Goal: Task Accomplishment & Management: Use online tool/utility

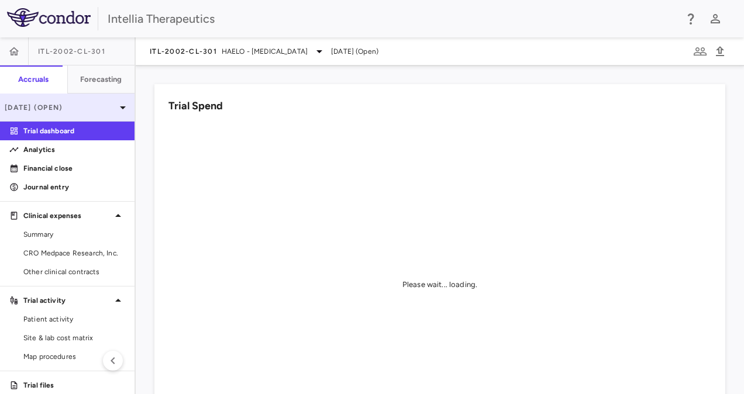
click at [104, 108] on p "[DATE] (Open)" at bounding box center [60, 107] width 111 height 11
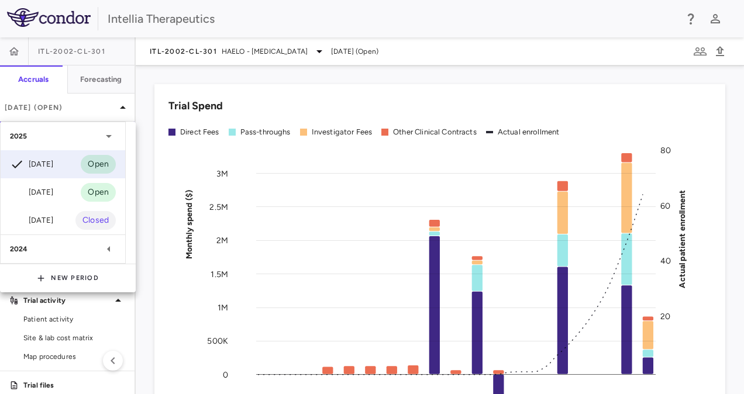
click at [183, 54] on div at bounding box center [372, 197] width 744 height 394
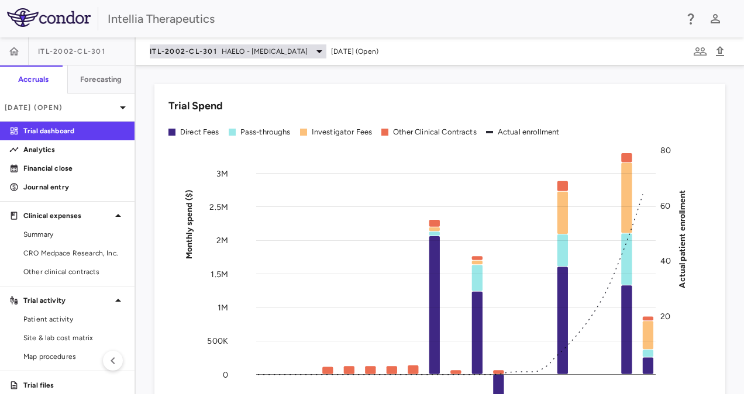
click at [326, 53] on icon at bounding box center [319, 51] width 14 height 14
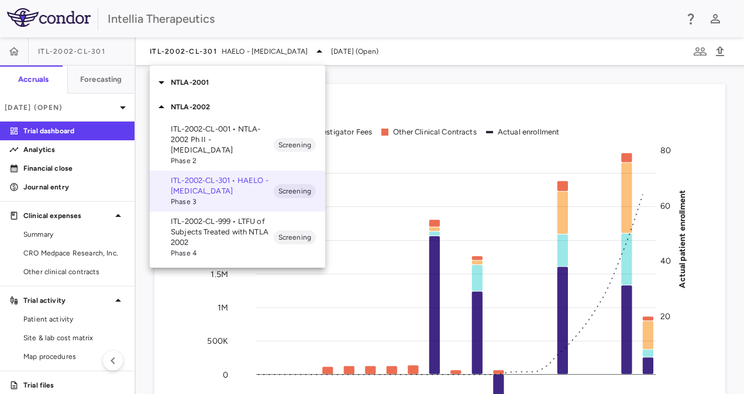
click at [117, 73] on div at bounding box center [372, 197] width 744 height 394
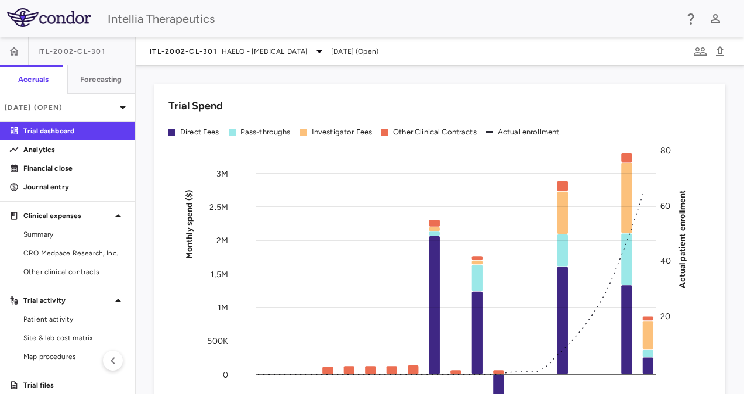
click at [107, 81] on div "NTLA-2001 NTLA-2002 ITL-2002-CL-001 • NTLA-2002 Ph II - [MEDICAL_DATA] Phase 2 …" at bounding box center [372, 197] width 744 height 394
click at [90, 83] on h6 "Forecasting" at bounding box center [101, 79] width 42 height 11
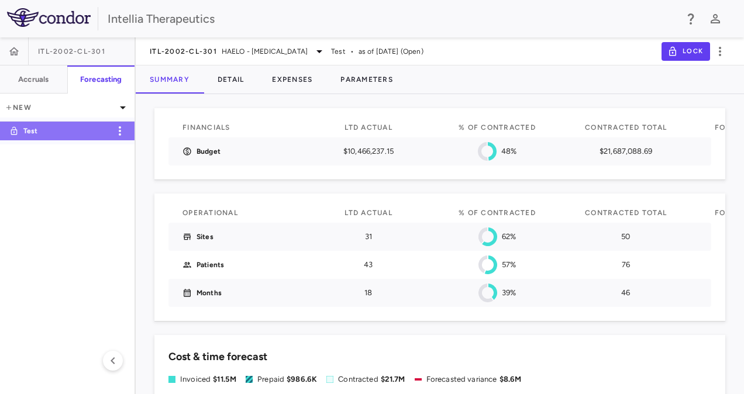
click at [26, 132] on p "Test" at bounding box center [66, 131] width 87 height 11
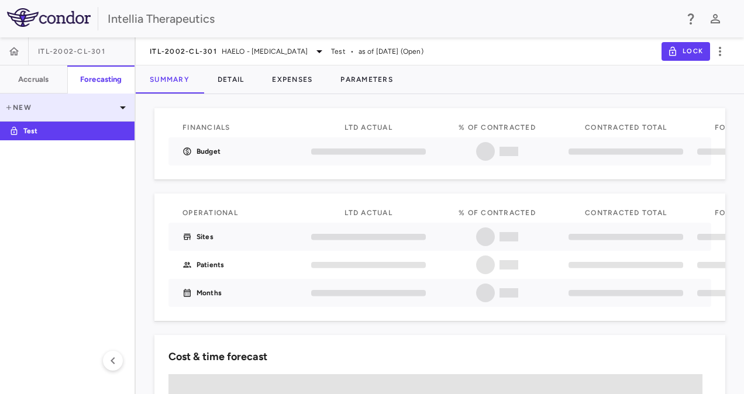
click at [122, 111] on icon at bounding box center [123, 108] width 14 height 14
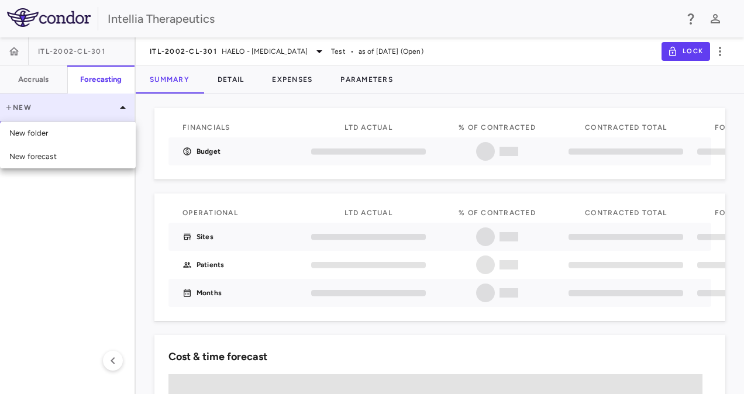
click at [122, 111] on div at bounding box center [372, 197] width 744 height 394
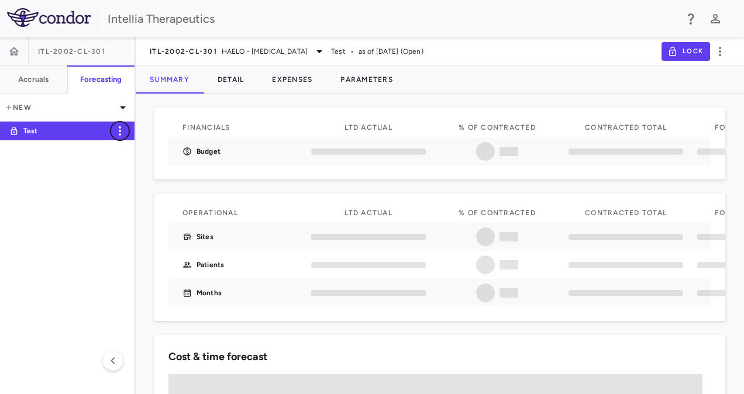
click at [116, 133] on icon "button" at bounding box center [120, 131] width 14 height 14
click at [90, 134] on div at bounding box center [372, 197] width 744 height 394
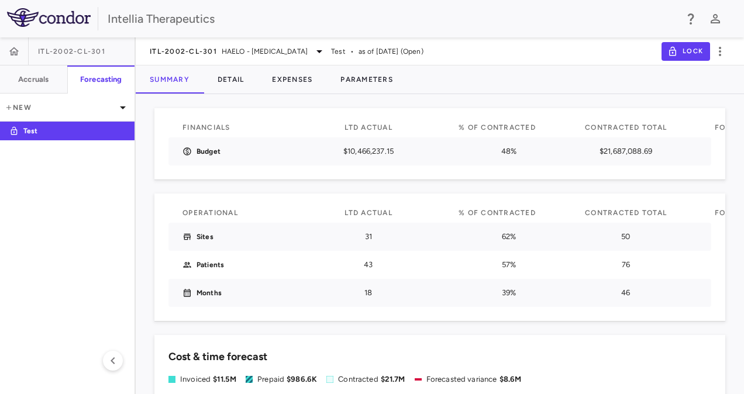
click at [73, 25] on img at bounding box center [49, 17] width 84 height 19
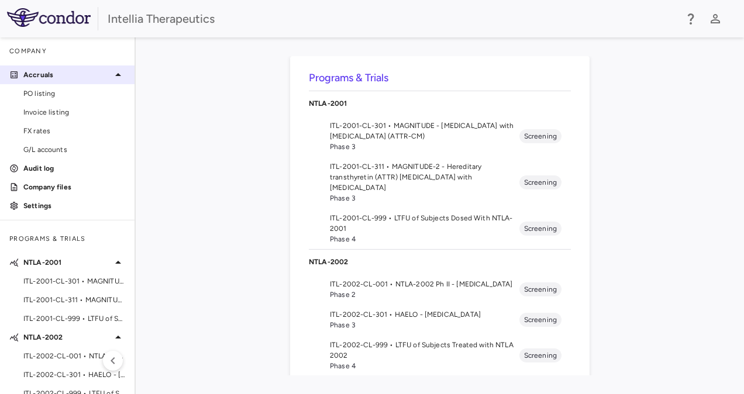
click at [57, 78] on p "Accruals" at bounding box center [67, 75] width 88 height 11
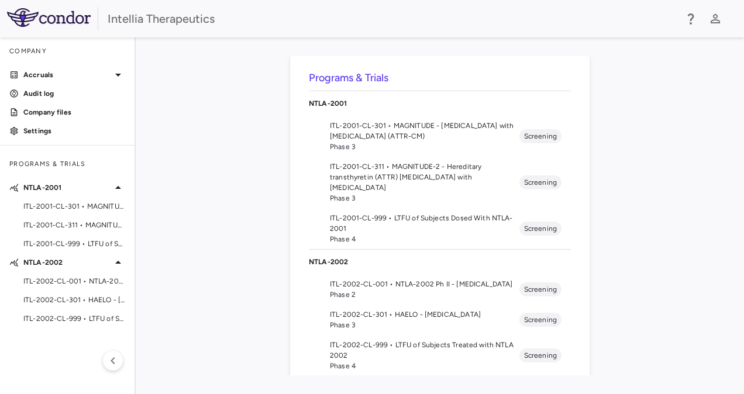
click at [138, 22] on div "Intellia Therapeutics" at bounding box center [392, 19] width 569 height 18
click at [68, 15] on img at bounding box center [49, 17] width 84 height 19
click at [90, 157] on div "Programs & Trials" at bounding box center [67, 164] width 135 height 28
click at [64, 296] on span "ITL-2002-CL-301 • HAELO - [MEDICAL_DATA]" at bounding box center [74, 300] width 102 height 11
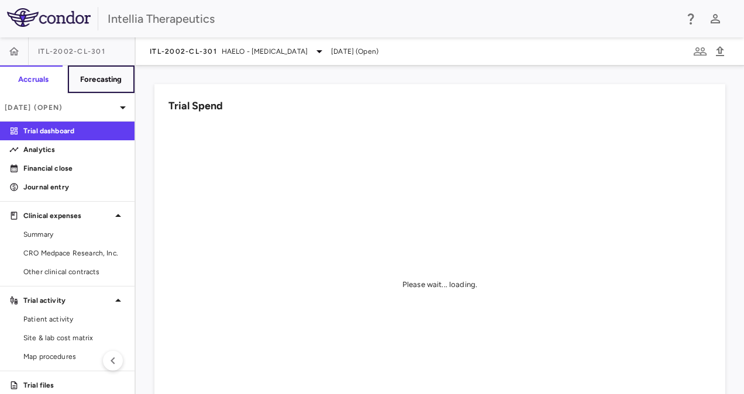
click at [108, 80] on h6 "Forecasting" at bounding box center [101, 79] width 42 height 11
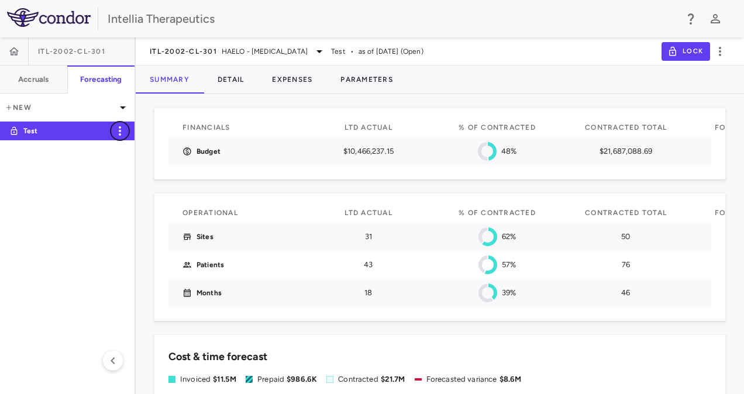
click at [125, 132] on icon "button" at bounding box center [120, 131] width 14 height 14
click at [125, 211] on div at bounding box center [372, 197] width 744 height 394
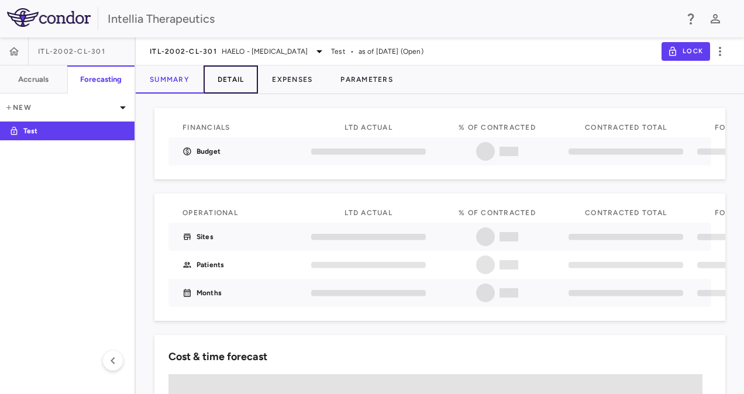
click at [245, 90] on button "Detail" at bounding box center [231, 80] width 55 height 28
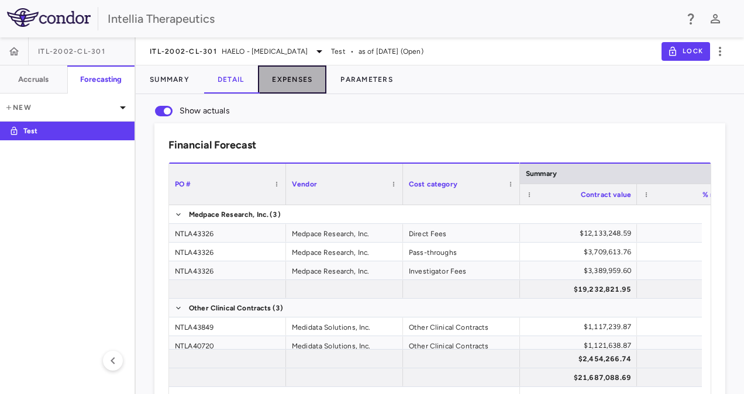
click at [313, 84] on button "Expenses" at bounding box center [292, 80] width 68 height 28
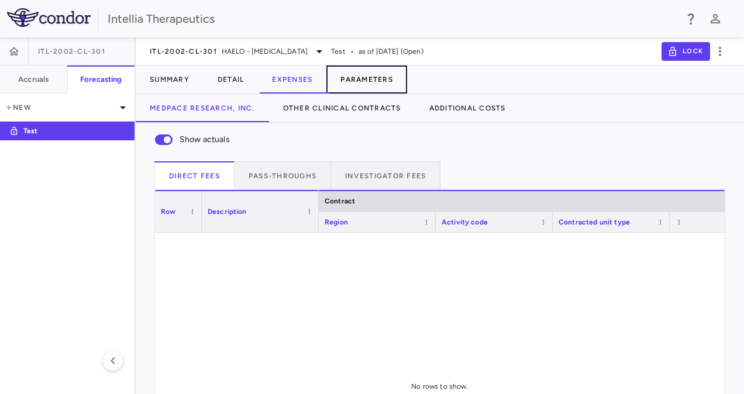
click at [373, 81] on button "Parameters" at bounding box center [366, 80] width 81 height 28
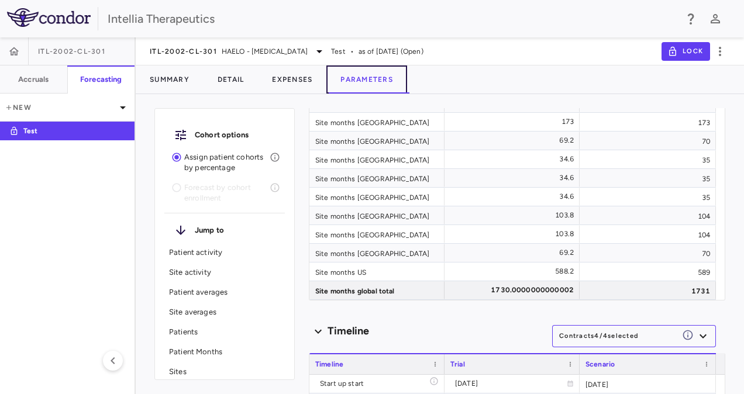
scroll to position [5870, 0]
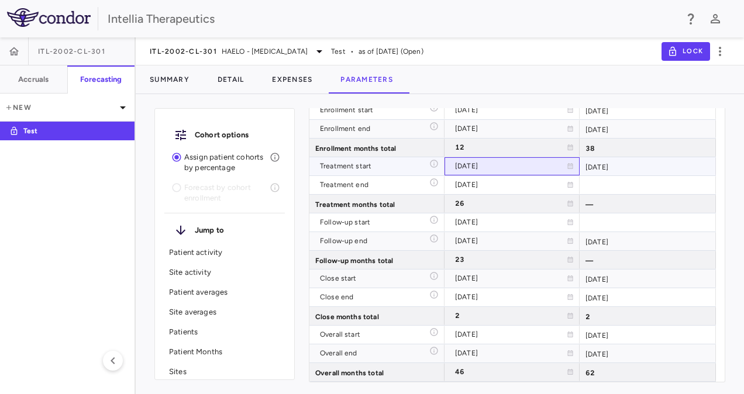
click at [551, 158] on div "[DATE]" at bounding box center [511, 166] width 112 height 19
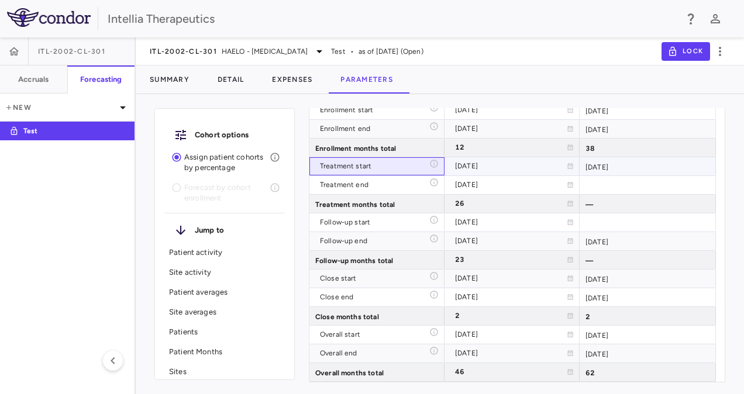
click at [394, 161] on div "Treatment start" at bounding box center [374, 166] width 109 height 19
click at [436, 163] on icon "Based off Medidata Solutions, Inc. (OCC)" at bounding box center [433, 163] width 9 height 9
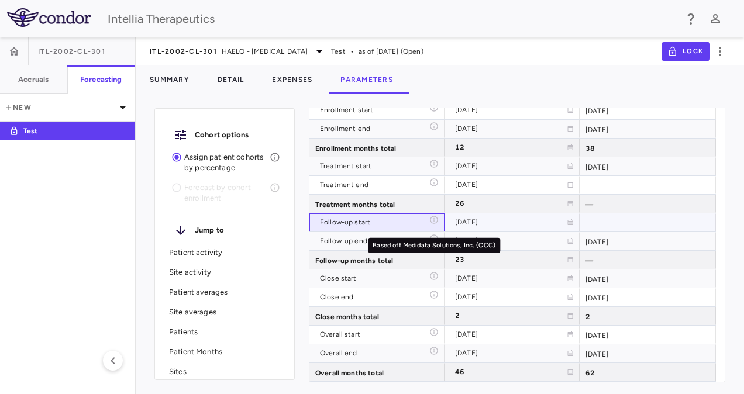
click at [438, 219] on icon "Based off Medidata Solutions, Inc. (OCC)" at bounding box center [434, 220] width 8 height 8
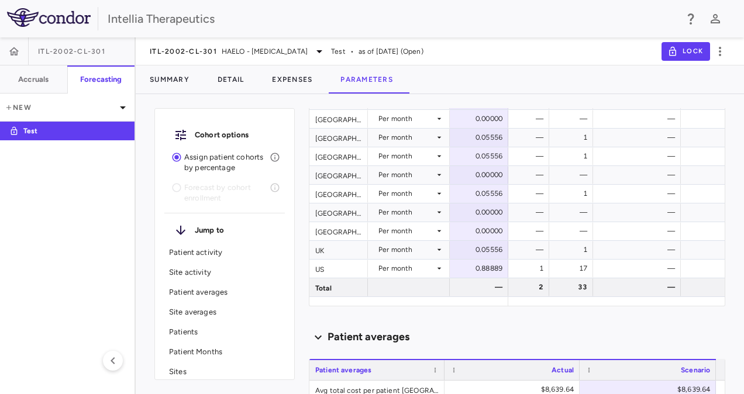
scroll to position [0, 0]
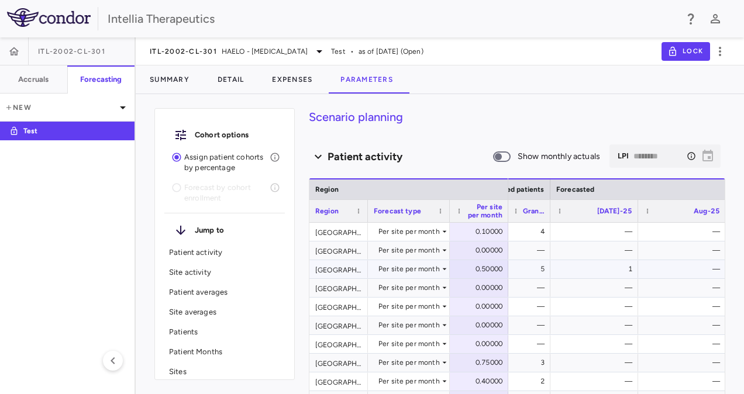
click at [630, 271] on div "1" at bounding box center [596, 269] width 71 height 19
click at [622, 272] on div "1" at bounding box center [596, 269] width 71 height 19
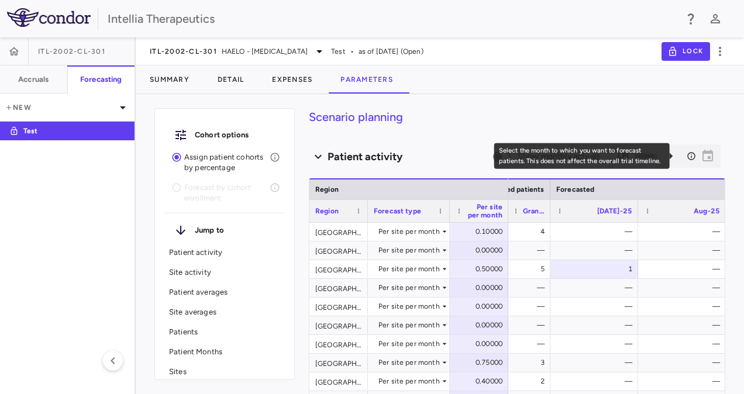
click at [687, 154] on icon "Select the month to which you want to forecast patients. This does not affect t…" at bounding box center [691, 156] width 9 height 9
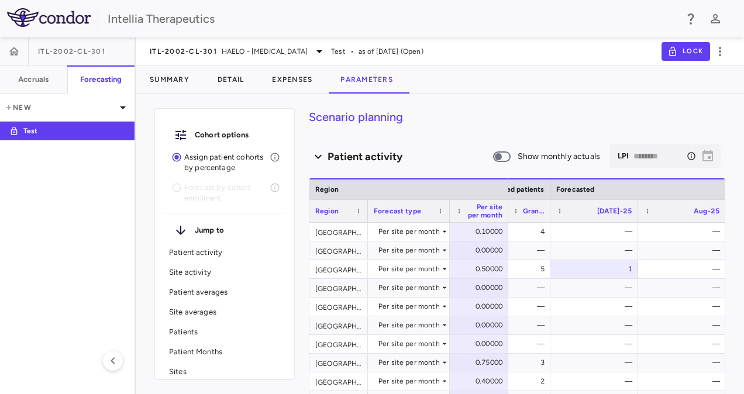
click at [680, 135] on div "Scenario planning Patient activity Show monthly actuals ​ LPI ******** ​ Drag h…" at bounding box center [517, 251] width 417 height 286
click at [315, 153] on icon at bounding box center [318, 157] width 19 height 14
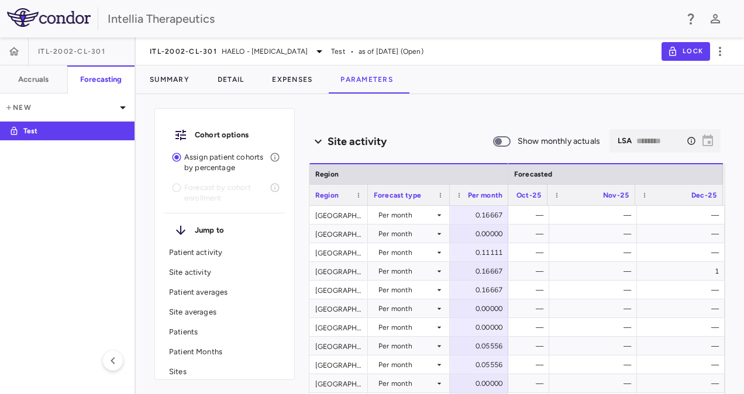
click at [319, 143] on icon at bounding box center [318, 142] width 19 height 14
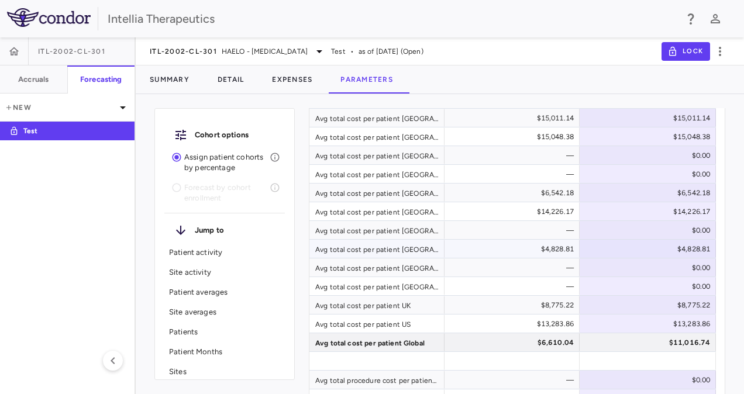
click at [548, 245] on div "$4,828.81" at bounding box center [514, 249] width 119 height 19
click at [541, 249] on div "$4,828.81" at bounding box center [514, 249] width 119 height 19
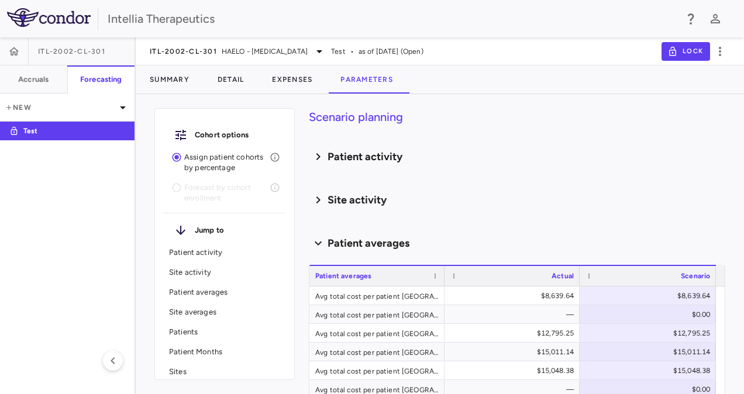
click at [318, 240] on icon at bounding box center [318, 243] width 19 height 14
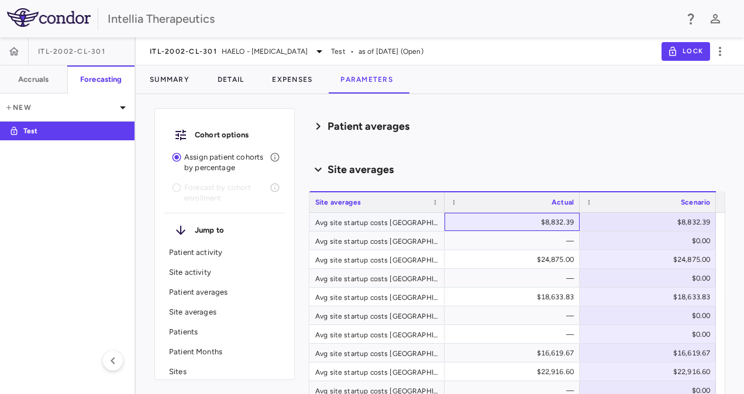
click at [558, 219] on div "$8,832.39" at bounding box center [514, 222] width 119 height 19
click at [322, 169] on icon at bounding box center [318, 170] width 19 height 14
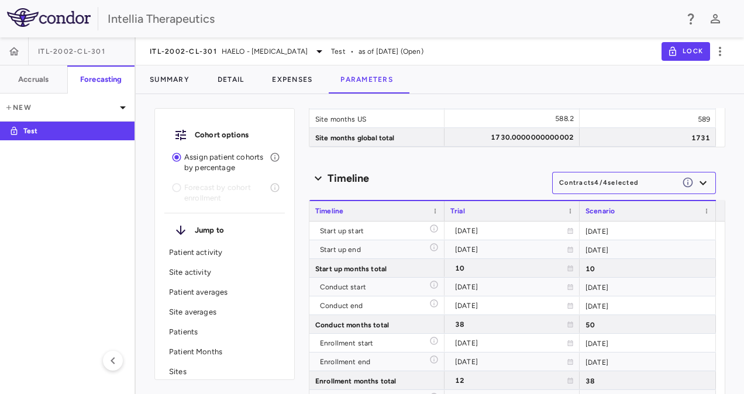
click at [614, 180] on button "Contracts 4 / 4 selected" at bounding box center [634, 183] width 164 height 22
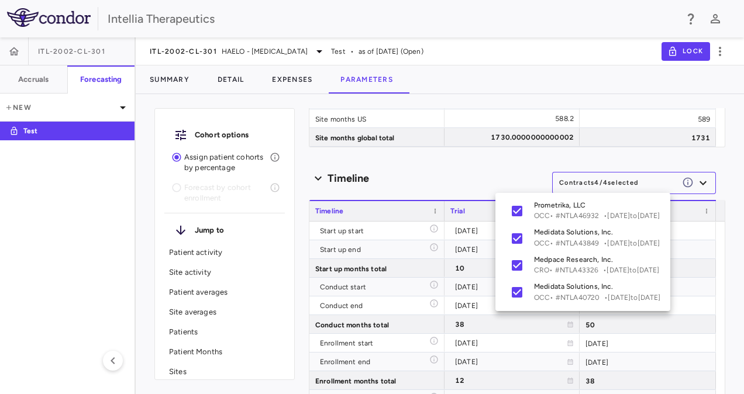
click at [614, 180] on div at bounding box center [372, 197] width 744 height 394
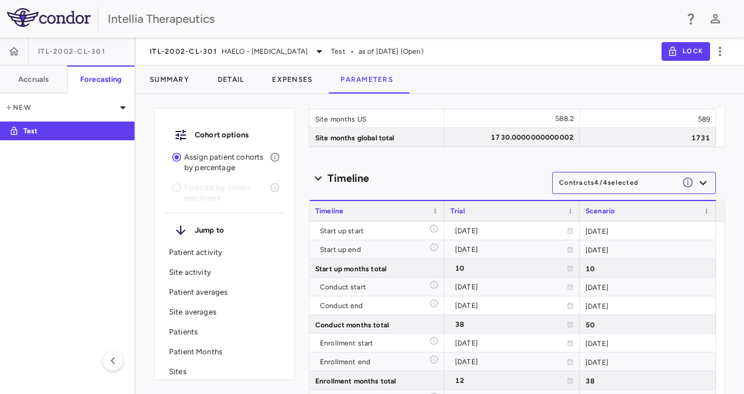
click at [493, 177] on div "Timeline" at bounding box center [430, 179] width 243 height 16
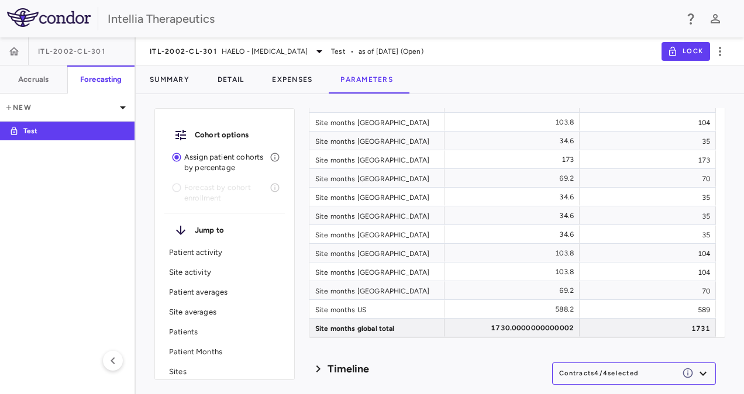
click at [321, 360] on icon at bounding box center [318, 369] width 14 height 19
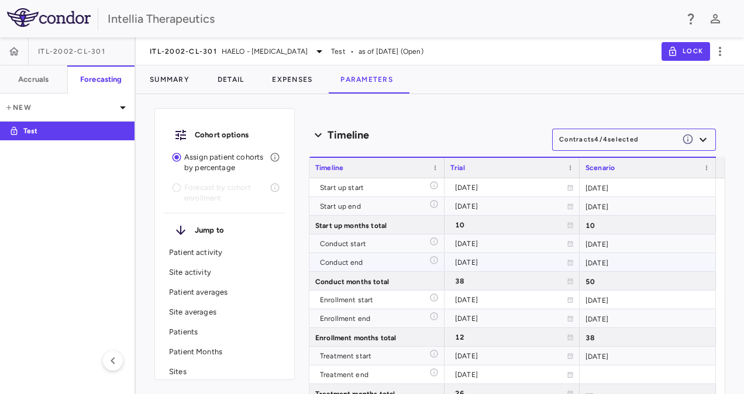
scroll to position [2737, 0]
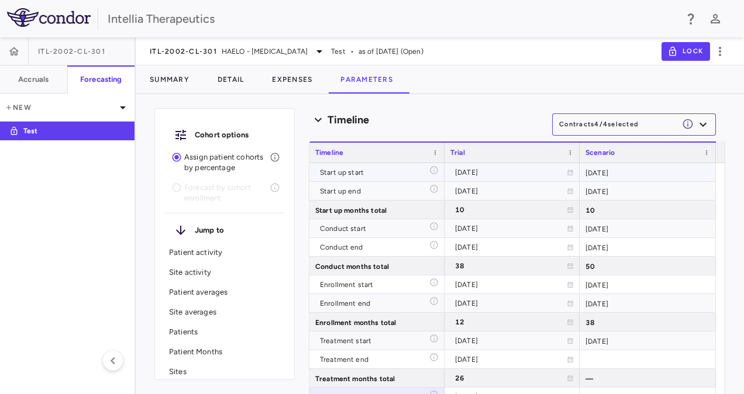
click at [604, 172] on div "[DATE]" at bounding box center [648, 172] width 136 height 18
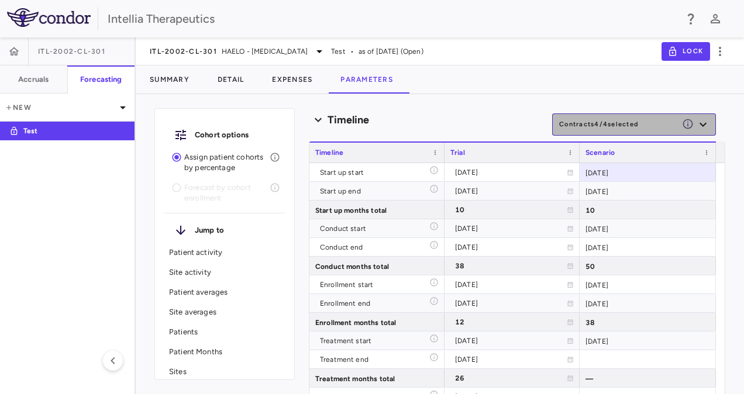
click at [696, 118] on icon "button" at bounding box center [703, 125] width 14 height 14
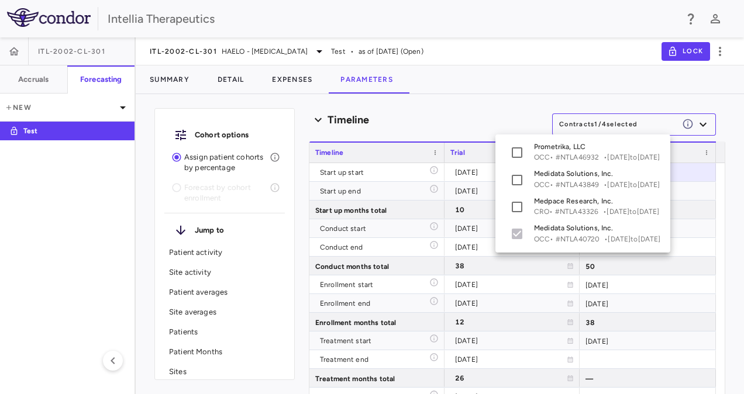
click at [501, 109] on div at bounding box center [372, 197] width 744 height 394
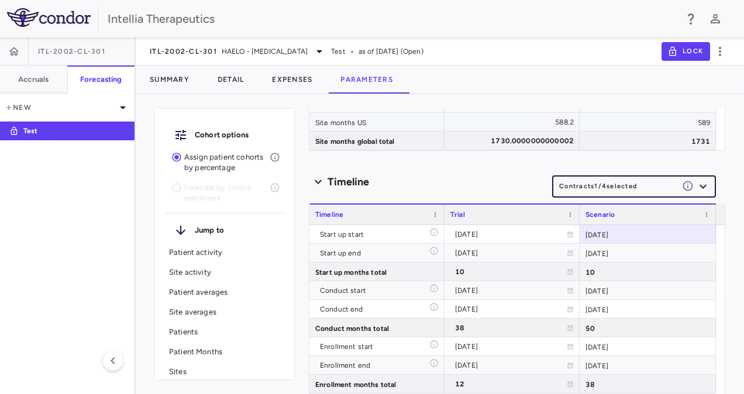
scroll to position [2678, 0]
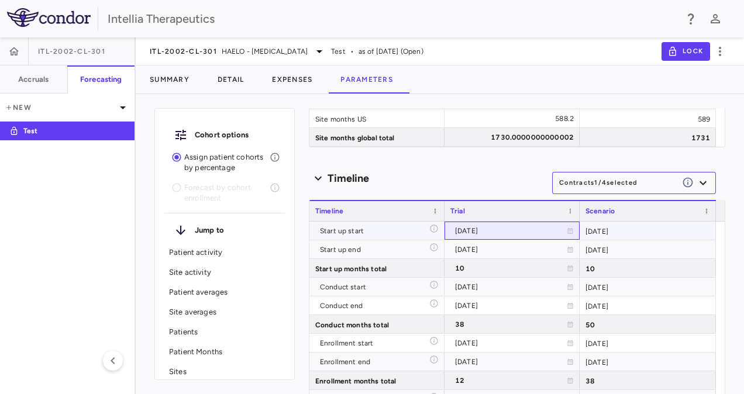
click at [569, 231] on icon at bounding box center [570, 231] width 5 height 6
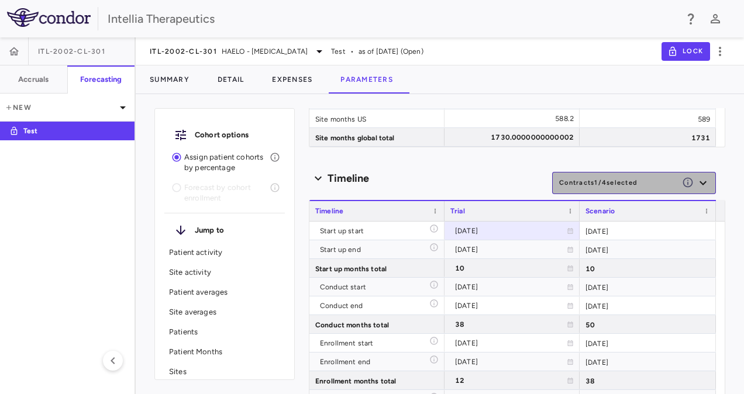
click at [649, 186] on button "Contracts 1 / 4 selected" at bounding box center [634, 183] width 164 height 22
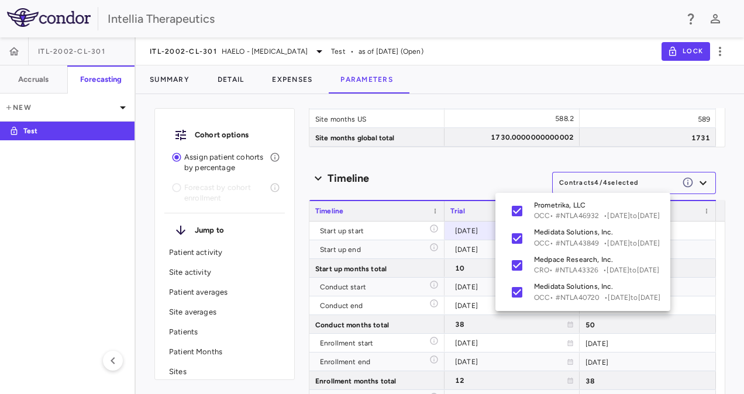
click at [494, 176] on div at bounding box center [372, 197] width 744 height 394
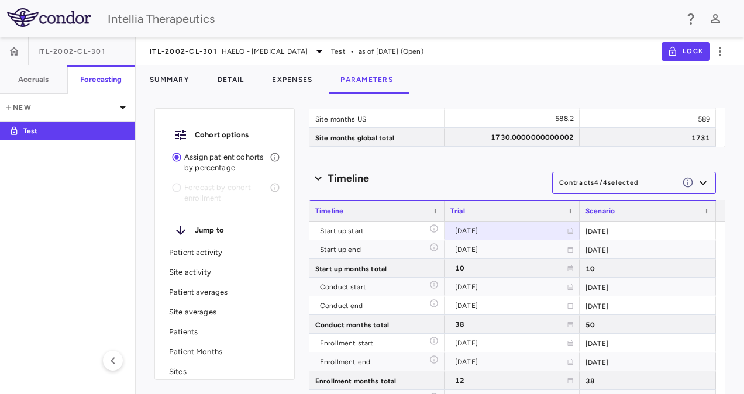
click at [726, 231] on div "Cohort options Assign patient cohorts by percentage Forecast by cohort enrollme…" at bounding box center [440, 249] width 609 height 291
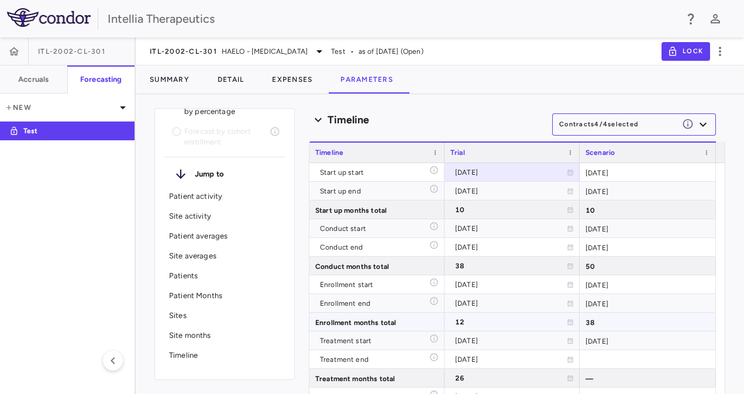
scroll to position [2503, 0]
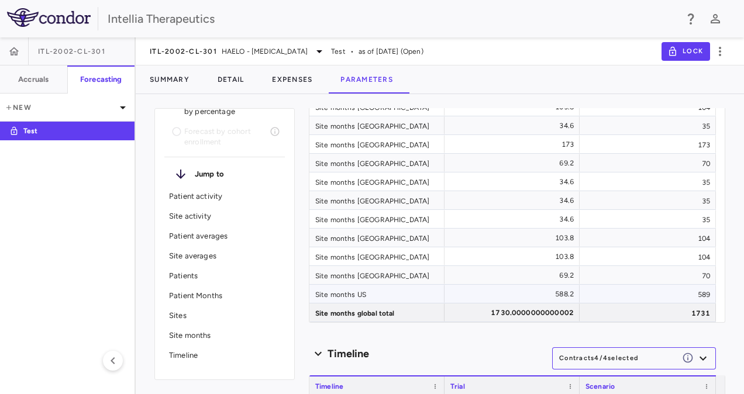
click at [558, 294] on div "588.2" at bounding box center [514, 294] width 119 height 19
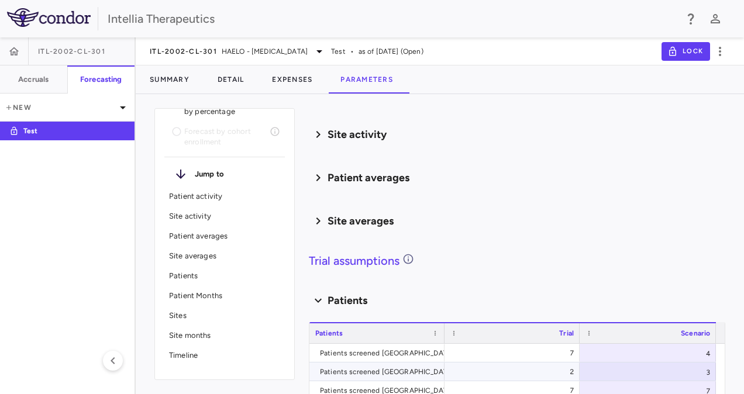
scroll to position [117, 0]
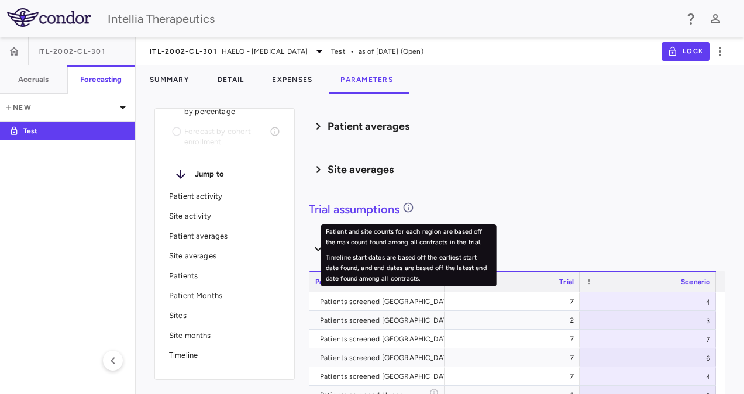
click at [411, 207] on icon at bounding box center [409, 208] width 12 height 12
click at [428, 207] on h4 "Trial assumptions" at bounding box center [517, 210] width 417 height 18
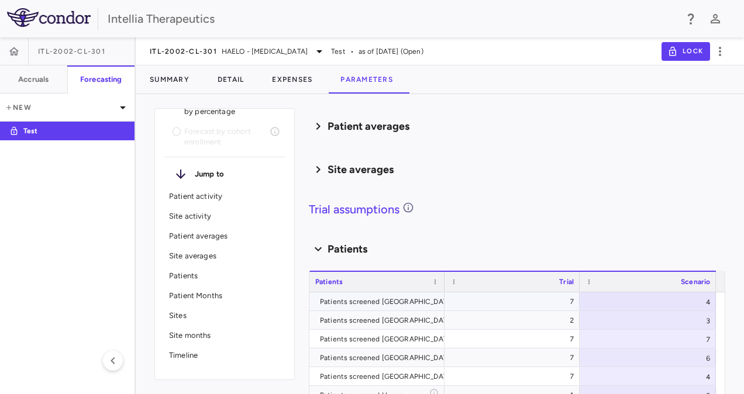
click at [454, 297] on icon "Based off OCC Medidata Solutions, Inc." at bounding box center [458, 299] width 9 height 9
click at [488, 157] on div "Site averages" at bounding box center [517, 169] width 417 height 25
click at [315, 164] on icon at bounding box center [318, 169] width 14 height 19
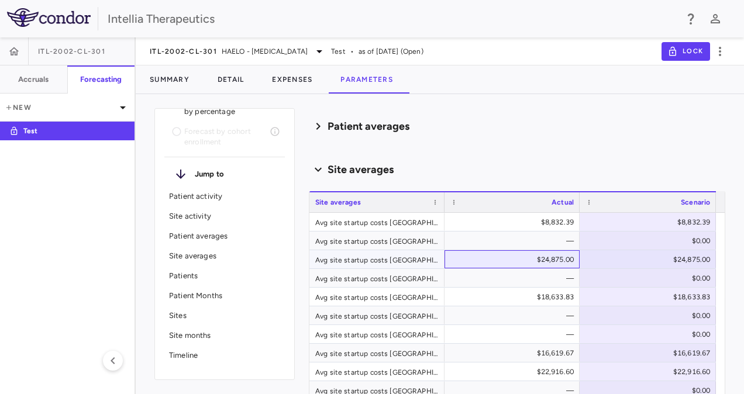
click at [534, 261] on div "$24,875.00" at bounding box center [514, 259] width 119 height 19
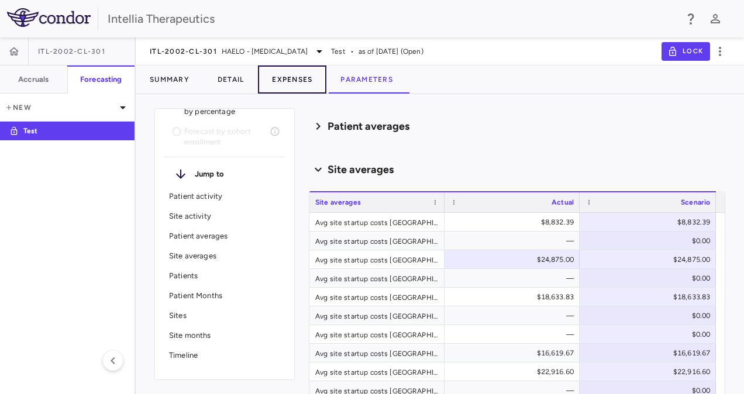
click at [287, 68] on button "Expenses" at bounding box center [292, 80] width 68 height 28
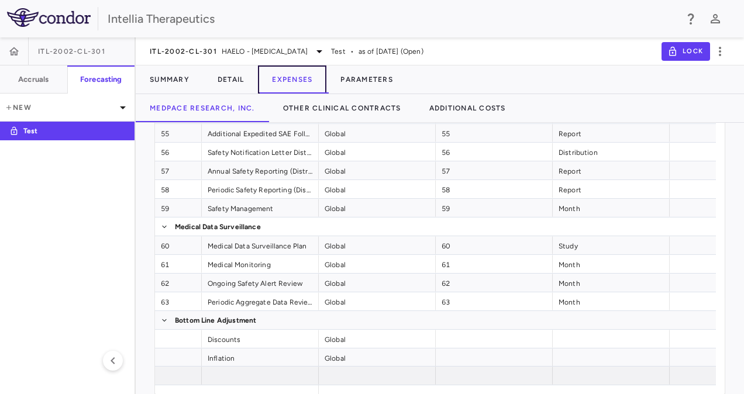
scroll to position [0, 340]
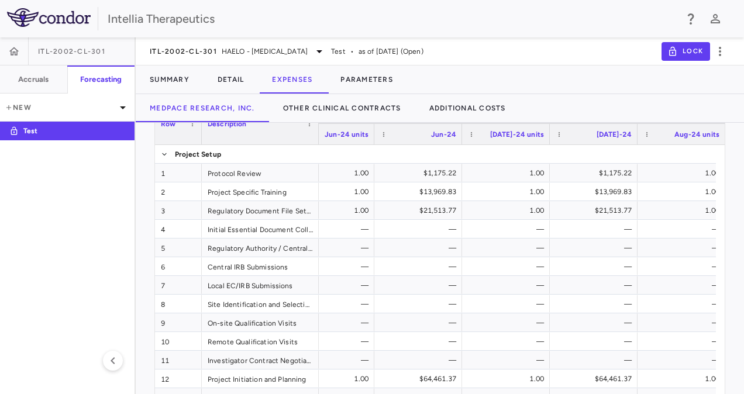
click at [735, 211] on div "Show actuals Direct Fees Pass-throughs Investigator Fees Service Category Drag …" at bounding box center [440, 244] width 609 height 418
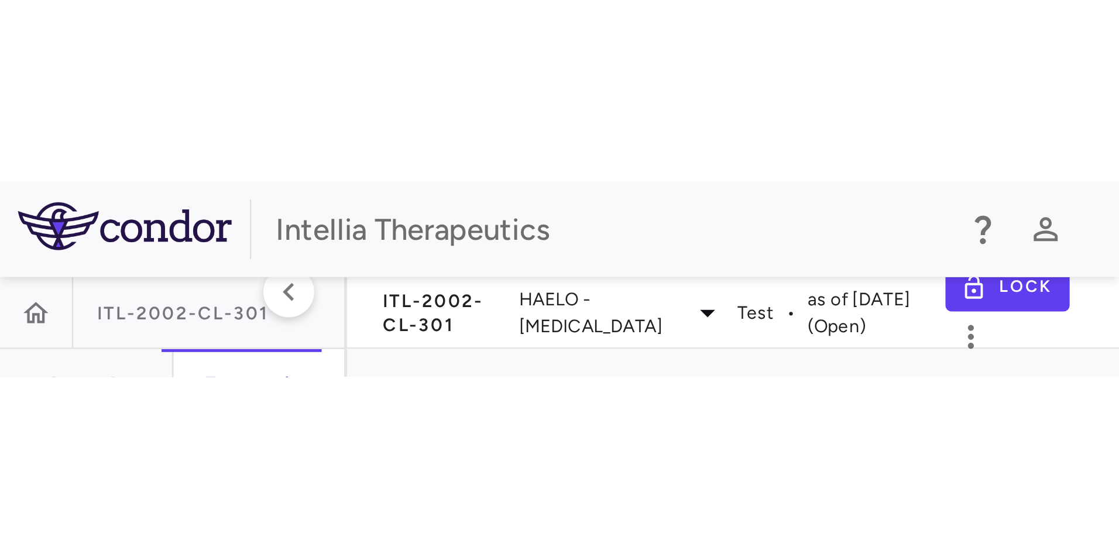
scroll to position [0, 0]
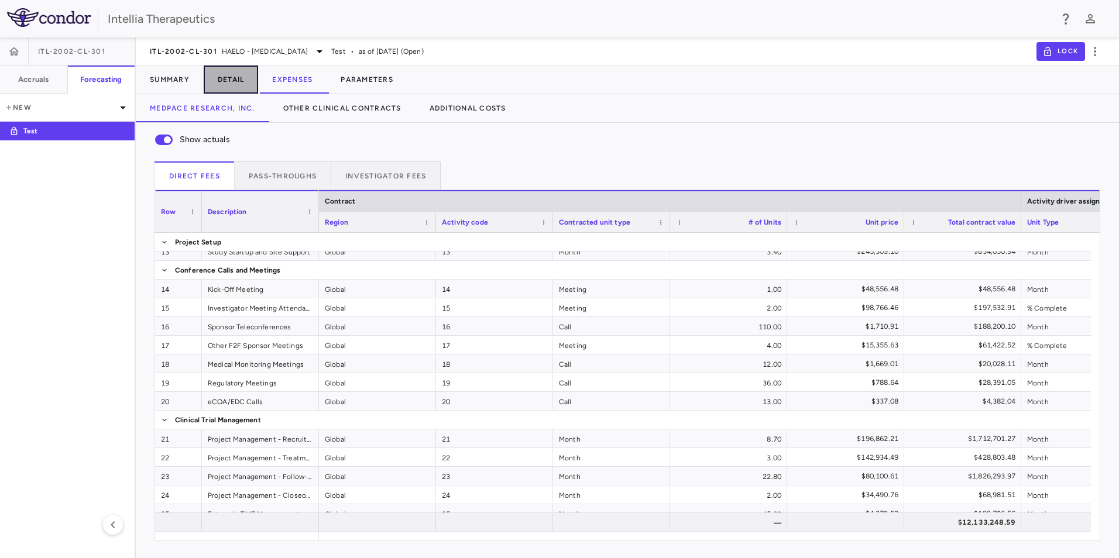
click at [245, 85] on button "Detail" at bounding box center [231, 80] width 55 height 28
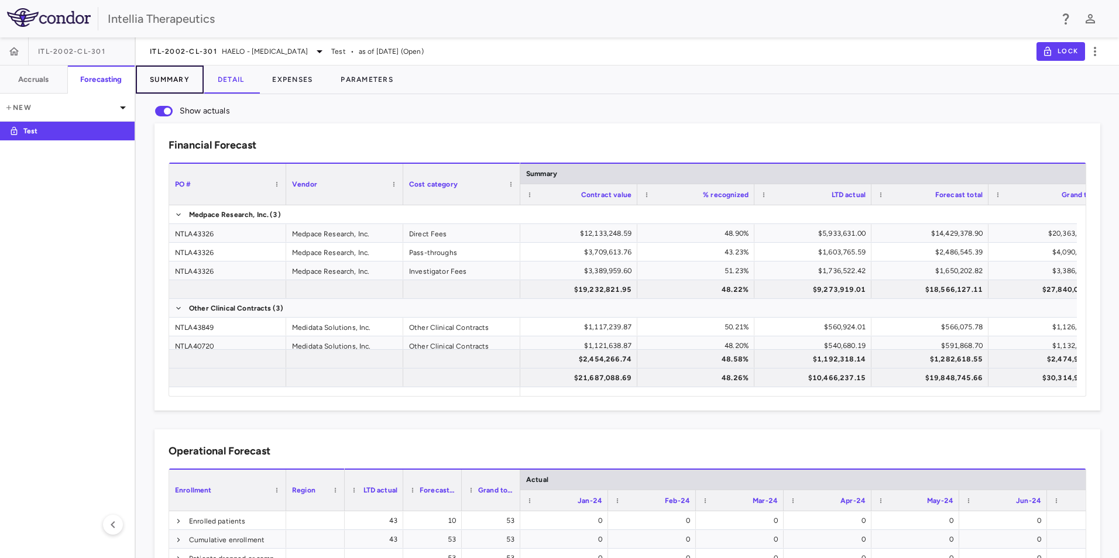
click at [175, 83] on button "Summary" at bounding box center [170, 80] width 68 height 28
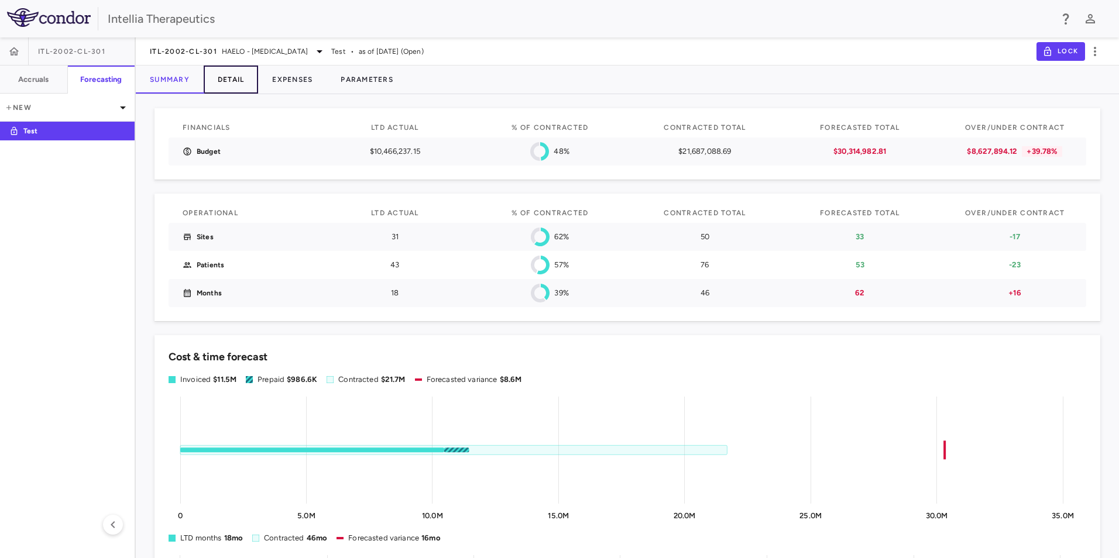
click at [231, 92] on button "Detail" at bounding box center [231, 80] width 55 height 28
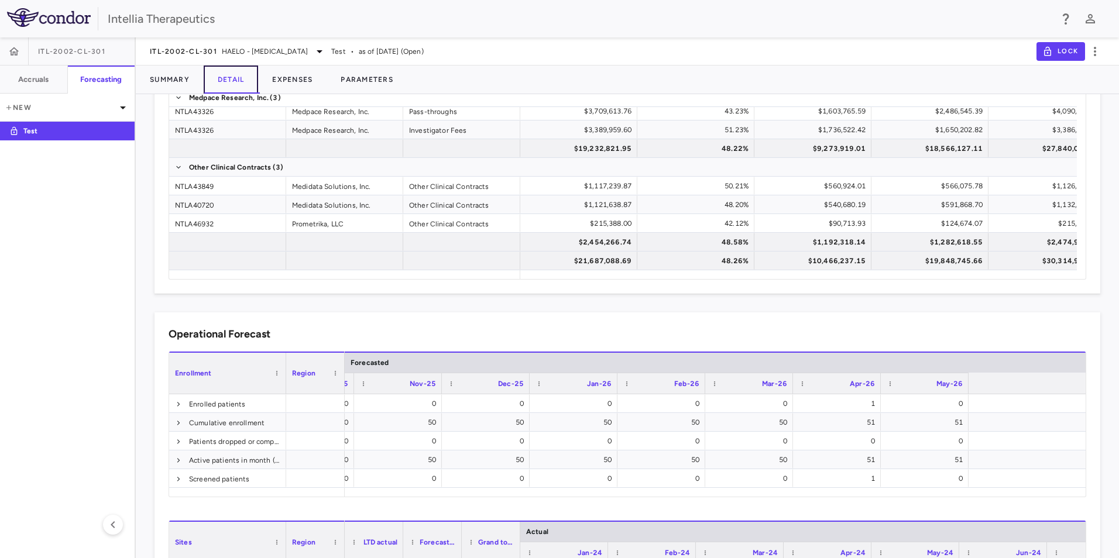
scroll to position [0, 4730]
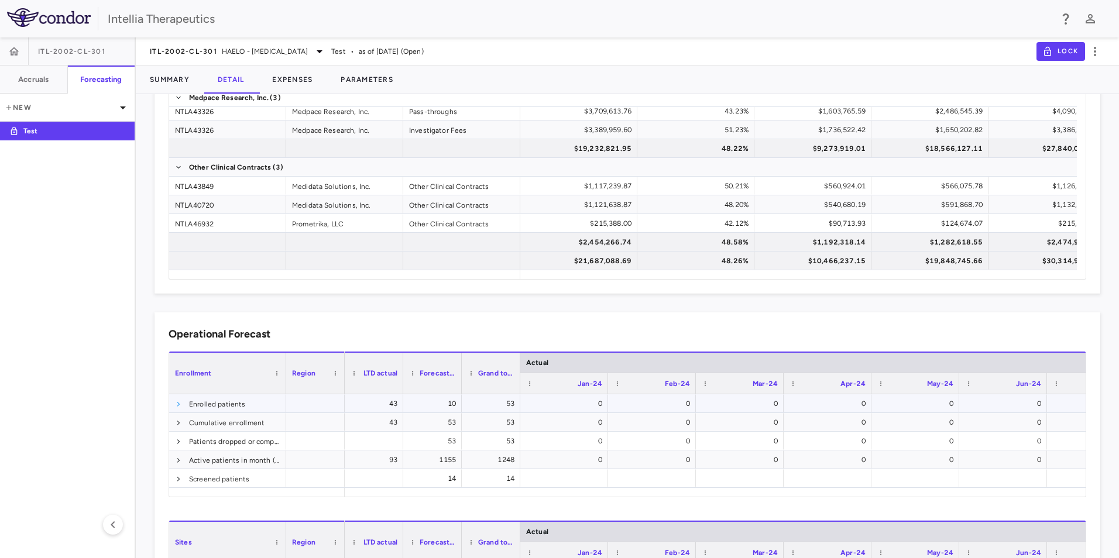
click at [176, 394] on span at bounding box center [178, 404] width 7 height 7
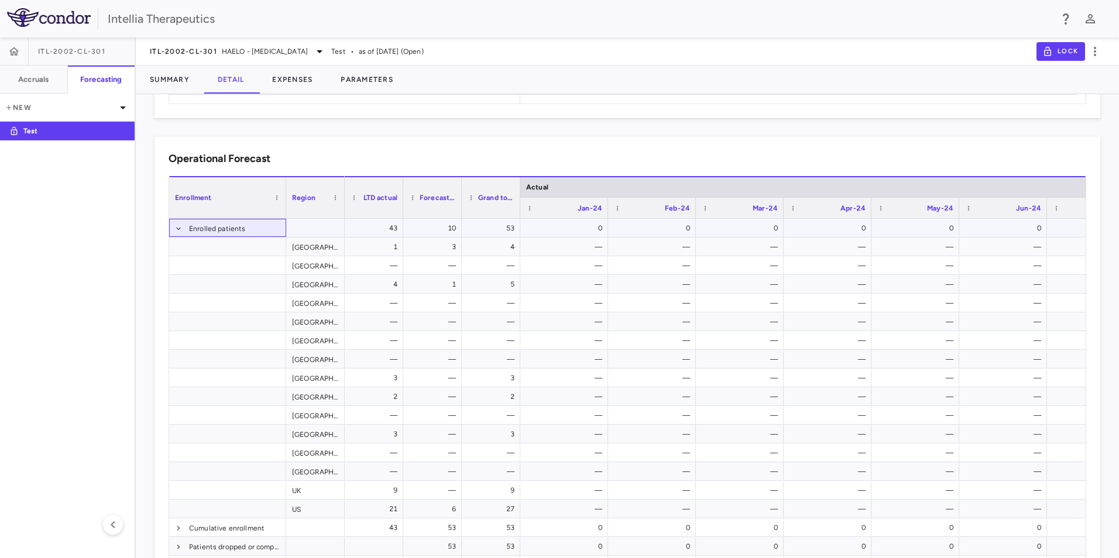
click at [173, 227] on div "Enrolled patients" at bounding box center [227, 228] width 117 height 18
click at [178, 231] on span at bounding box center [178, 228] width 7 height 7
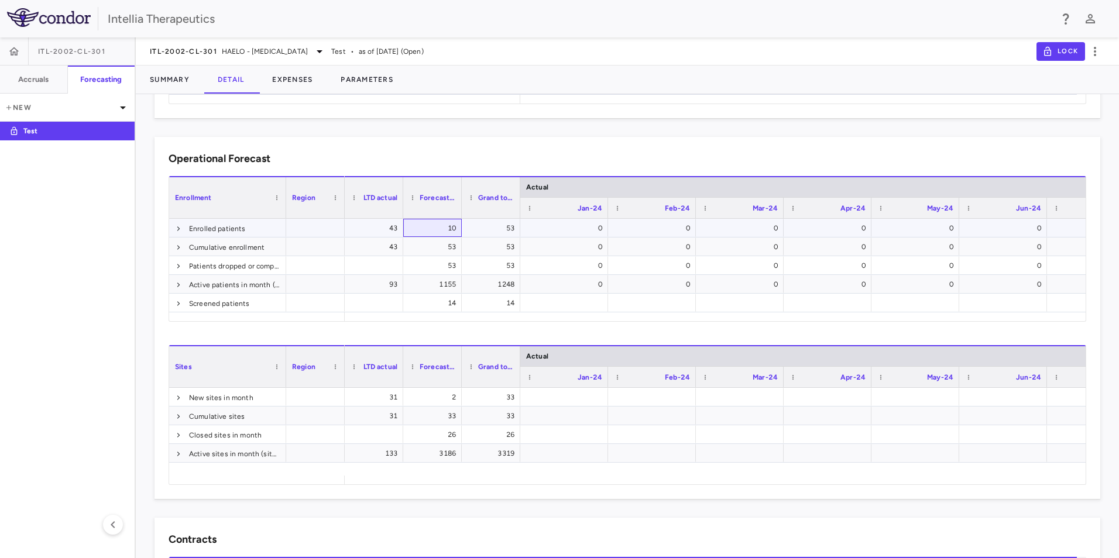
click at [448, 225] on div "10" at bounding box center [435, 228] width 42 height 19
click at [451, 227] on div "10" at bounding box center [435, 228] width 42 height 19
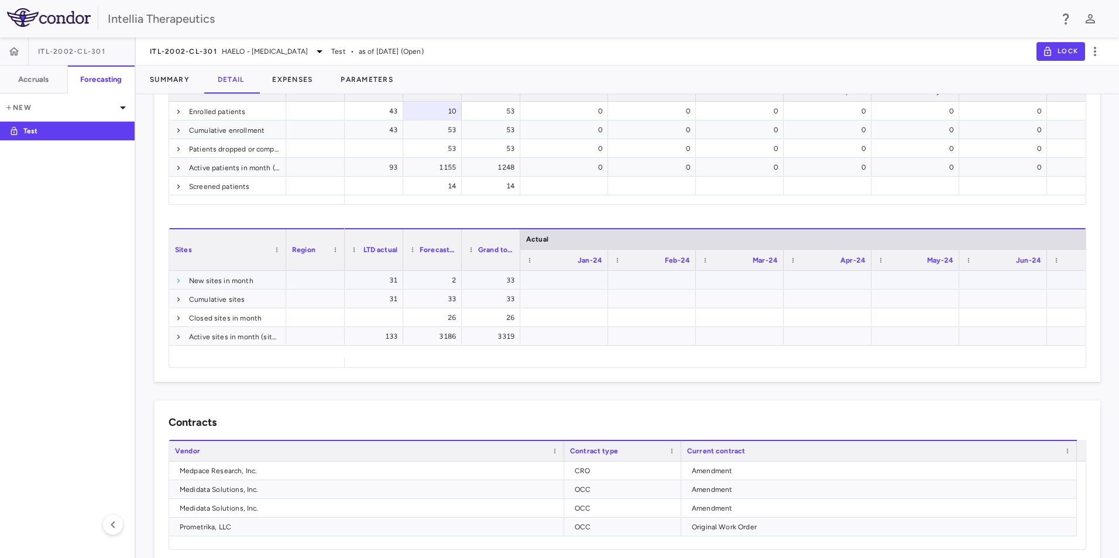
click at [178, 280] on span at bounding box center [178, 280] width 7 height 7
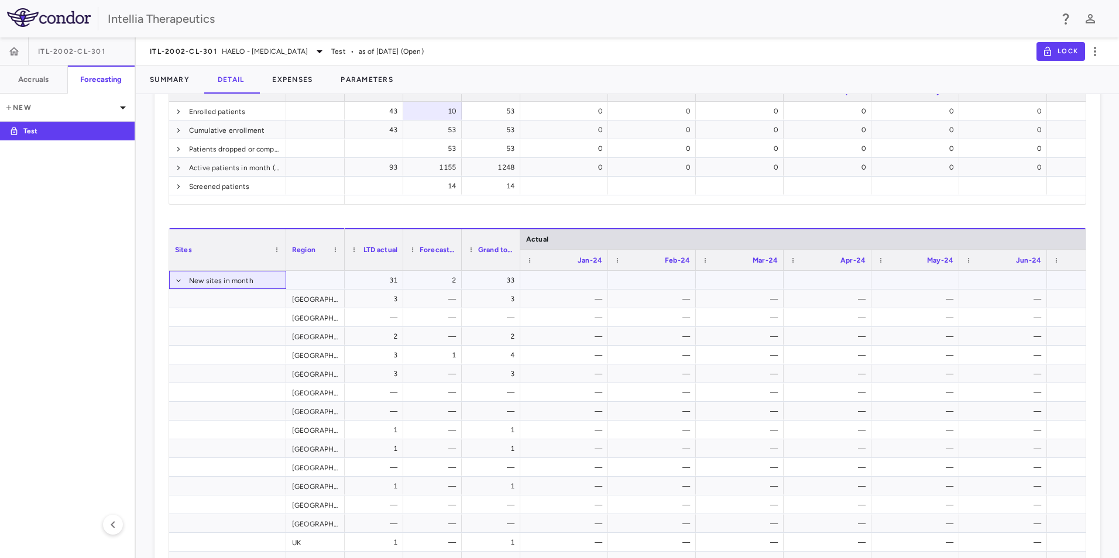
click at [178, 280] on span at bounding box center [178, 280] width 7 height 7
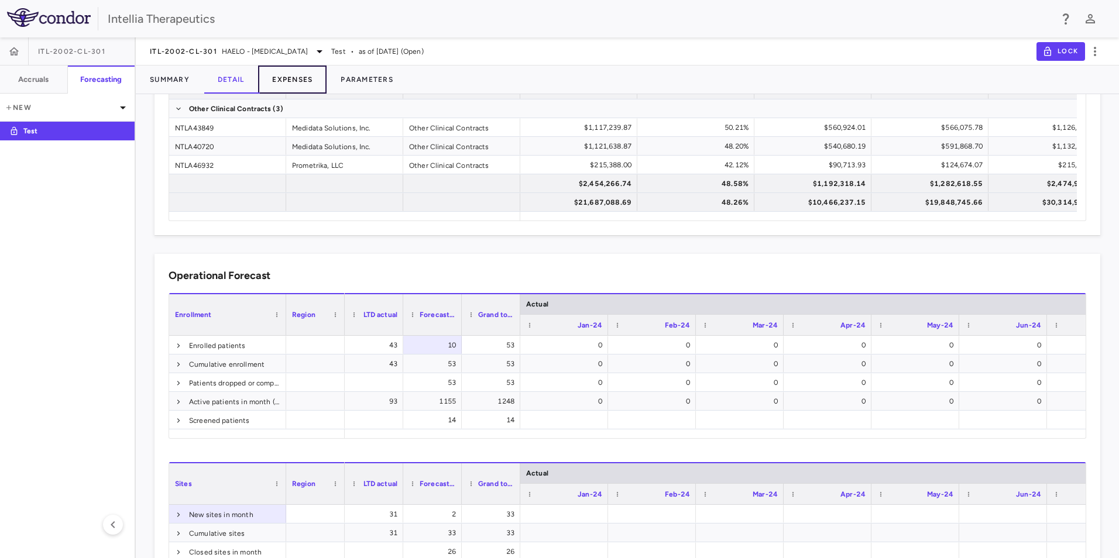
click at [308, 83] on button "Expenses" at bounding box center [292, 80] width 68 height 28
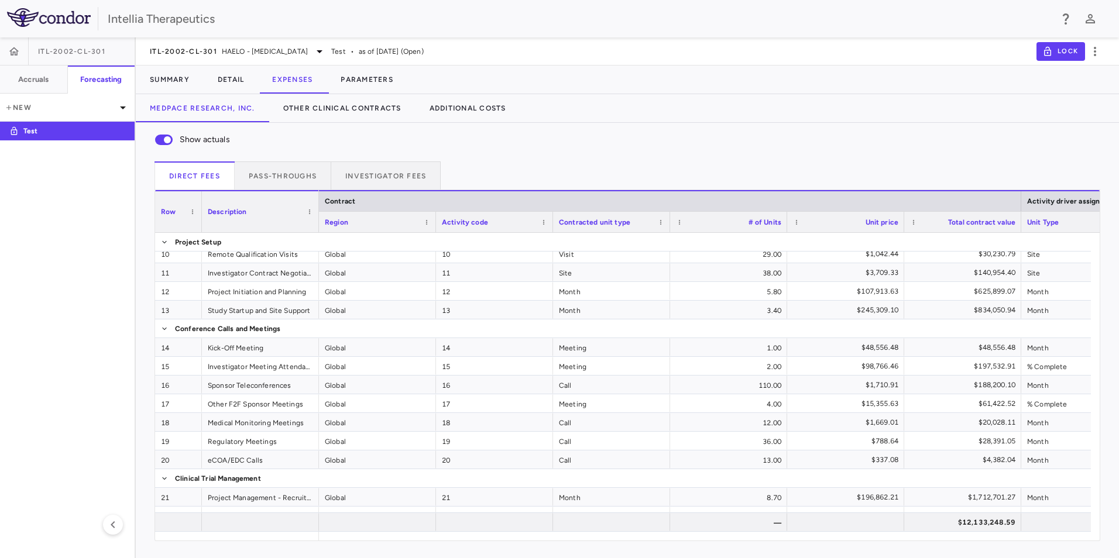
click at [280, 198] on div "Description" at bounding box center [255, 211] width 95 height 35
click at [297, 176] on button "Pass-throughs" at bounding box center [283, 175] width 97 height 28
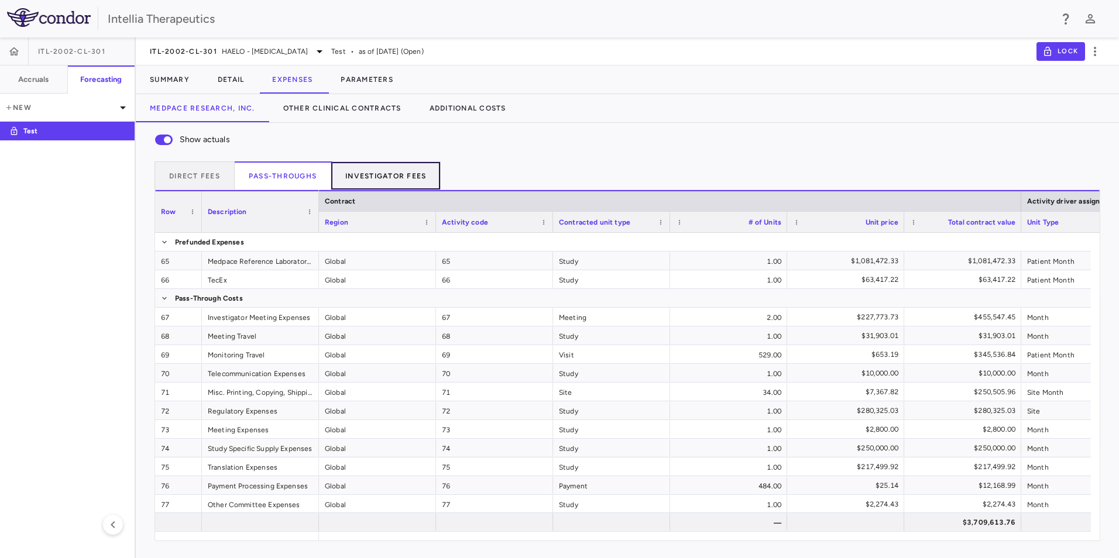
click at [415, 185] on button "Investigator Fees" at bounding box center [385, 175] width 109 height 28
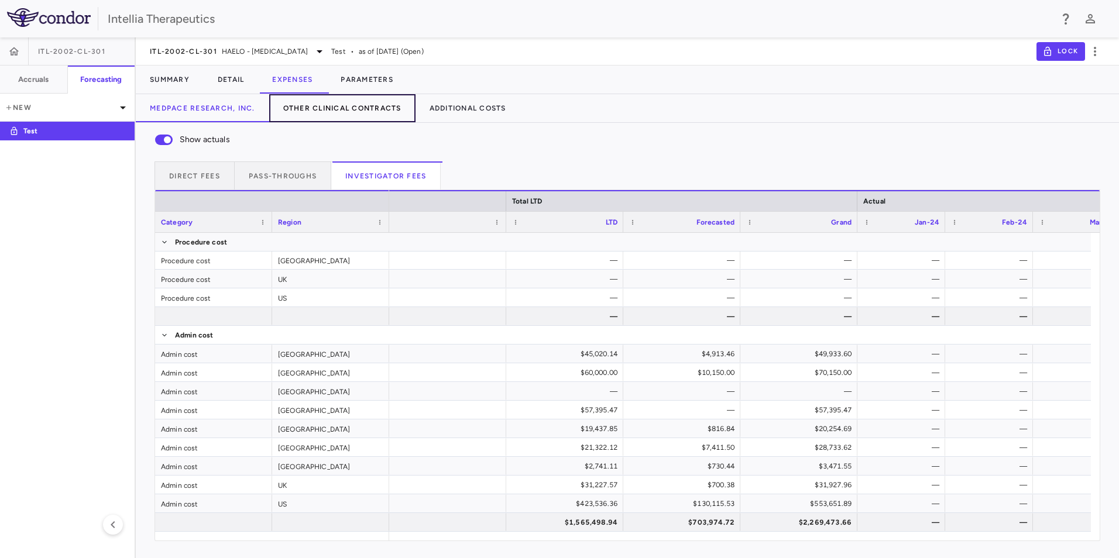
click at [356, 108] on button "Other Clinical Contracts" at bounding box center [342, 108] width 146 height 28
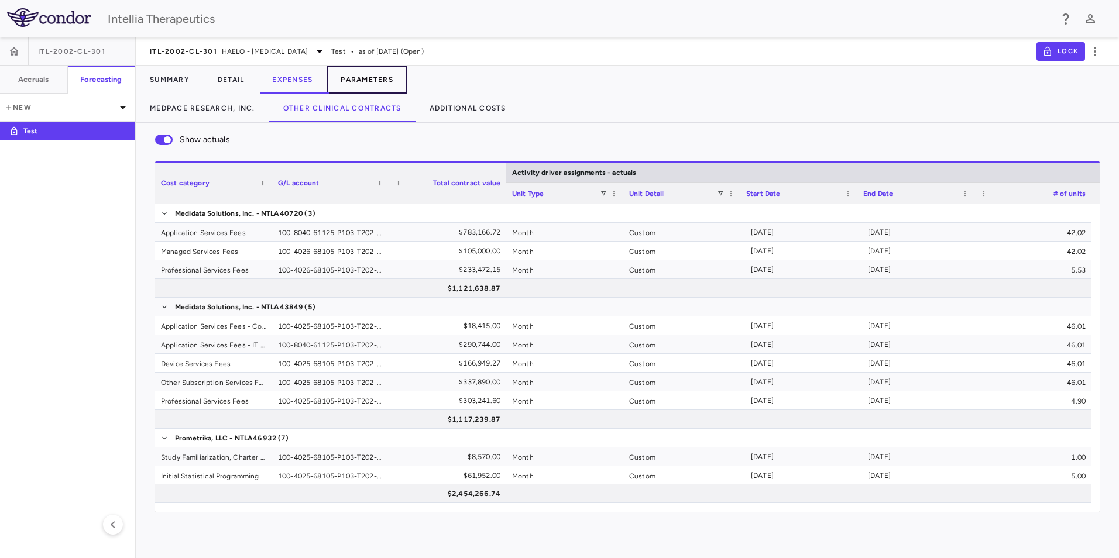
click at [366, 79] on button "Parameters" at bounding box center [366, 80] width 81 height 28
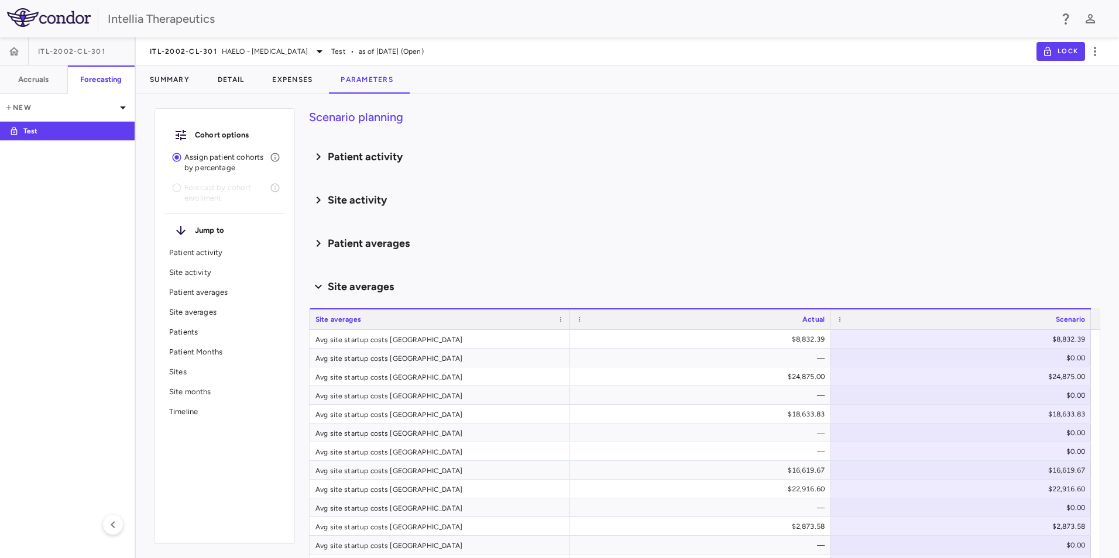
click at [319, 161] on icon at bounding box center [318, 156] width 14 height 19
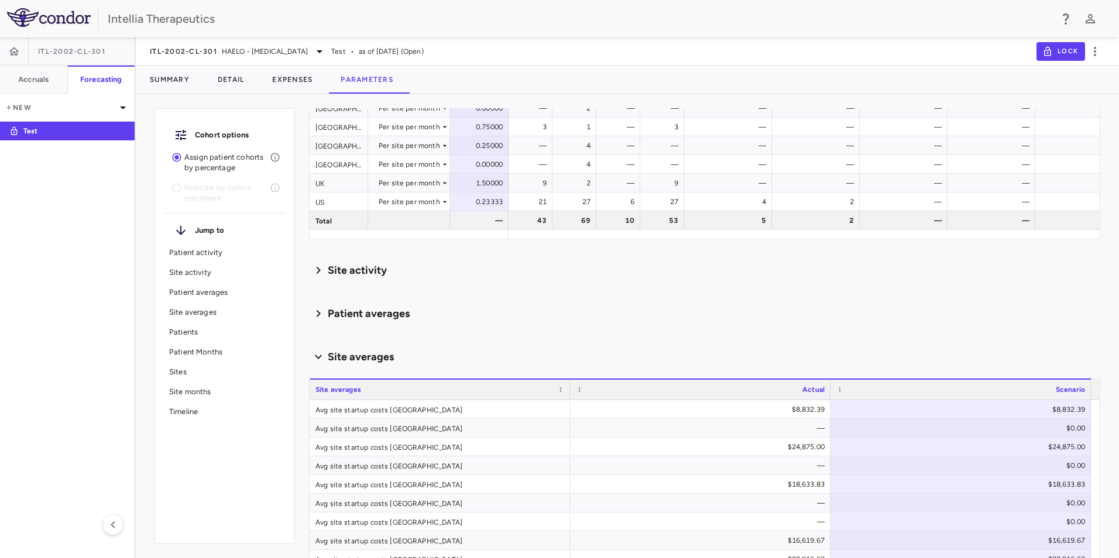
click at [311, 267] on div "Site activity" at bounding box center [588, 271] width 558 height 16
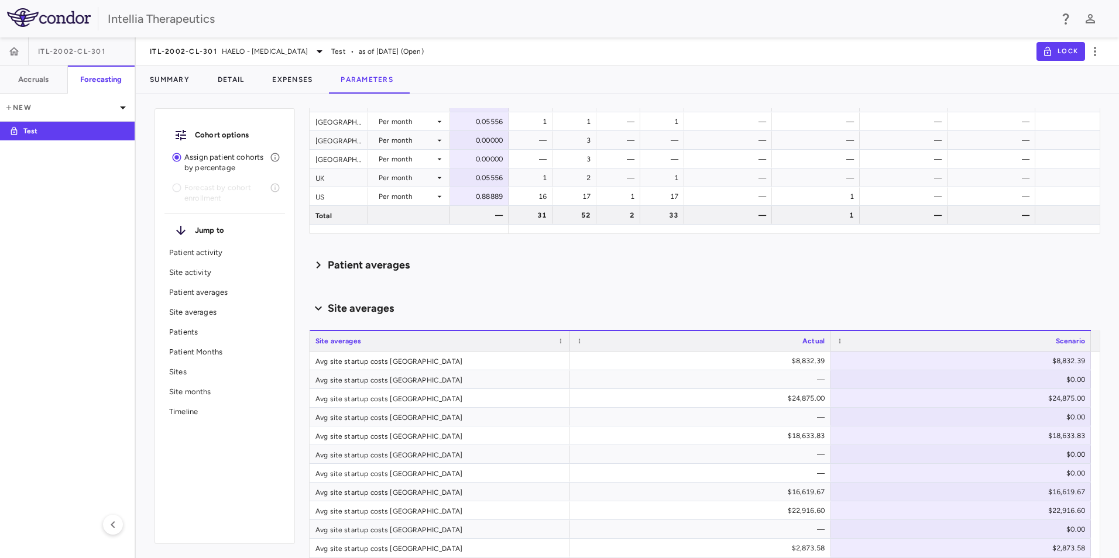
click at [322, 267] on icon at bounding box center [318, 265] width 14 height 19
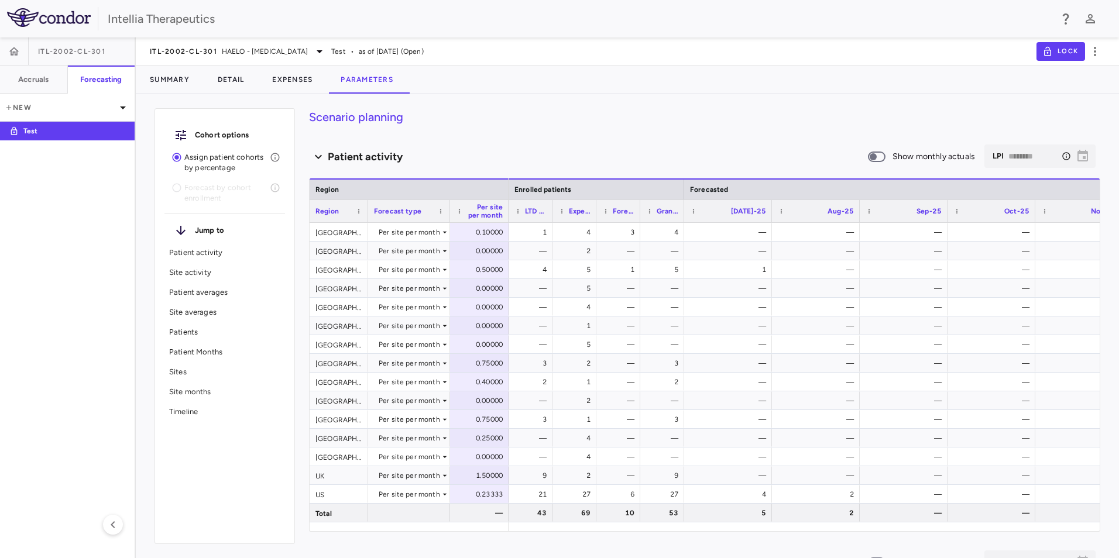
click at [318, 156] on icon at bounding box center [318, 157] width 19 height 14
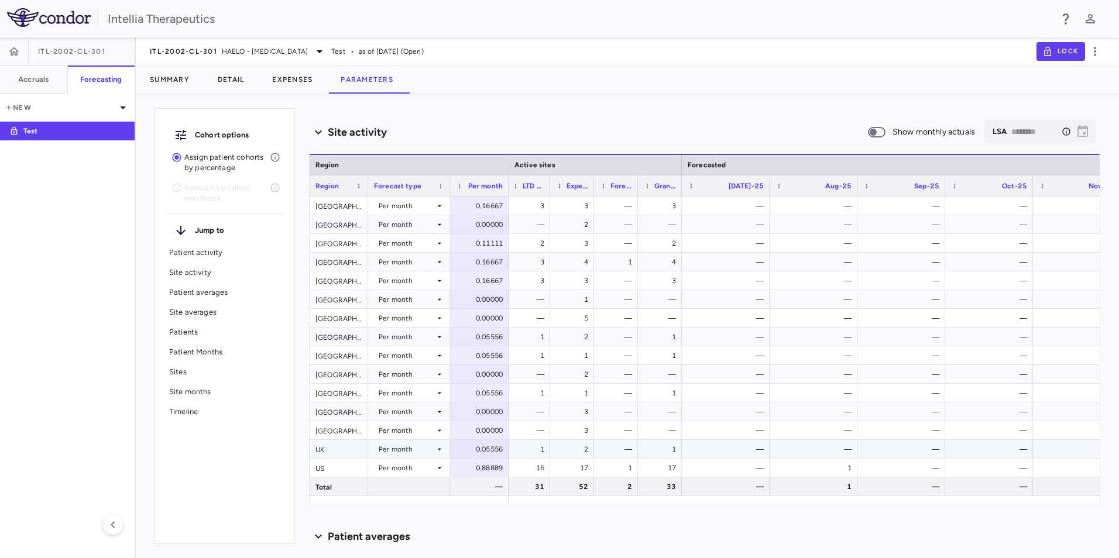
scroll to position [59, 0]
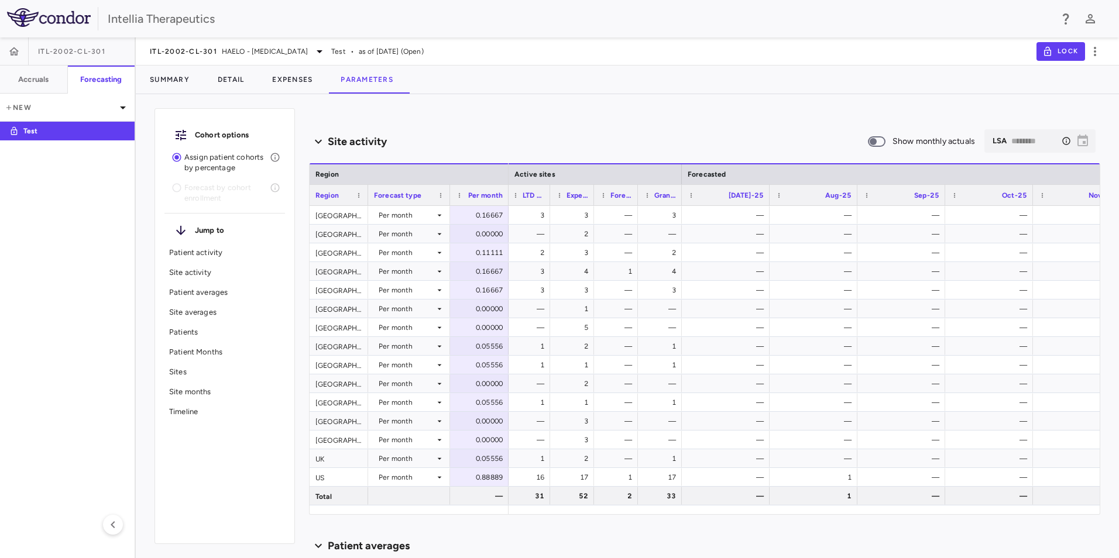
click at [216, 370] on p "Sites" at bounding box center [224, 372] width 111 height 11
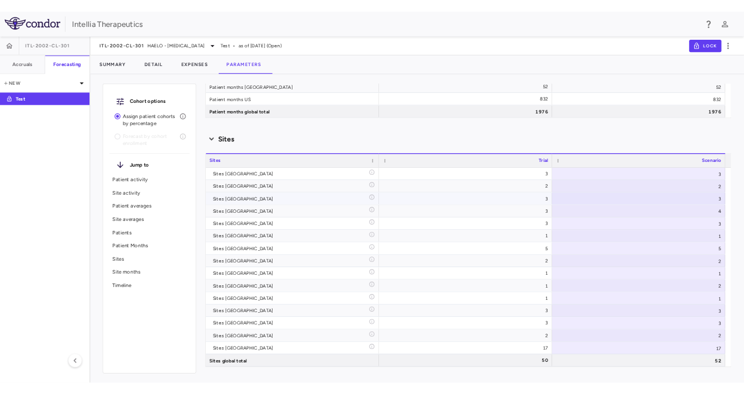
scroll to position [4288, 0]
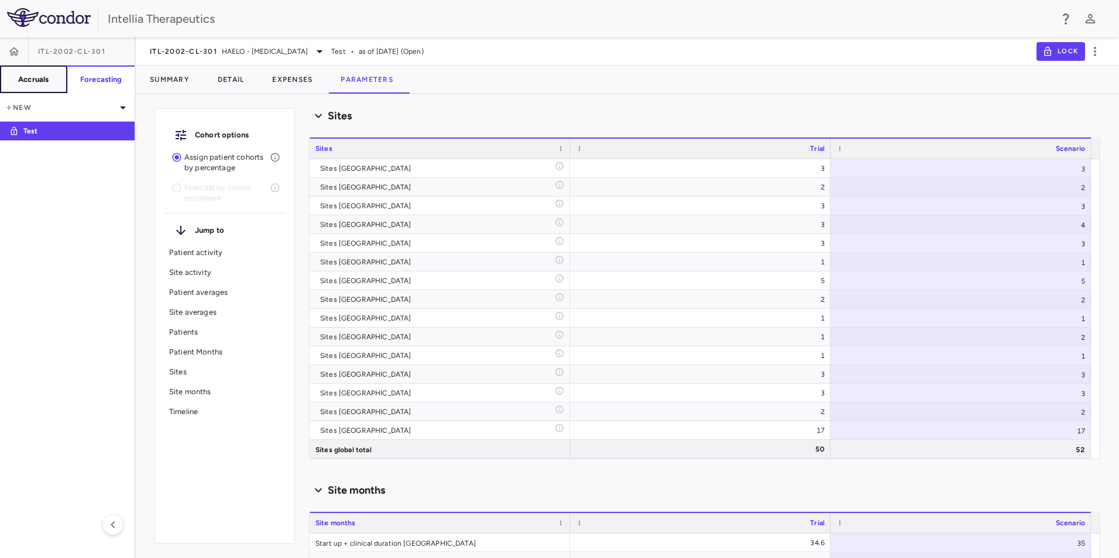
click at [19, 78] on h6 "Accruals" at bounding box center [33, 79] width 30 height 11
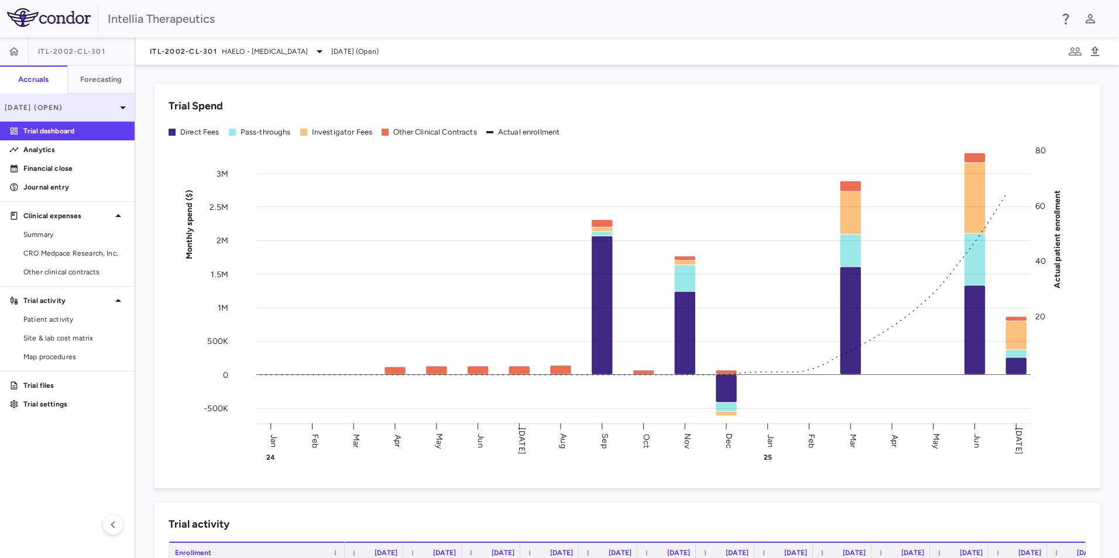
click at [83, 111] on p "[DATE] (Open)" at bounding box center [60, 107] width 111 height 11
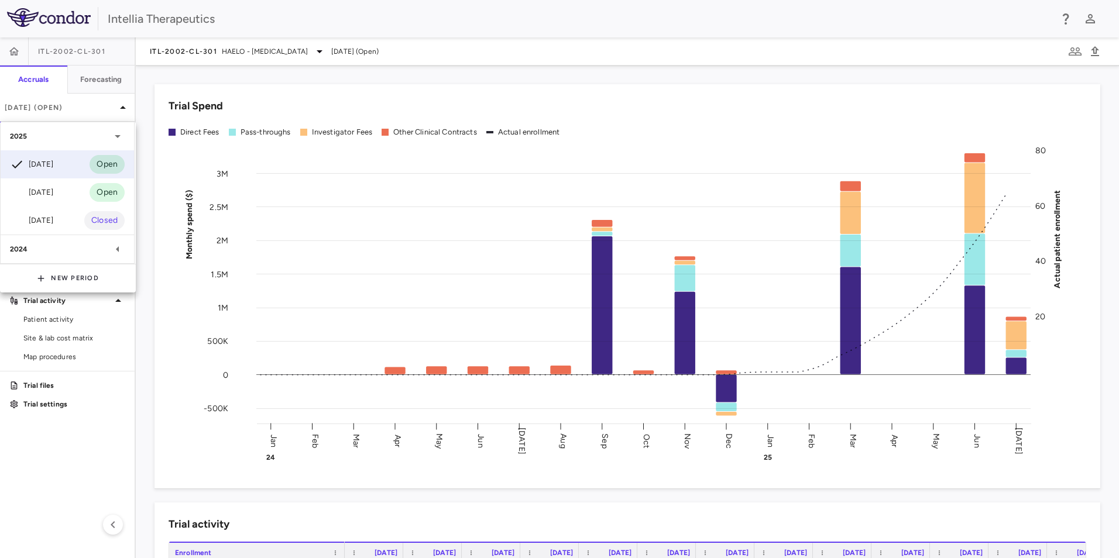
click at [87, 108] on div at bounding box center [559, 279] width 1119 height 558
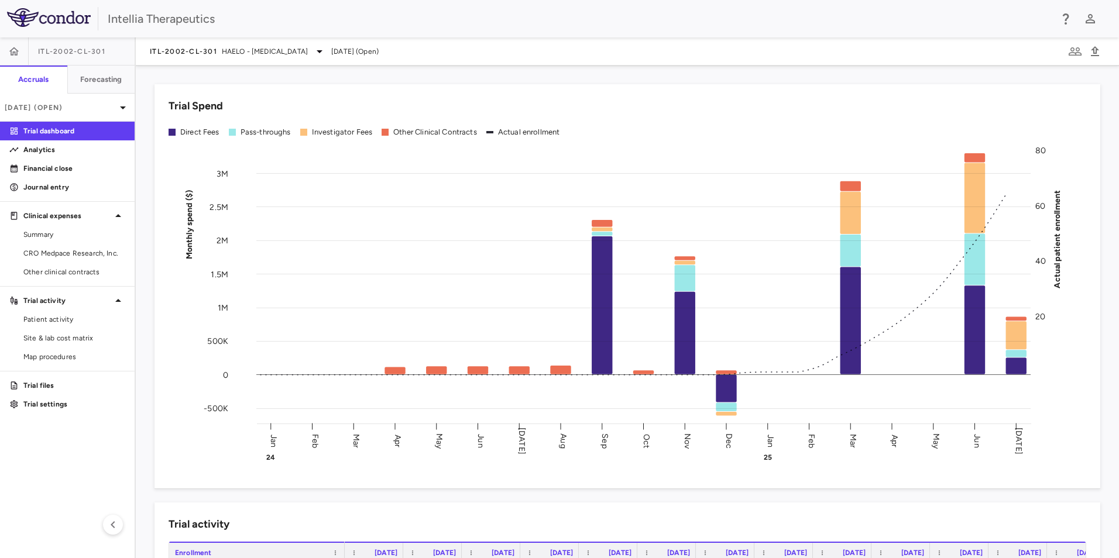
click at [109, 52] on div "ITL-2002-CL-301" at bounding box center [67, 51] width 135 height 28
click at [85, 53] on span "ITL-2002-CL-301" at bounding box center [71, 51] width 67 height 9
click at [305, 51] on span "HAELO - [MEDICAL_DATA]" at bounding box center [265, 51] width 86 height 11
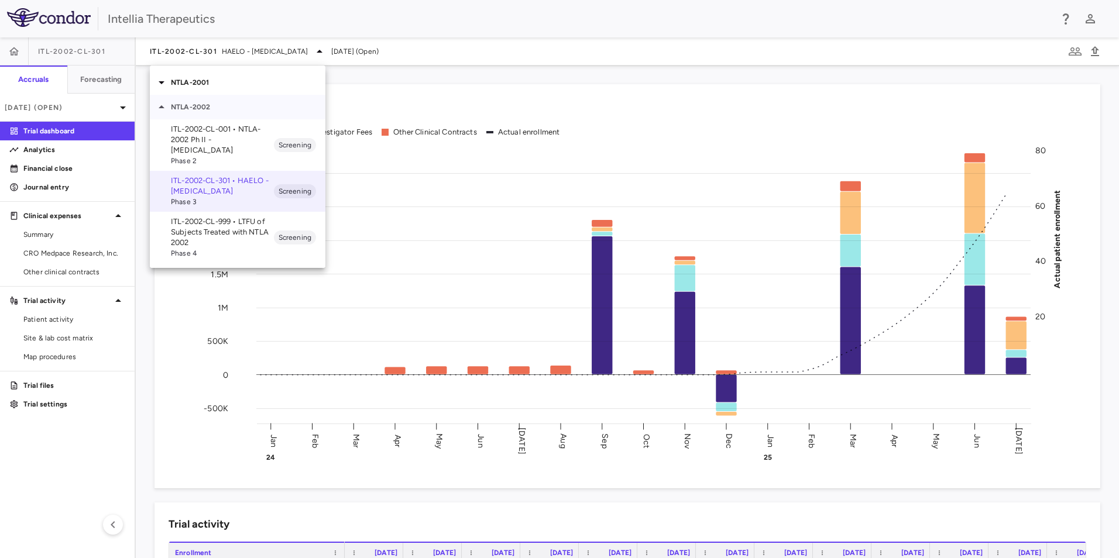
click at [161, 111] on icon at bounding box center [161, 107] width 14 height 14
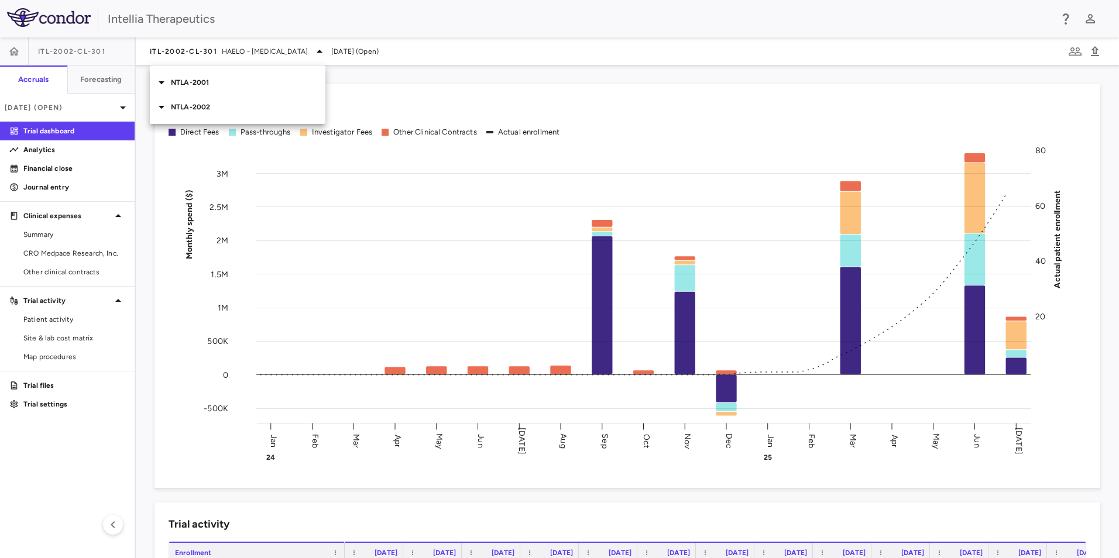
click at [164, 79] on icon at bounding box center [161, 82] width 14 height 14
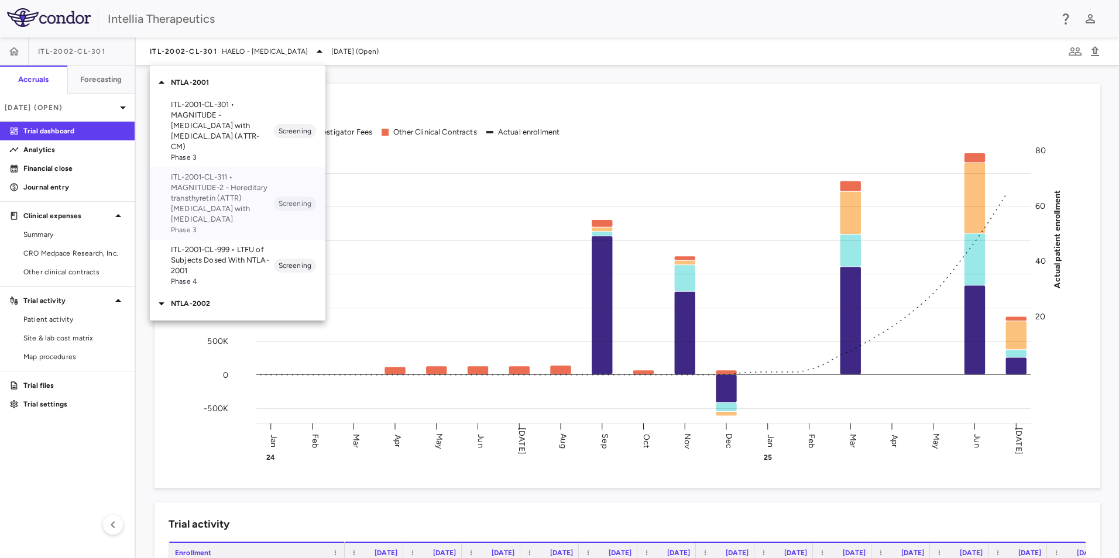
click at [239, 179] on p "ITL-2001-CL-311 • MAGNITUDE-2 - Hereditary transthyretin (ATTR) [MEDICAL_DATA] …" at bounding box center [222, 198] width 103 height 53
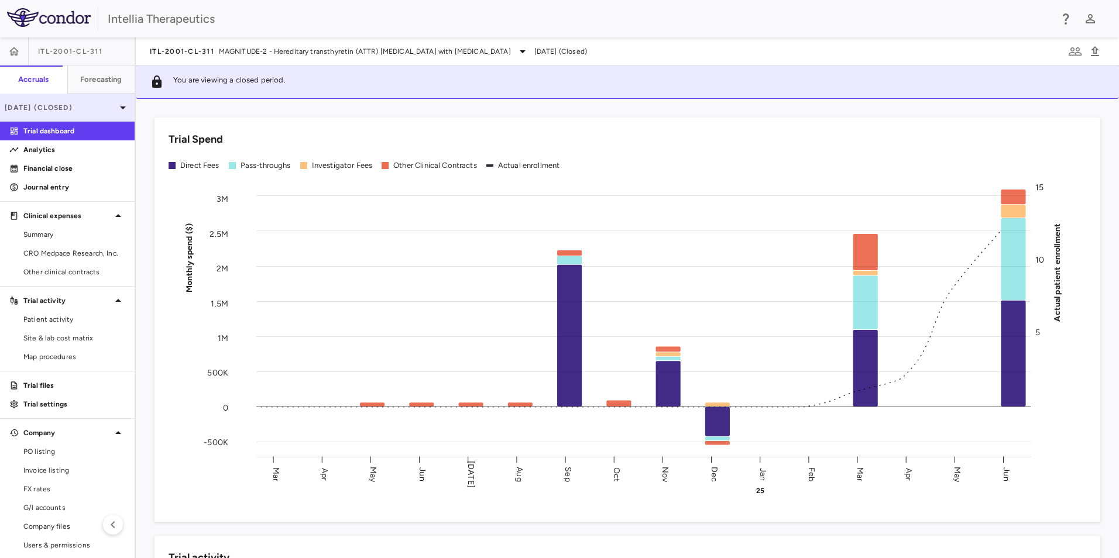
click at [125, 107] on div "[DATE] (Closed)" at bounding box center [67, 108] width 135 height 28
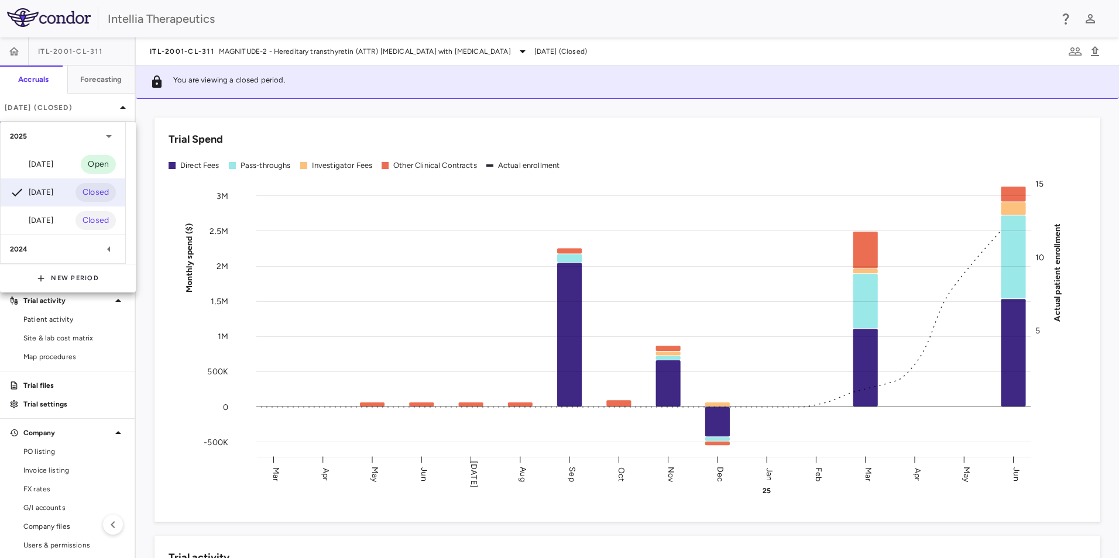
click at [112, 108] on div at bounding box center [559, 279] width 1119 height 558
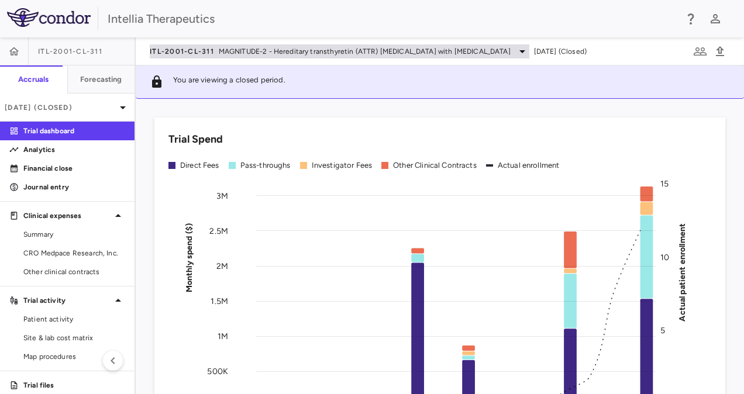
click at [257, 52] on span "MAGNITUDE-2 - Hereditary transthyretin (ATTR) [MEDICAL_DATA] with [MEDICAL_DATA]" at bounding box center [365, 51] width 292 height 11
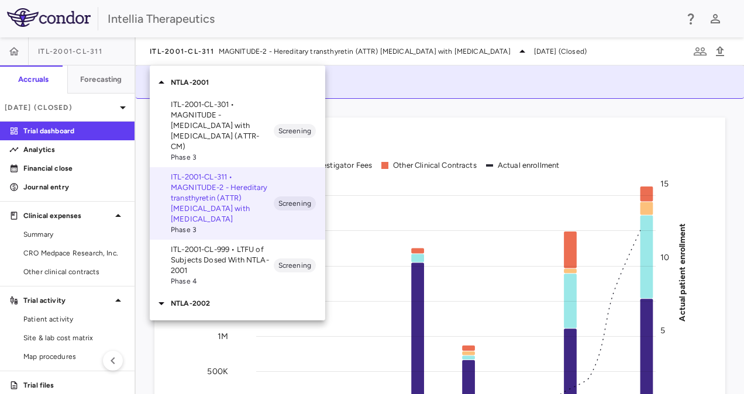
click at [163, 297] on icon at bounding box center [161, 304] width 14 height 14
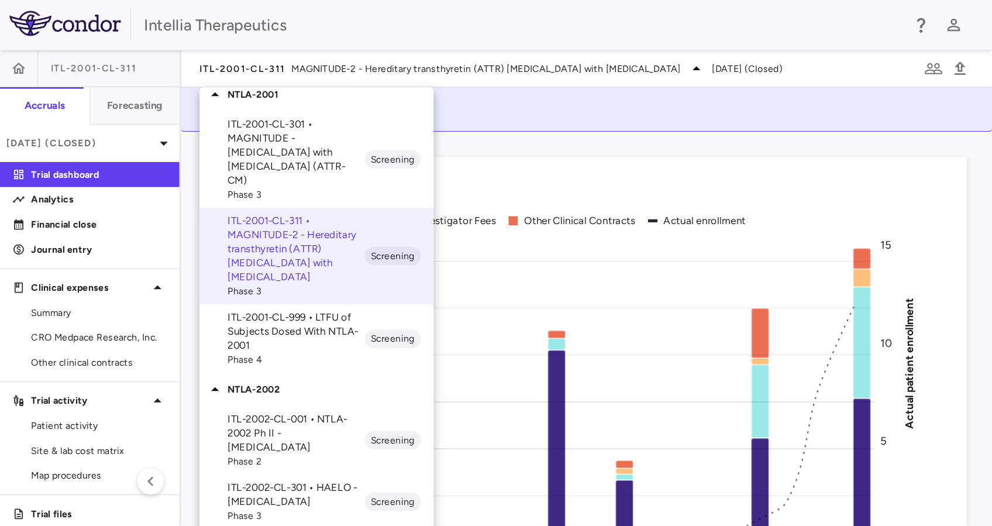
scroll to position [13, 0]
click at [207, 359] on p "ITL-2002-CL-301 • HAELO - [MEDICAL_DATA]" at bounding box center [222, 369] width 103 height 21
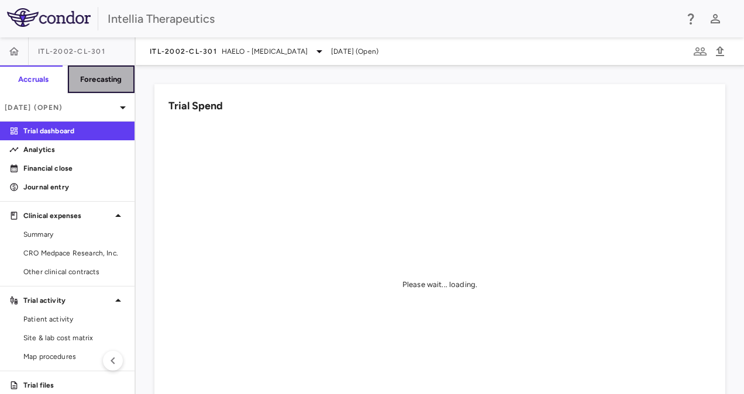
click at [116, 81] on button "Forecasting" at bounding box center [101, 80] width 68 height 28
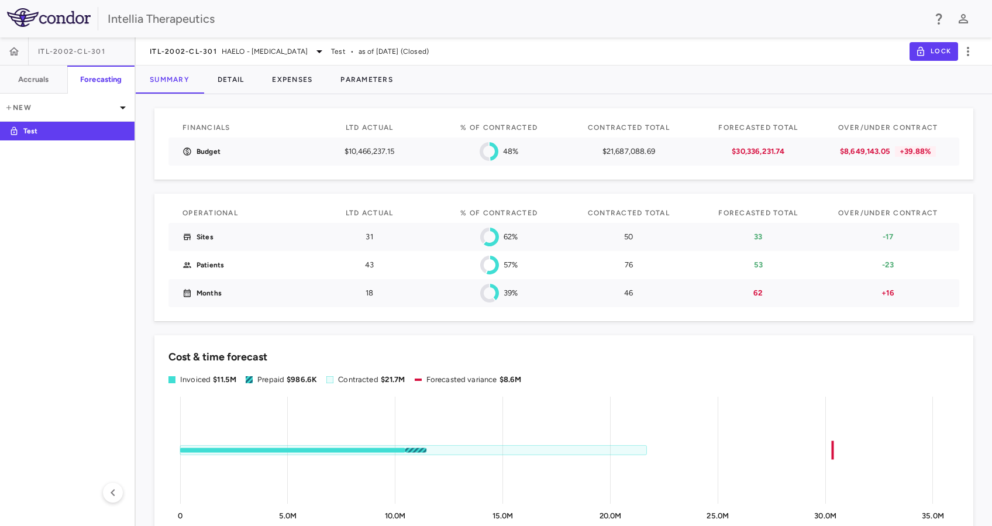
drag, startPoint x: 718, startPoint y: 0, endPoint x: 120, endPoint y: 408, distance: 723.8
click at [118, 394] on aside "ITL-2002-CL-301 Accruals Forecasting New Test" at bounding box center [68, 281] width 136 height 489
drag, startPoint x: 338, startPoint y: 85, endPoint x: 375, endPoint y: 84, distance: 36.9
click at [339, 85] on button "Parameters" at bounding box center [366, 80] width 81 height 28
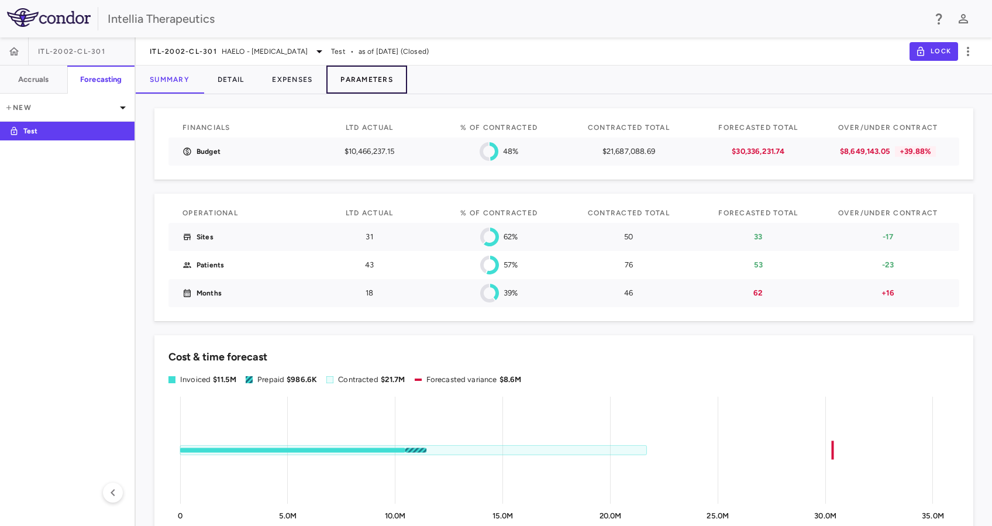
click at [375, 84] on button "Parameters" at bounding box center [366, 80] width 81 height 28
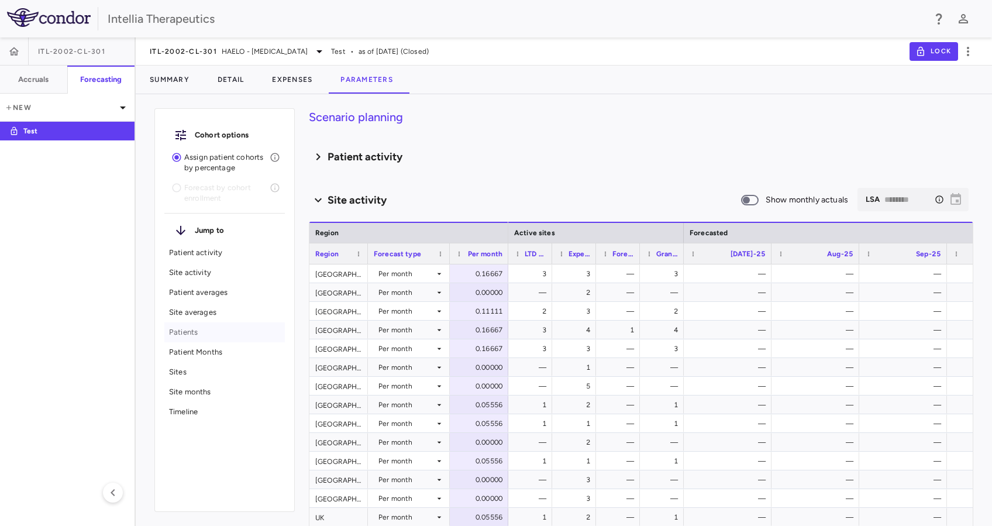
click at [177, 335] on p "Patients" at bounding box center [224, 332] width 111 height 11
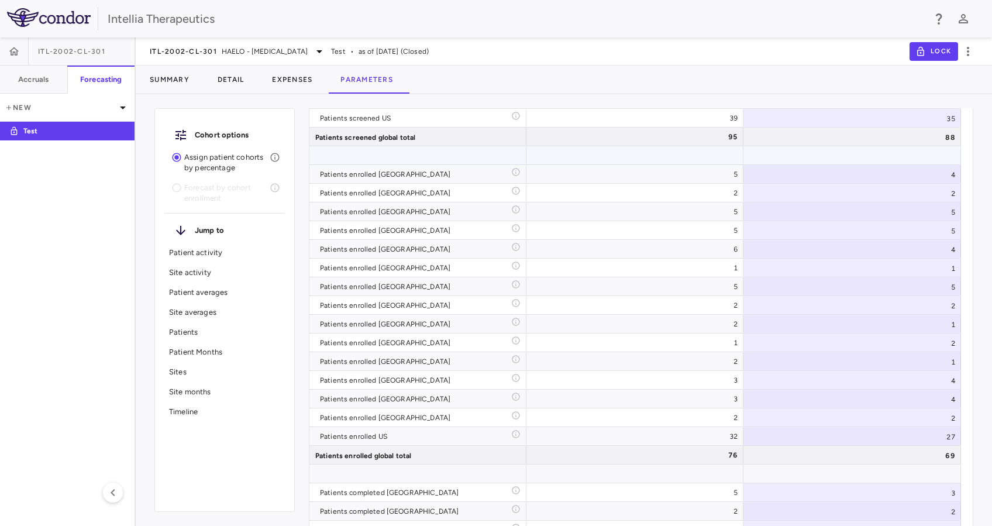
scroll to position [3158, 0]
click at [222, 252] on p "Patient activity" at bounding box center [224, 253] width 111 height 11
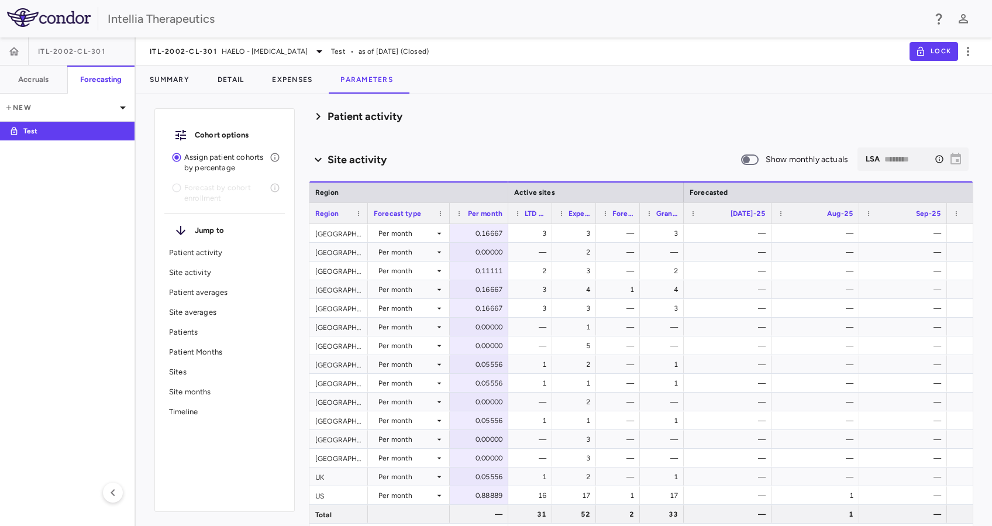
scroll to position [80, 0]
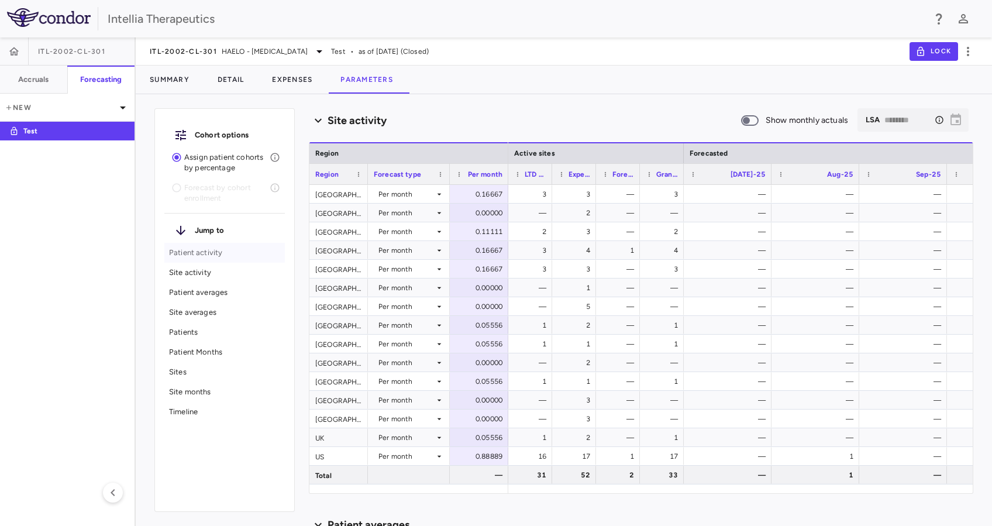
click at [218, 256] on p "Patient activity" at bounding box center [224, 253] width 111 height 11
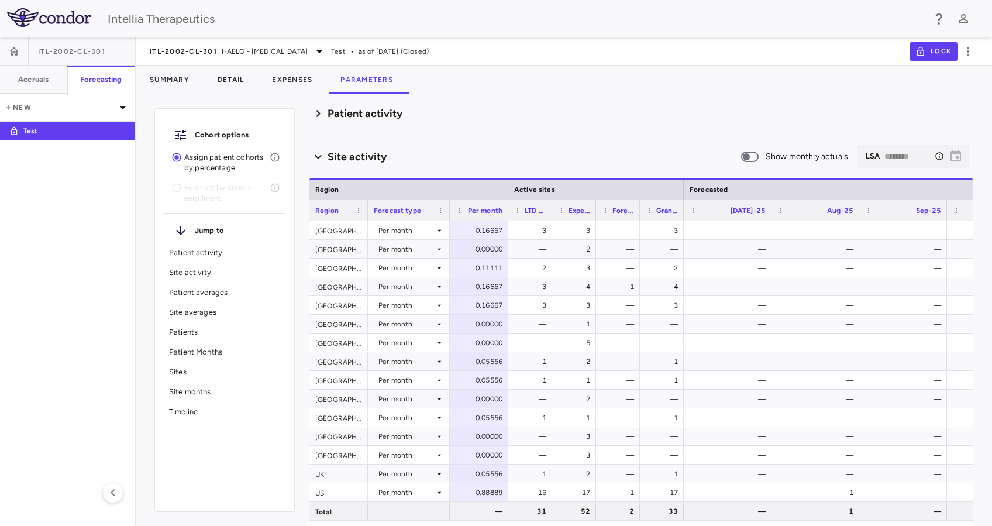
scroll to position [40, 0]
click at [318, 113] on icon at bounding box center [318, 116] width 14 height 19
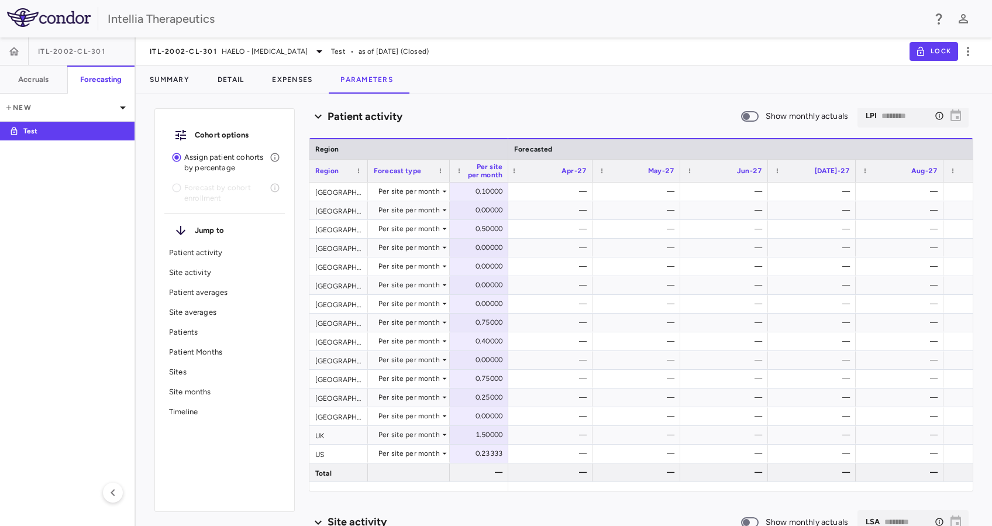
scroll to position [0, 2355]
click at [194, 264] on div "Site activity" at bounding box center [224, 273] width 121 height 20
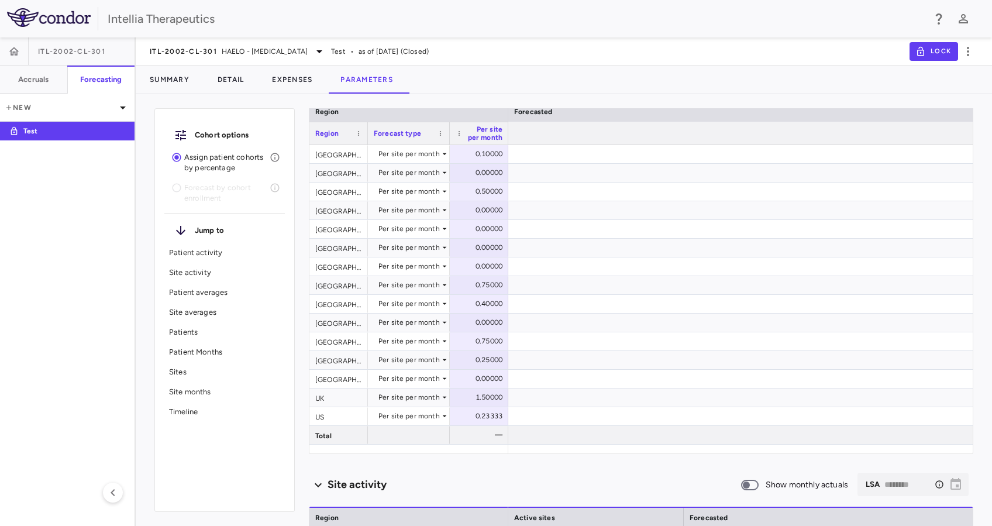
scroll to position [0, 0]
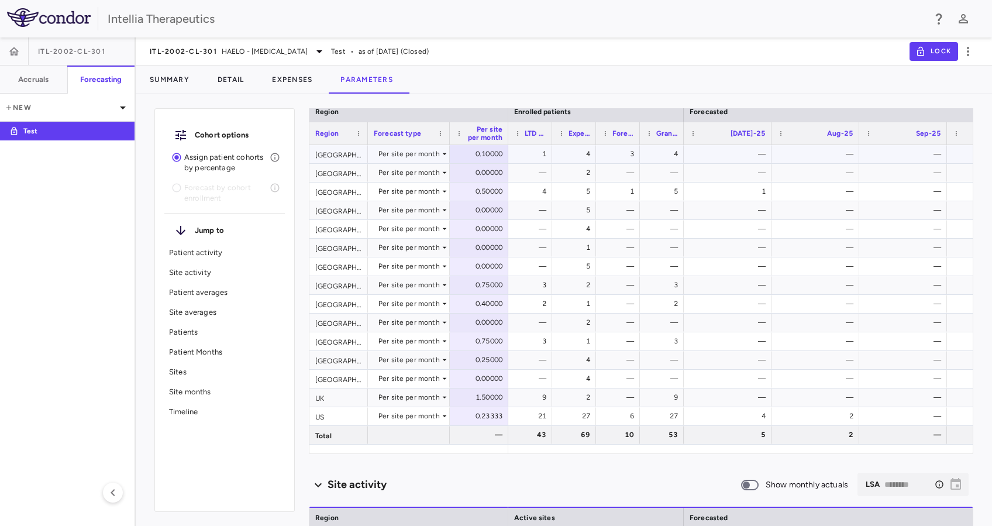
click at [475, 153] on div "0.10000" at bounding box center [481, 154] width 42 height 19
type input "***"
click at [496, 169] on div "0.00000" at bounding box center [481, 172] width 42 height 19
click at [525, 177] on div "—" at bounding box center [533, 172] width 28 height 19
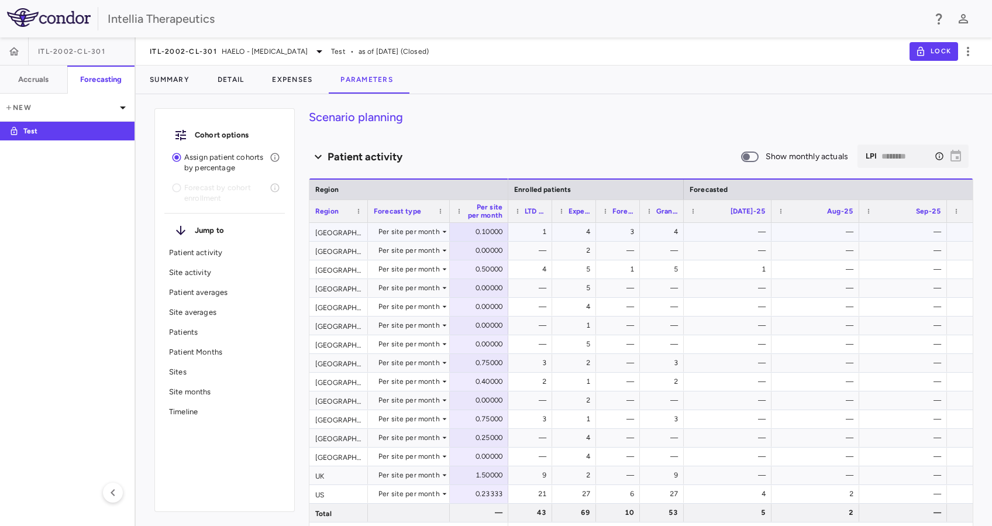
click at [484, 234] on div "0.10000" at bounding box center [481, 231] width 42 height 19
type input "********"
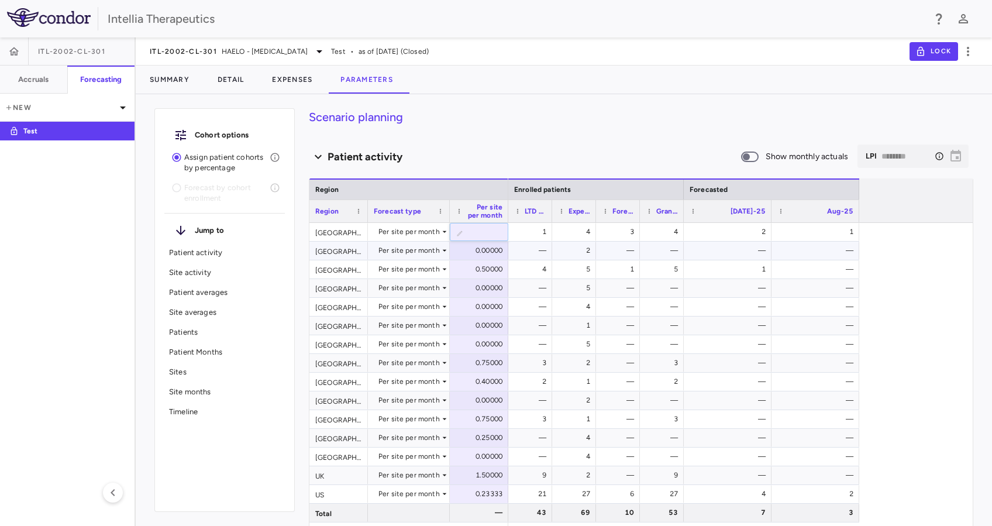
type input "***"
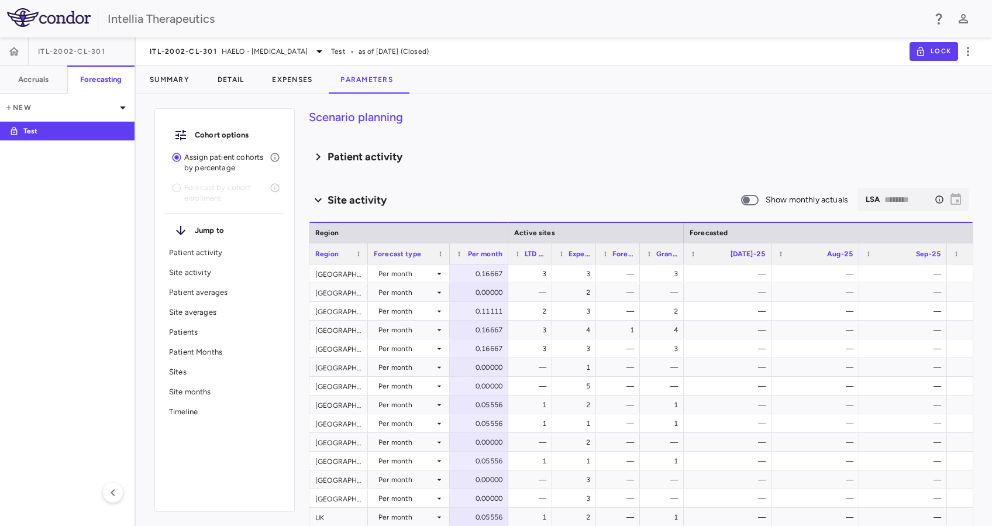
click at [318, 156] on icon at bounding box center [318, 156] width 14 height 19
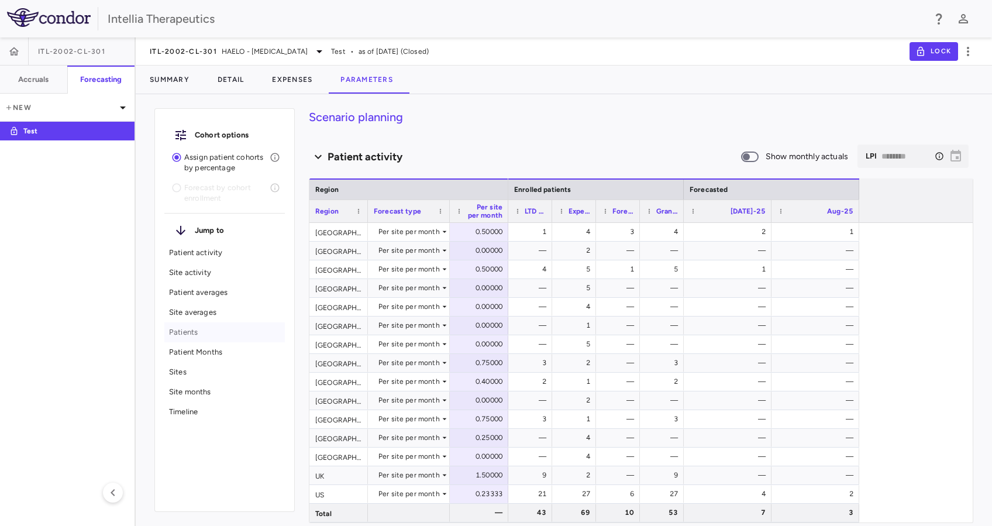
click at [222, 332] on p "Patients" at bounding box center [224, 332] width 111 height 11
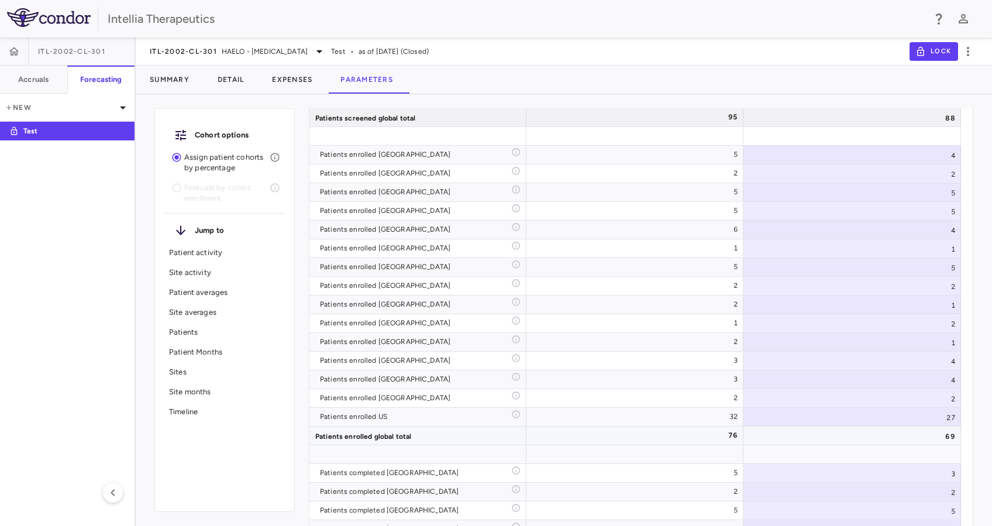
scroll to position [3512, 0]
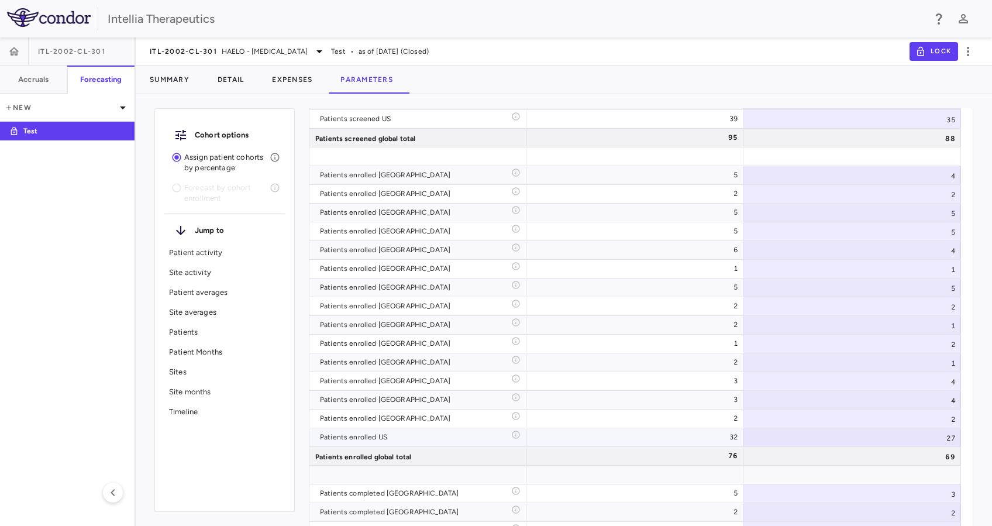
click at [744, 394] on div "27" at bounding box center [853, 437] width 218 height 18
drag, startPoint x: 930, startPoint y: 435, endPoint x: 951, endPoint y: 437, distance: 21.2
click at [744, 394] on input "**" at bounding box center [861, 438] width 199 height 19
type input "**"
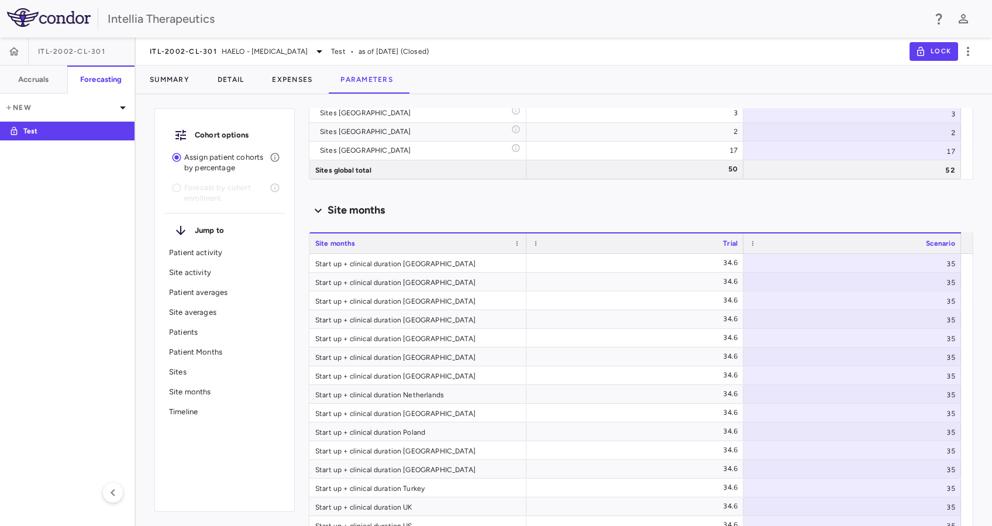
scroll to position [2102, 0]
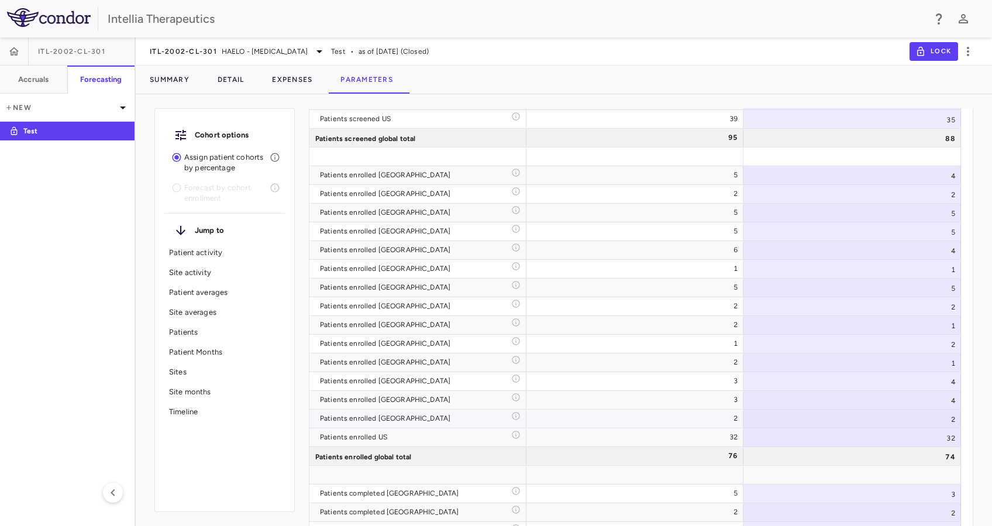
click at [744, 394] on div "2" at bounding box center [853, 419] width 218 height 18
type input "********"
click at [744, 394] on div "4" at bounding box center [853, 400] width 218 height 18
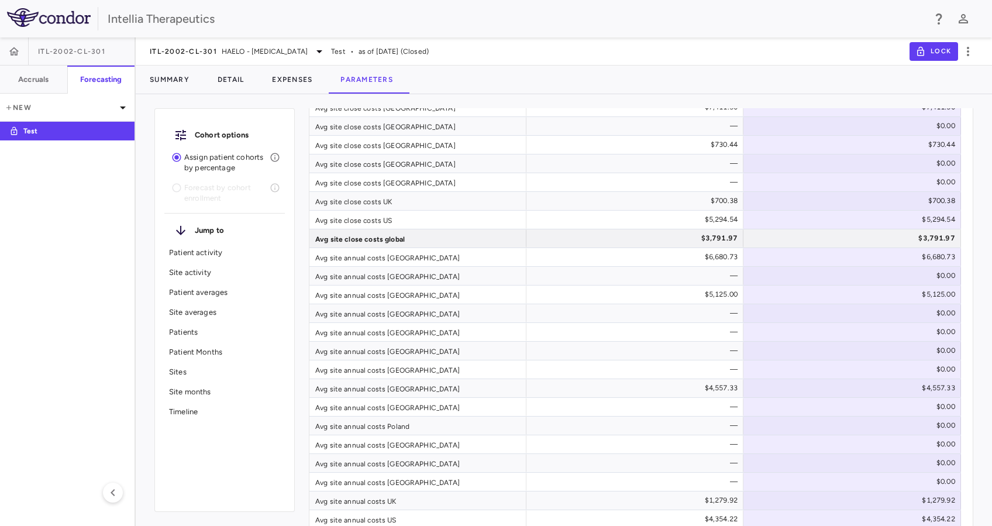
scroll to position [3512, 0]
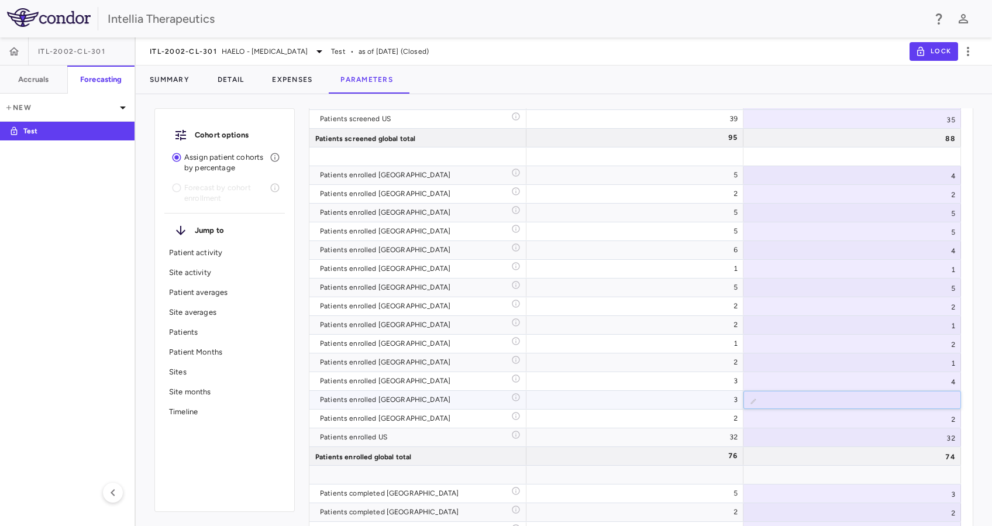
type input "**"
click at [744, 384] on div "4" at bounding box center [853, 381] width 218 height 18
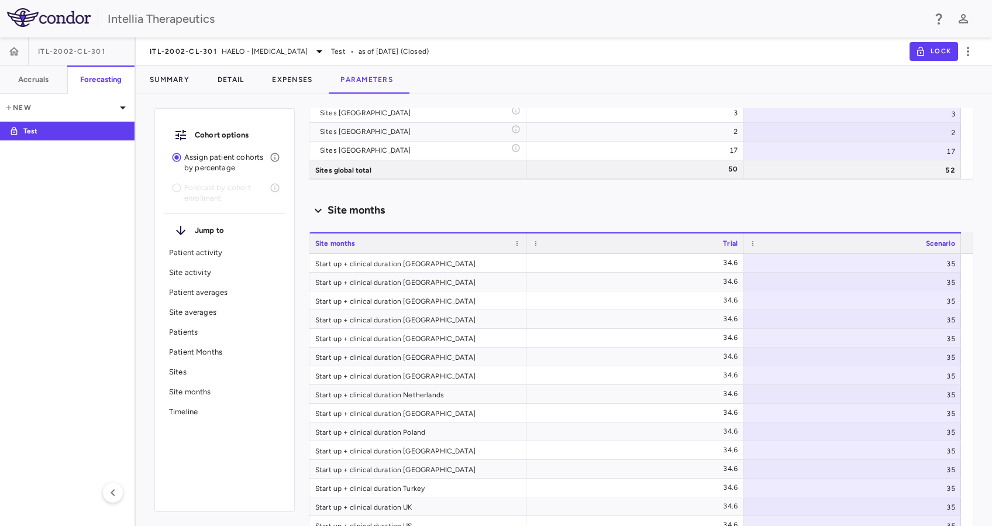
scroll to position [2102, 0]
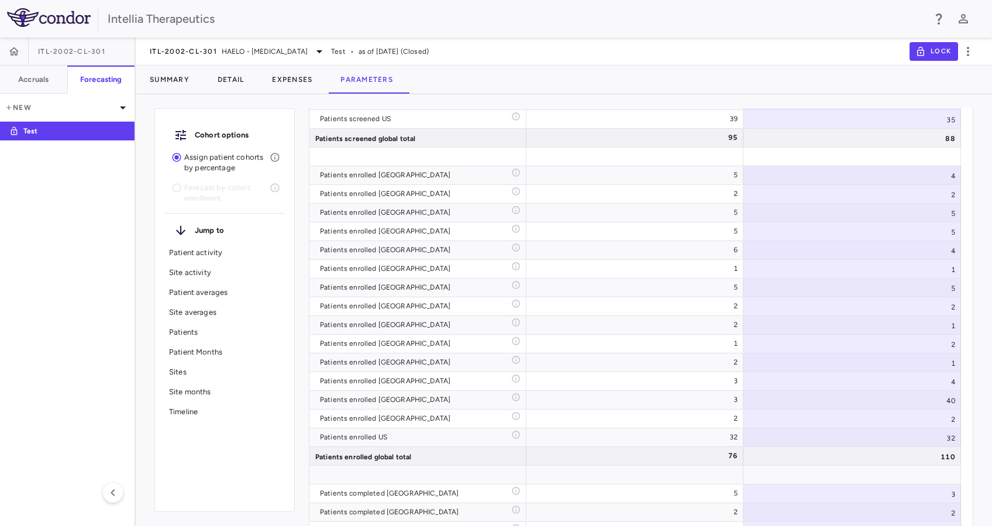
click at [744, 394] on div "Drag here to set row groups Drag here to set column labels Patients Trial Scena…" at bounding box center [641, 314] width 665 height 977
click at [744, 394] on div "40" at bounding box center [853, 400] width 218 height 18
click at [744, 394] on input "**" at bounding box center [861, 400] width 199 height 19
type input "*"
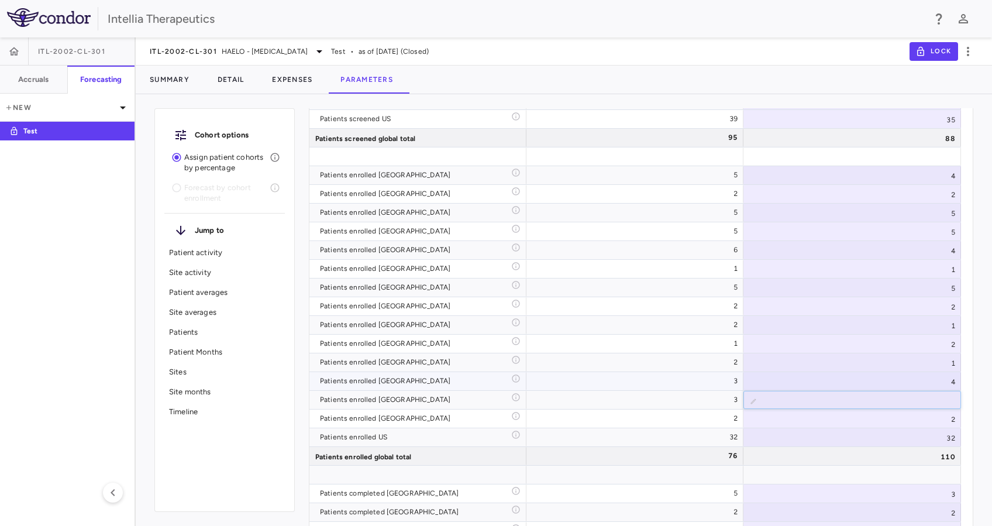
click at [744, 386] on div "4" at bounding box center [853, 381] width 218 height 18
drag, startPoint x: 930, startPoint y: 385, endPoint x: 965, endPoint y: 386, distance: 35.1
click at [744, 386] on div "Scenario planning Patient activity Show monthly actuals ​ LPI ******** ​ Drag h…" at bounding box center [641, 317] width 665 height 418
click at [744, 383] on div "4" at bounding box center [853, 381] width 218 height 18
type input "*"
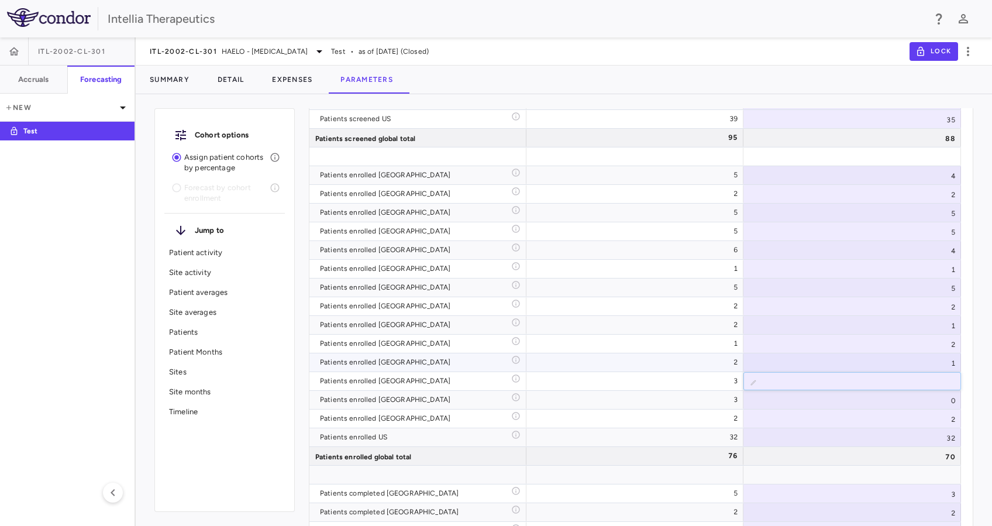
click at [744, 367] on div "1" at bounding box center [853, 362] width 218 height 18
drag, startPoint x: 935, startPoint y: 363, endPoint x: 963, endPoint y: 365, distance: 28.1
click at [744, 365] on div "Scenario planning Patient activity Show monthly actuals ​ LPI ******** ​ Drag h…" at bounding box center [641, 317] width 665 height 418
click at [744, 365] on div "1" at bounding box center [853, 362] width 218 height 18
type input "*"
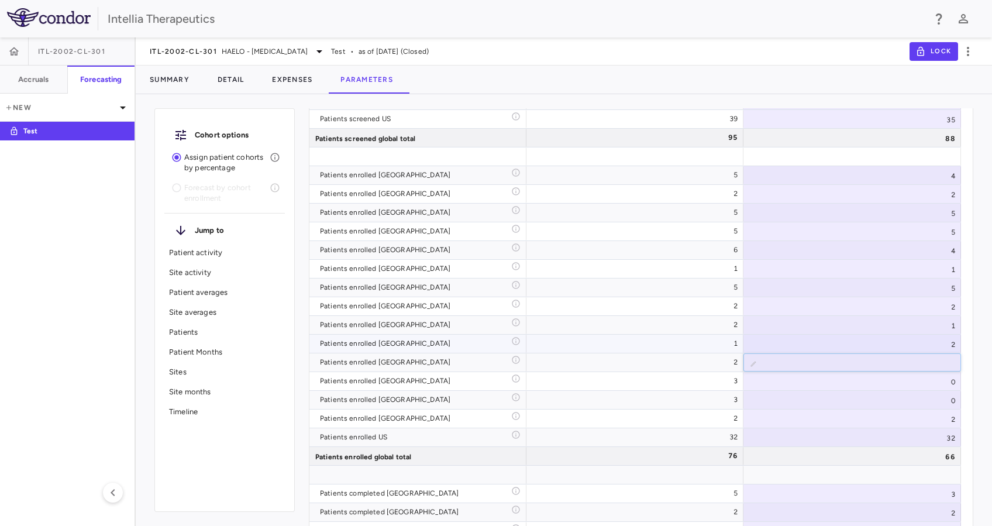
click at [744, 349] on div "2" at bounding box center [853, 344] width 218 height 18
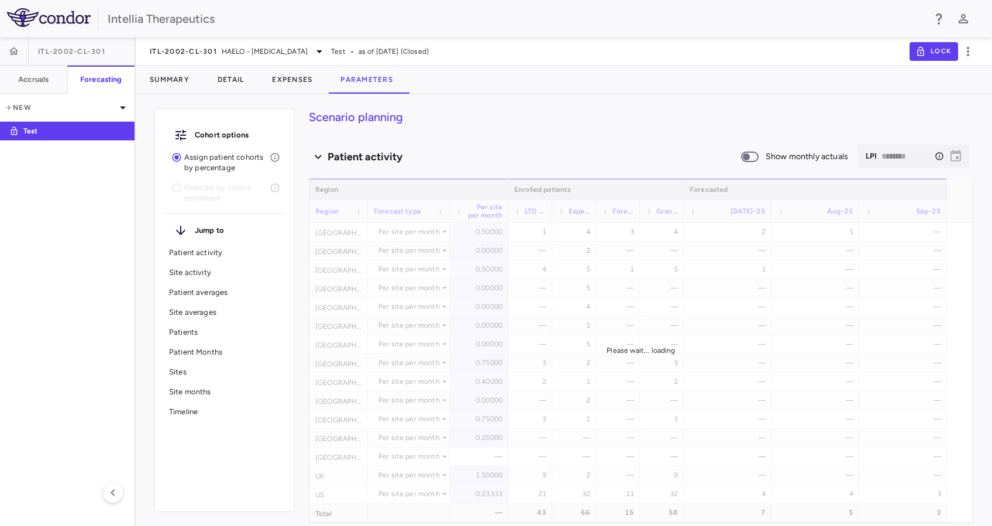
scroll to position [2102, 0]
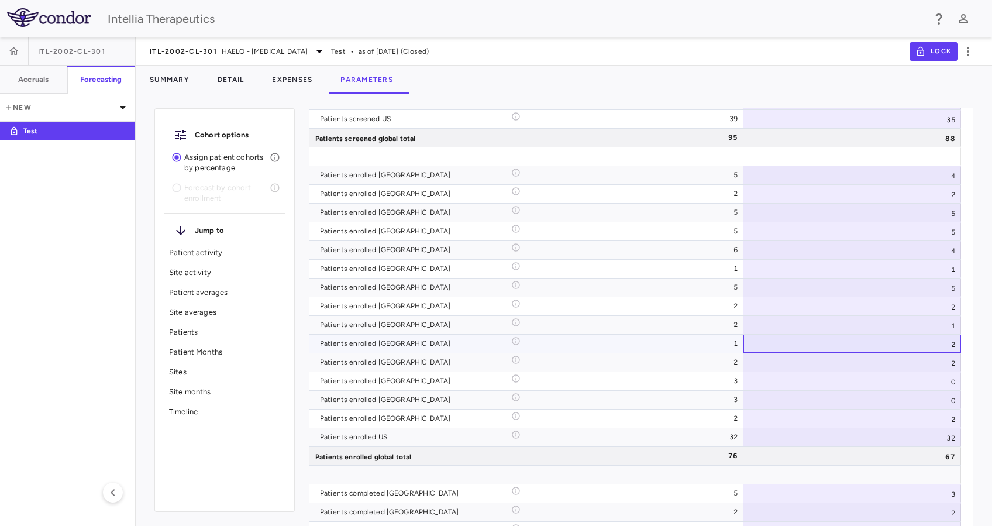
click at [947, 346] on div "2" at bounding box center [853, 344] width 218 height 18
click at [946, 346] on input "*" at bounding box center [861, 344] width 199 height 19
type input "*"
click at [946, 346] on input "*" at bounding box center [861, 344] width 199 height 19
click at [937, 327] on div "1" at bounding box center [853, 325] width 218 height 18
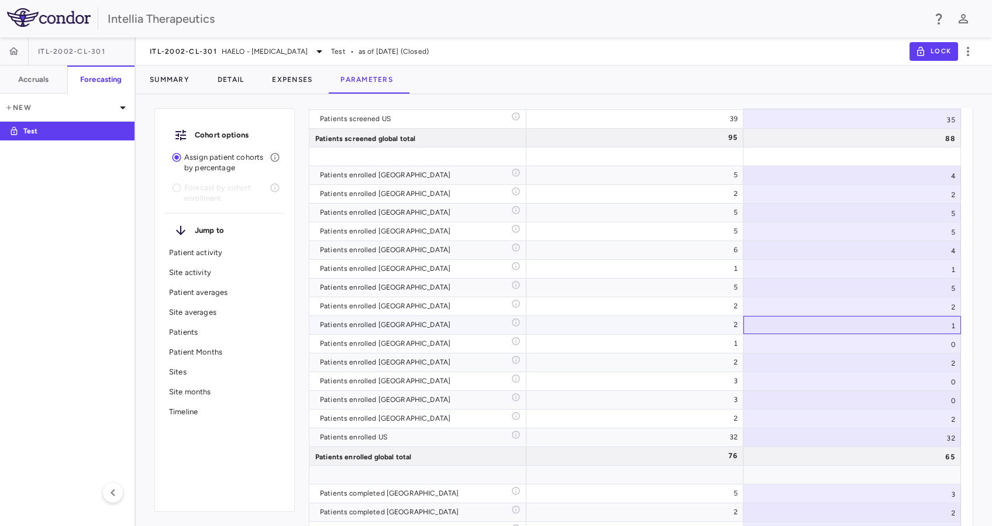
click at [944, 328] on div "1" at bounding box center [853, 325] width 218 height 18
type input "*"
click at [947, 322] on input "*" at bounding box center [861, 326] width 199 height 19
click at [934, 304] on div "2" at bounding box center [853, 306] width 218 height 18
click at [932, 285] on div "5" at bounding box center [853, 288] width 218 height 18
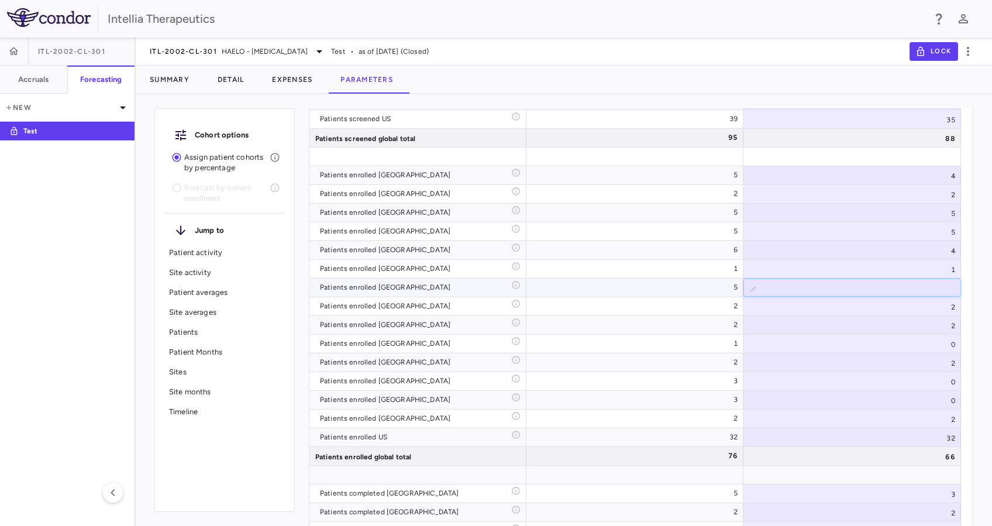
click at [949, 290] on input "*" at bounding box center [861, 288] width 199 height 19
type input "*"
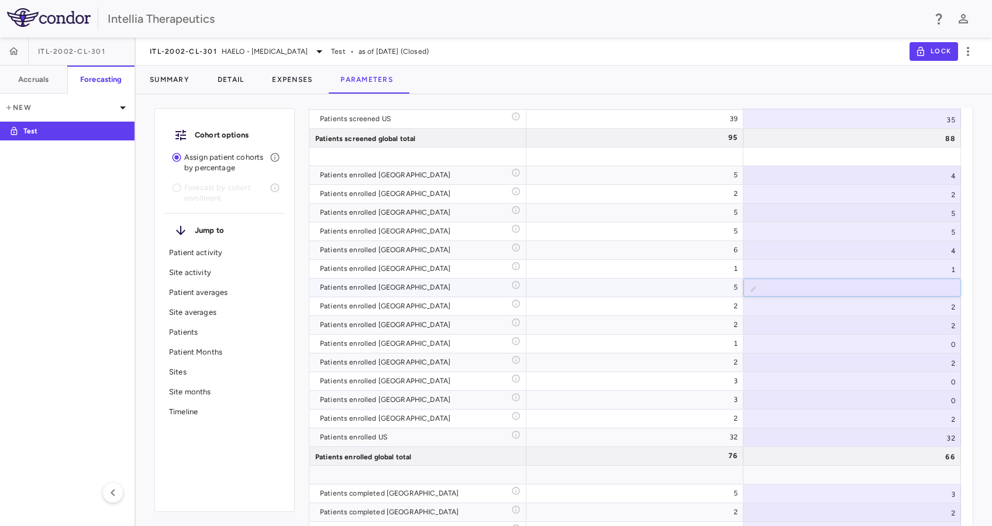
click at [949, 290] on input "*" at bounding box center [861, 288] width 199 height 19
click at [941, 271] on div "1" at bounding box center [853, 269] width 218 height 18
click at [953, 269] on div "1" at bounding box center [853, 269] width 218 height 18
type input "*"
click at [947, 274] on input "*" at bounding box center [861, 269] width 199 height 19
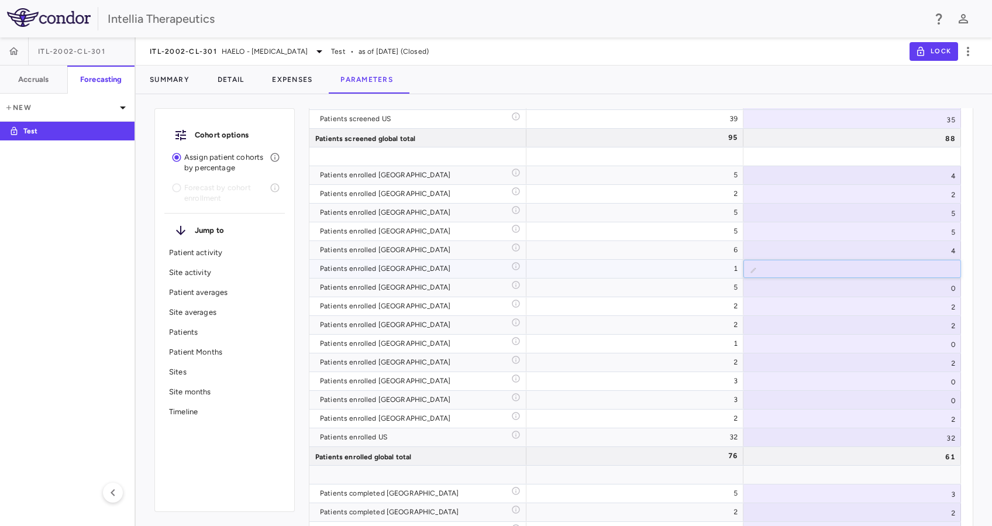
click at [930, 260] on input "*" at bounding box center [861, 269] width 199 height 19
click at [936, 256] on div "4" at bounding box center [853, 250] width 218 height 18
click at [946, 249] on div "4" at bounding box center [853, 250] width 218 height 18
click at [945, 244] on input "*" at bounding box center [861, 251] width 199 height 19
type input "*"
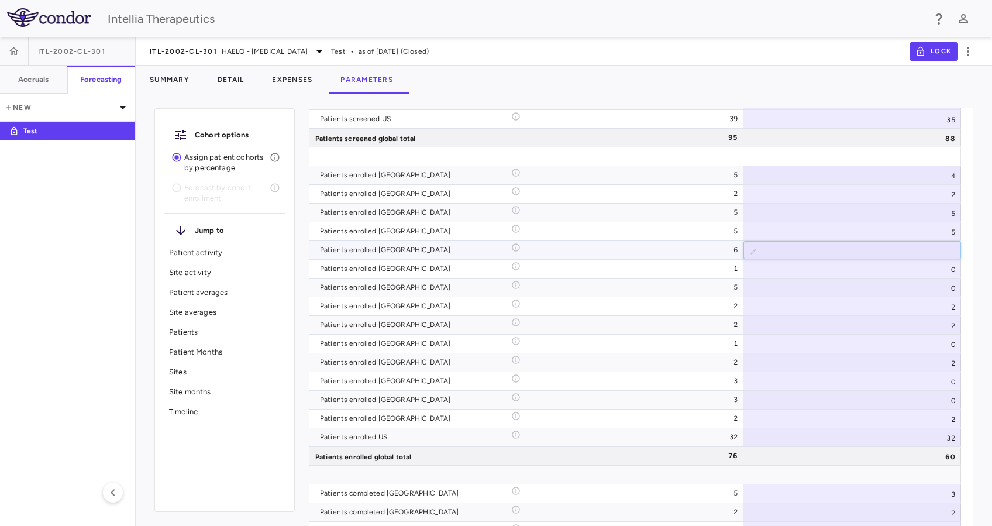
click at [945, 244] on input "*" at bounding box center [861, 251] width 199 height 19
click at [937, 235] on div "5" at bounding box center [853, 231] width 218 height 18
click at [917, 206] on div "5" at bounding box center [853, 213] width 218 height 18
click at [952, 216] on div "5" at bounding box center [853, 213] width 218 height 18
type input "*"
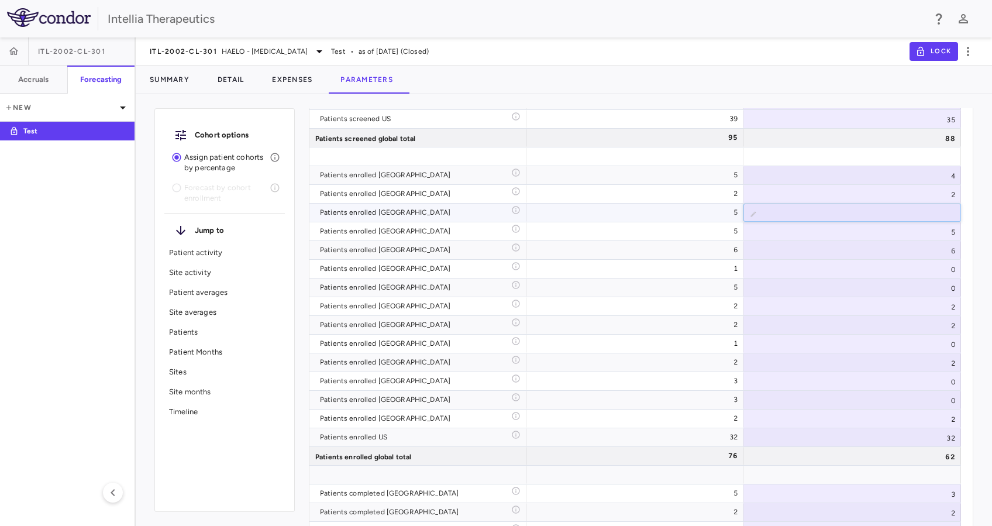
click at [947, 216] on input "*" at bounding box center [861, 213] width 199 height 19
click at [930, 200] on div "2" at bounding box center [853, 194] width 218 height 18
click at [946, 198] on input "*" at bounding box center [861, 194] width 199 height 19
type input "*"
click at [946, 198] on input "*" at bounding box center [861, 194] width 199 height 19
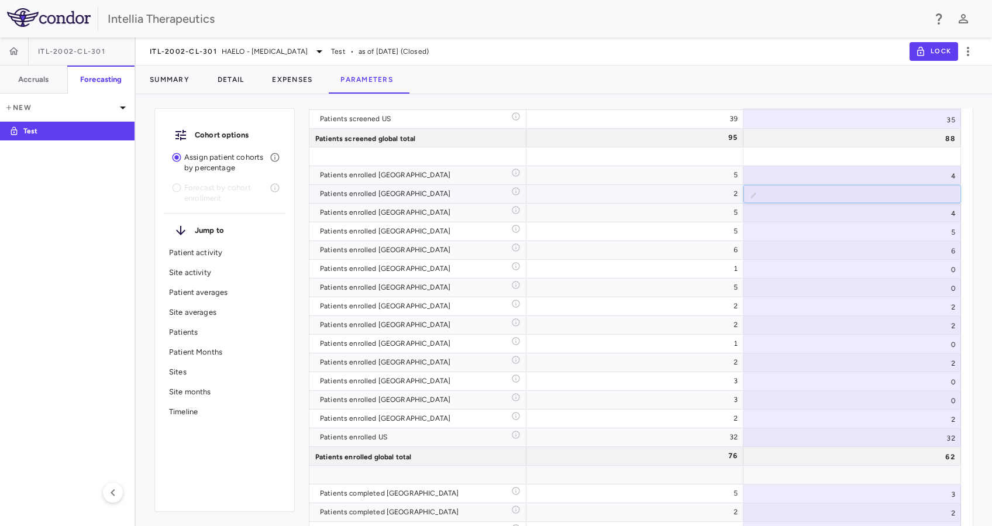
click at [933, 177] on div "4" at bounding box center [853, 175] width 218 height 18
click at [953, 172] on div "4" at bounding box center [853, 175] width 218 height 18
type input "*"
click at [947, 173] on input "*" at bounding box center [861, 176] width 199 height 19
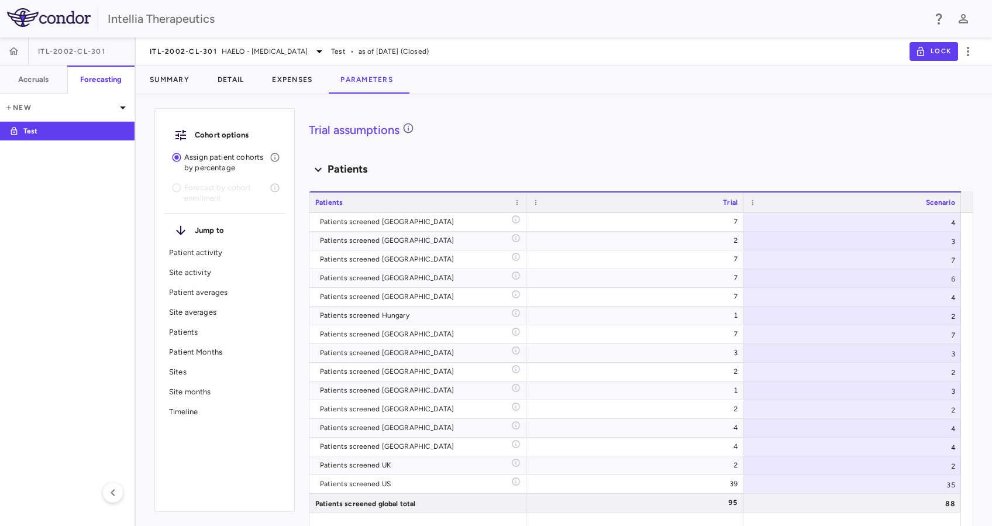
click at [475, 164] on div "Patients" at bounding box center [641, 169] width 665 height 16
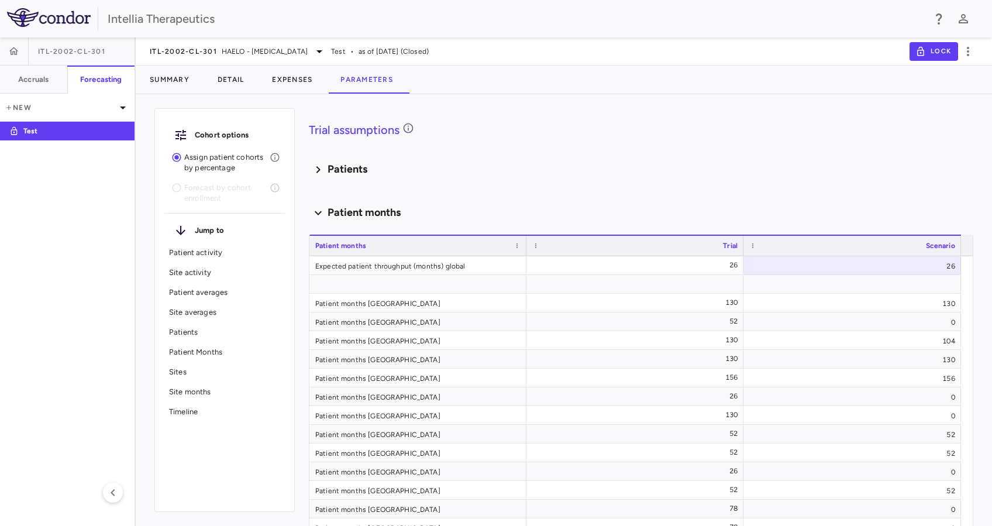
click at [405, 163] on div "Patients" at bounding box center [641, 169] width 665 height 16
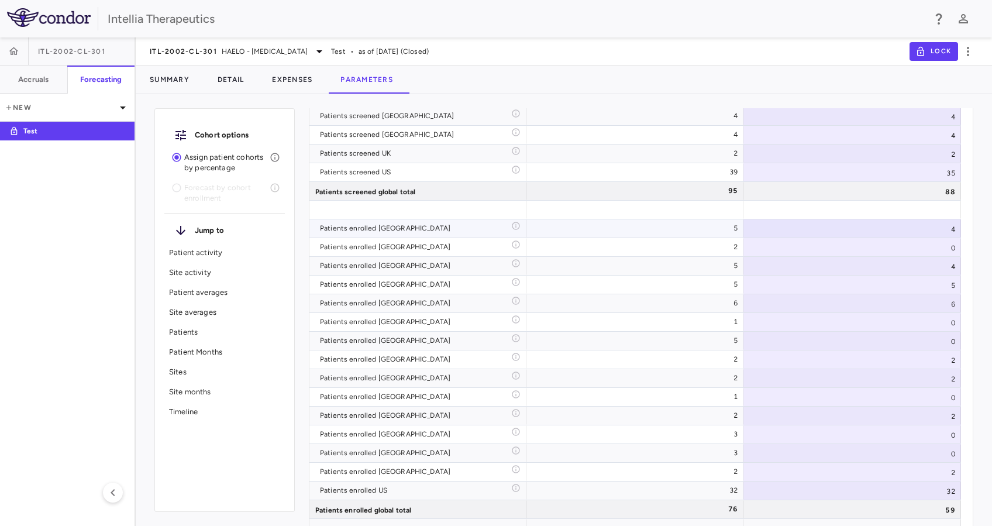
scroll to position [2126, 0]
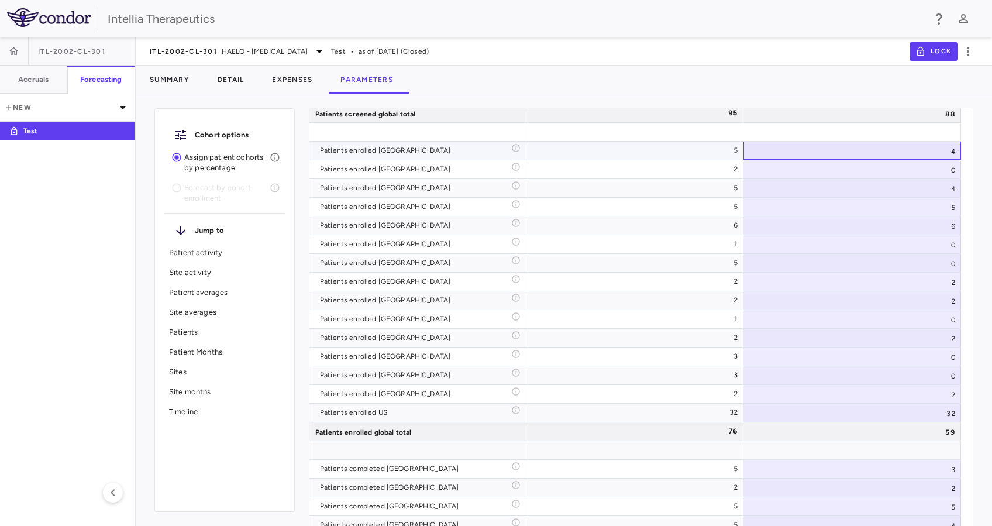
click at [950, 150] on div "4" at bounding box center [853, 151] width 218 height 18
click at [944, 149] on div "5" at bounding box center [853, 151] width 218 height 18
click at [979, 145] on div "Cohort options Assign patient cohorts by percentage Forecast by cohort enrollme…" at bounding box center [564, 315] width 857 height 422
click at [935, 135] on div at bounding box center [853, 132] width 218 height 18
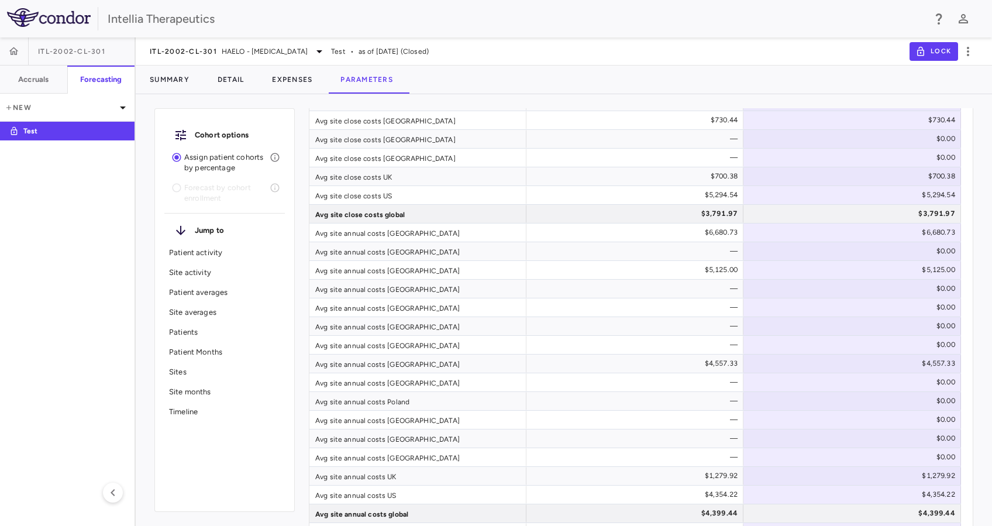
scroll to position [3536, 0]
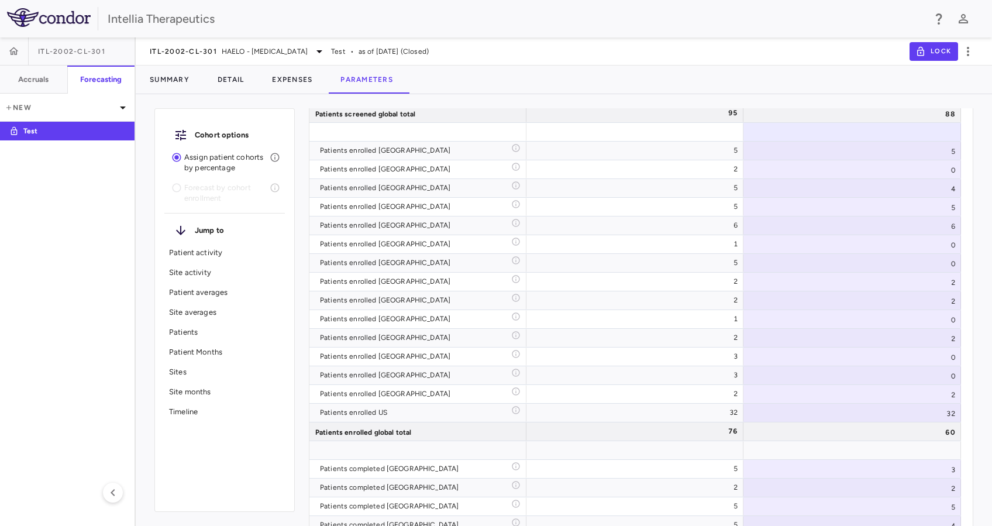
click at [212, 243] on div "Patient activity" at bounding box center [224, 253] width 121 height 20
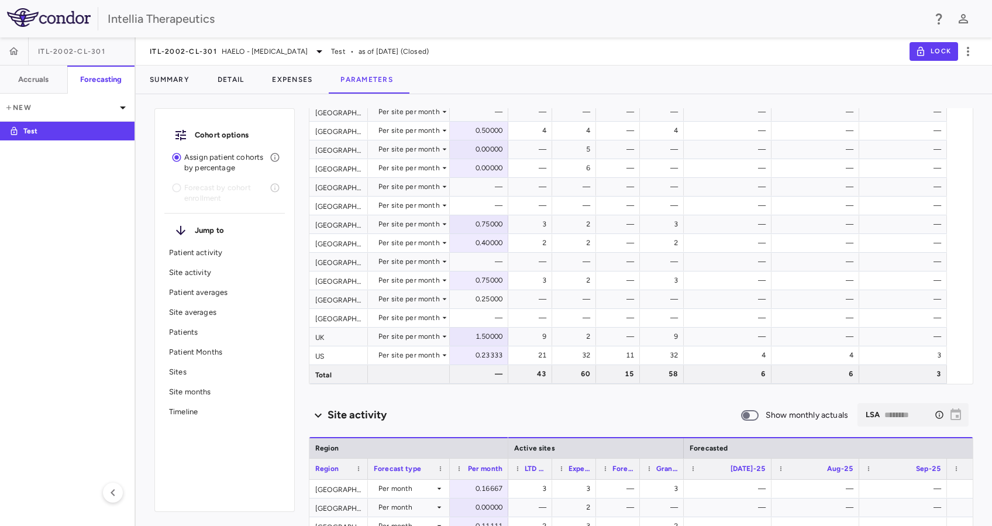
scroll to position [40, 0]
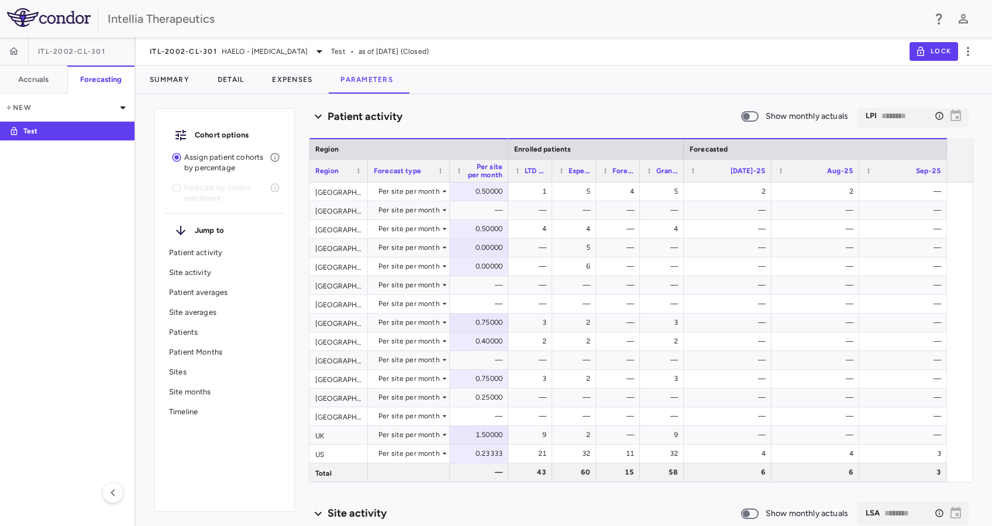
click at [642, 104] on div "Cohort options Assign patient cohorts by percentage Forecast by cohort enrollme…" at bounding box center [564, 315] width 857 height 422
click at [245, 297] on p "Patient averages" at bounding box center [224, 292] width 111 height 11
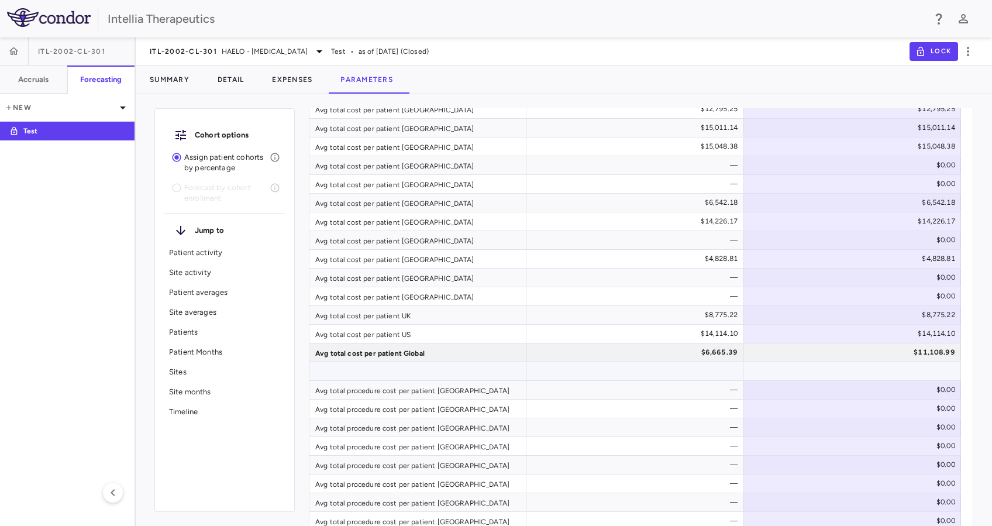
scroll to position [857, 0]
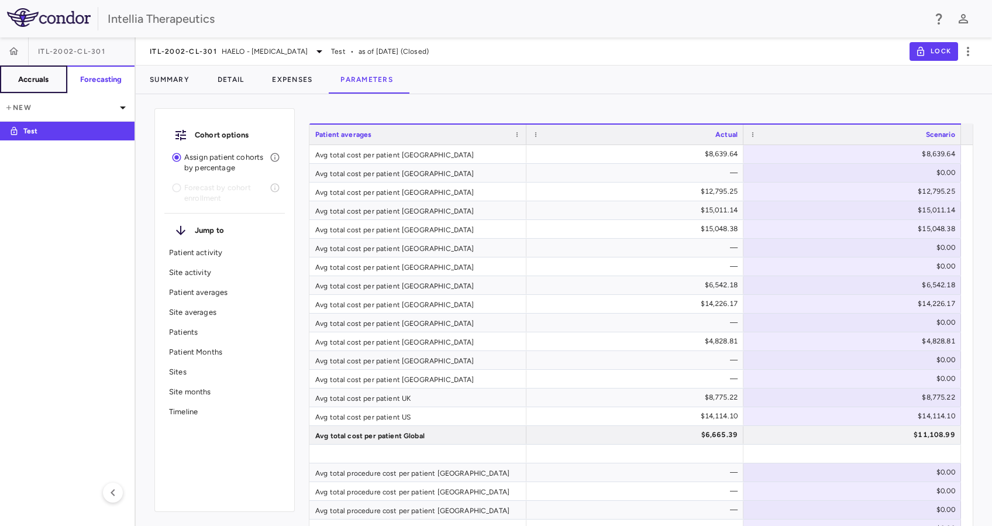
click at [56, 81] on button "Accruals" at bounding box center [34, 80] width 68 height 28
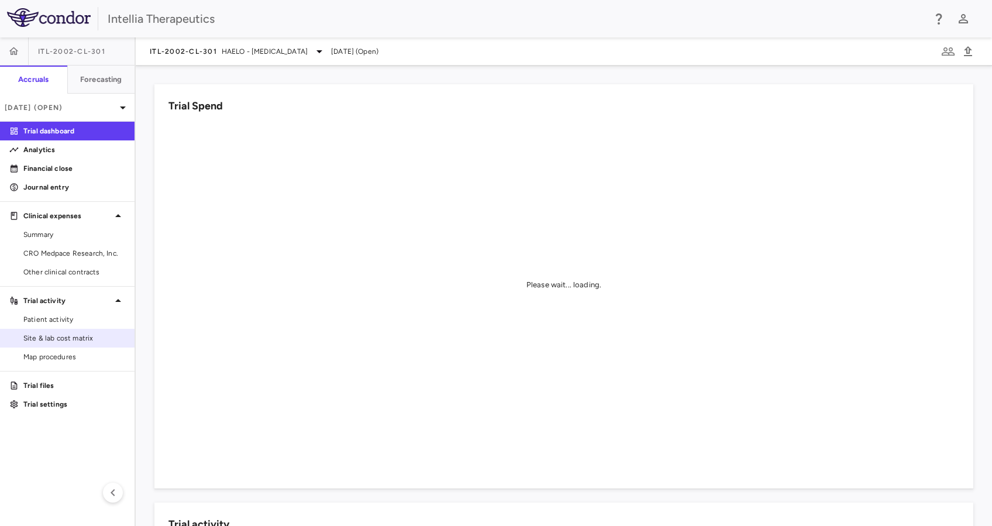
click at [66, 339] on span "Site & lab cost matrix" at bounding box center [74, 338] width 102 height 11
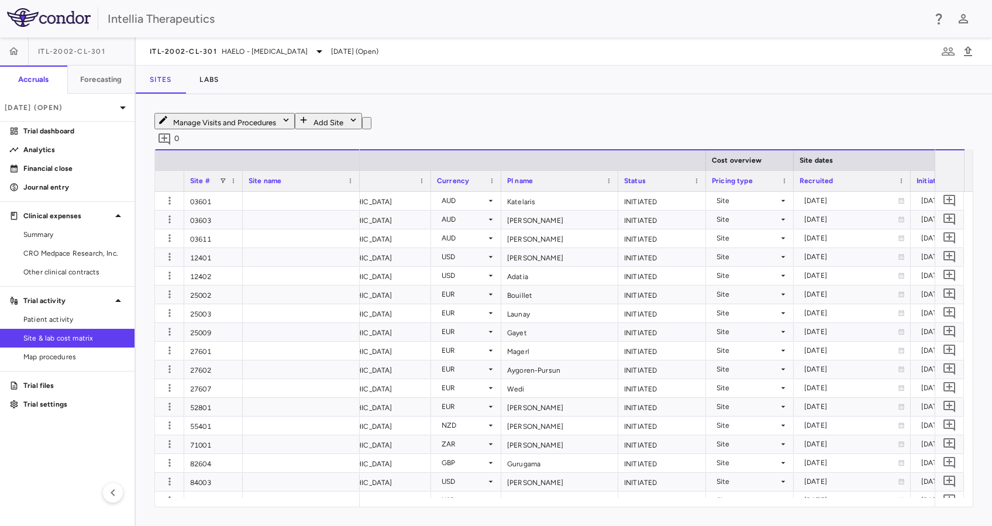
scroll to position [0, 317]
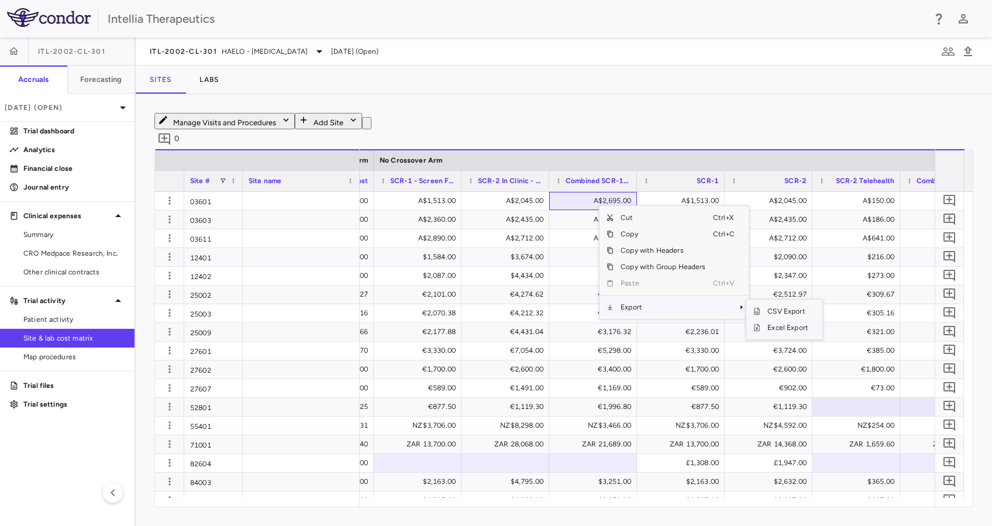
click at [788, 328] on span "Excel Export" at bounding box center [788, 327] width 55 height 16
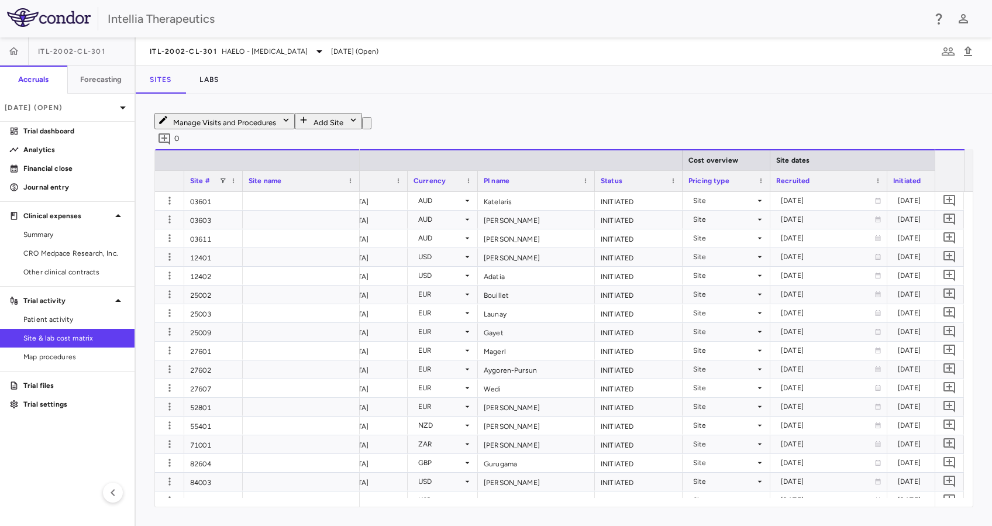
scroll to position [0, 0]
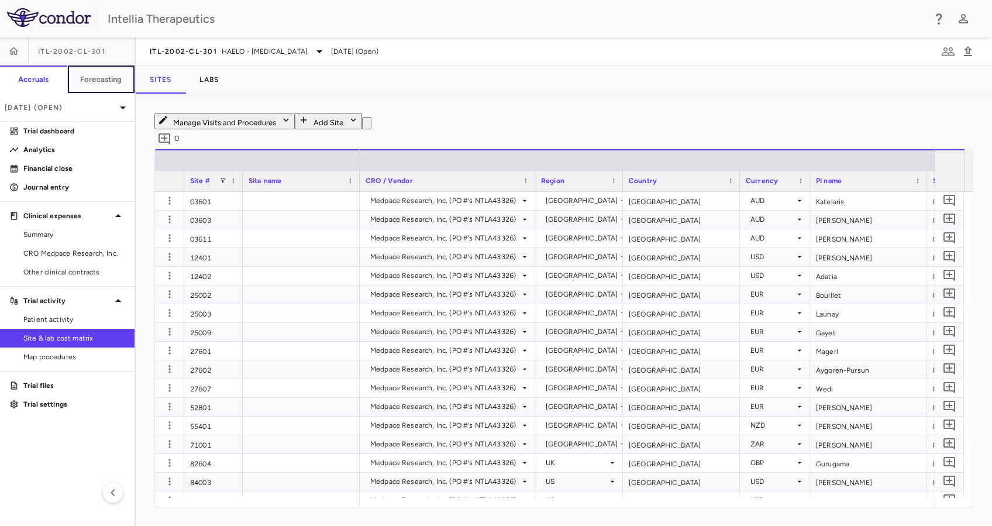
drag, startPoint x: 114, startPoint y: 80, endPoint x: 162, endPoint y: 85, distance: 48.8
click at [114, 80] on h6 "Forecasting" at bounding box center [101, 79] width 42 height 11
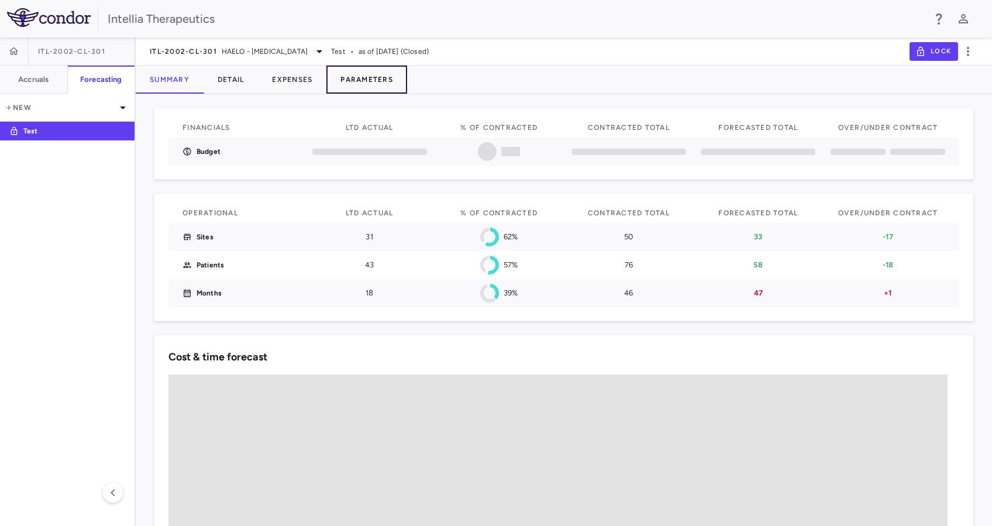
click at [391, 73] on button "Parameters" at bounding box center [366, 80] width 81 height 28
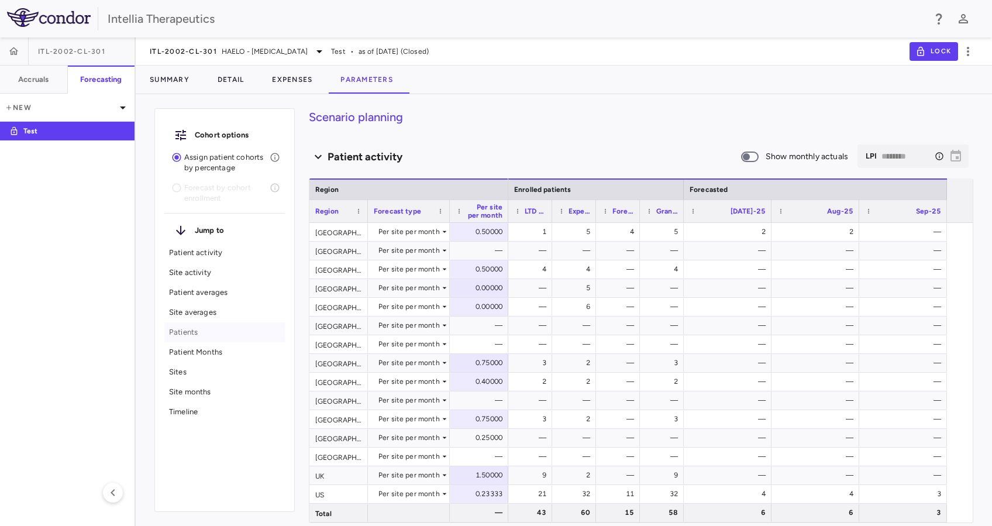
click at [201, 328] on p "Patients" at bounding box center [224, 332] width 111 height 11
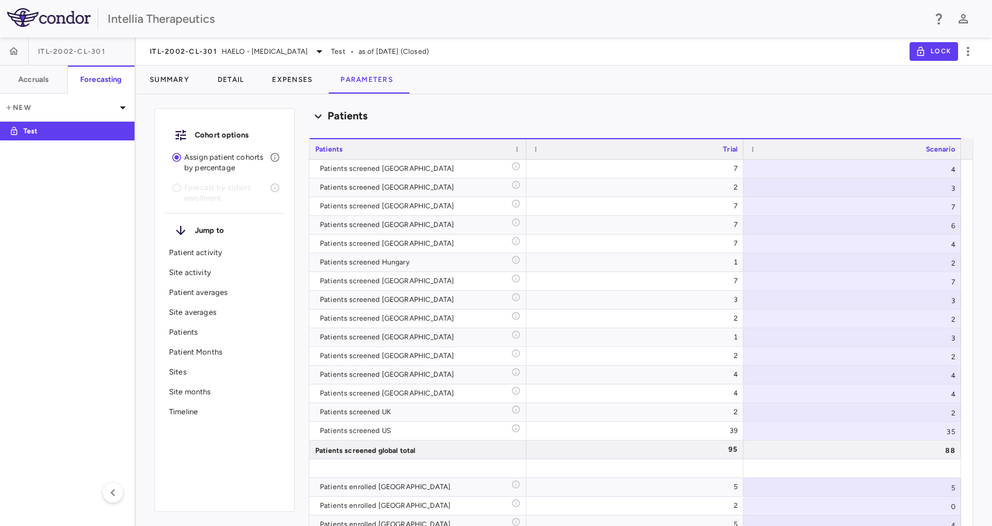
click at [224, 293] on p "Patient averages" at bounding box center [224, 292] width 111 height 11
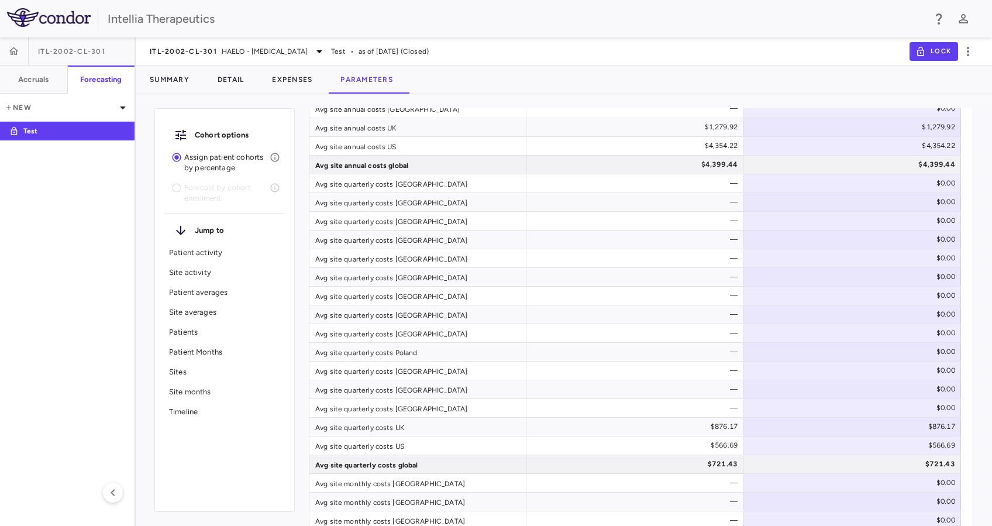
scroll to position [2480, 0]
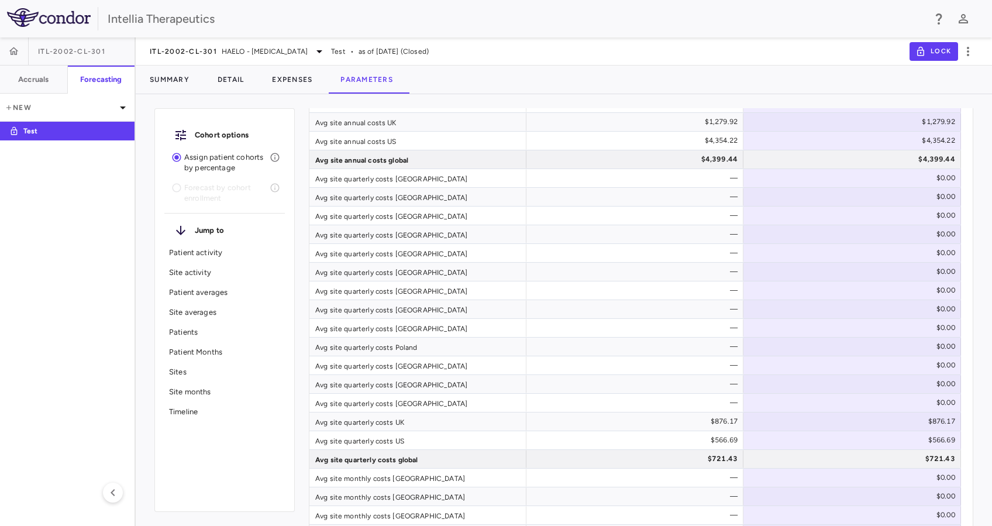
click at [243, 358] on div "Patient Months" at bounding box center [224, 352] width 121 height 20
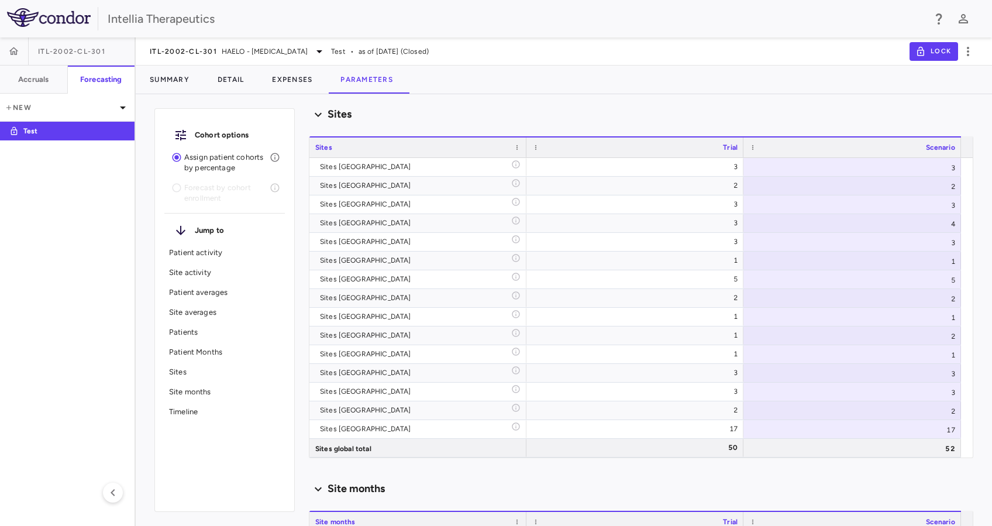
scroll to position [4620, 0]
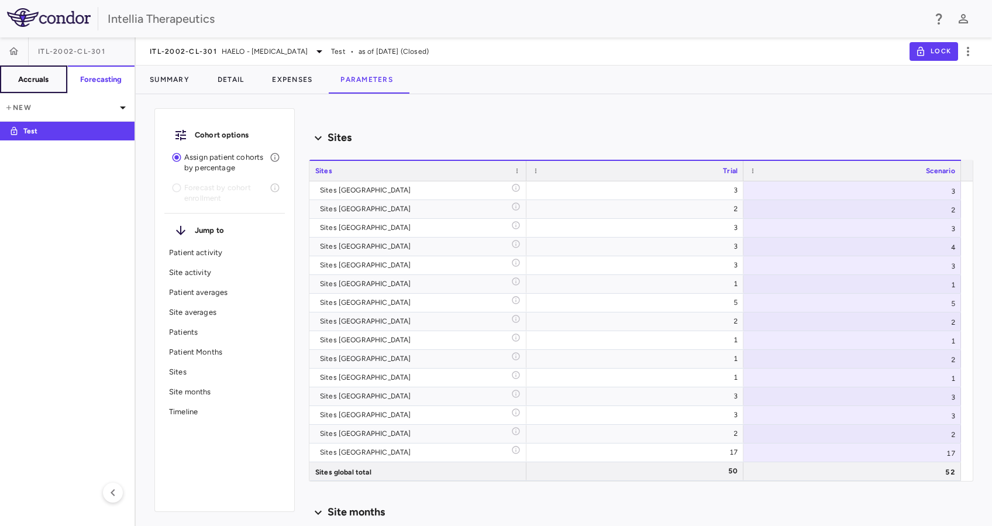
click at [33, 84] on h6 "Accruals" at bounding box center [33, 79] width 30 height 11
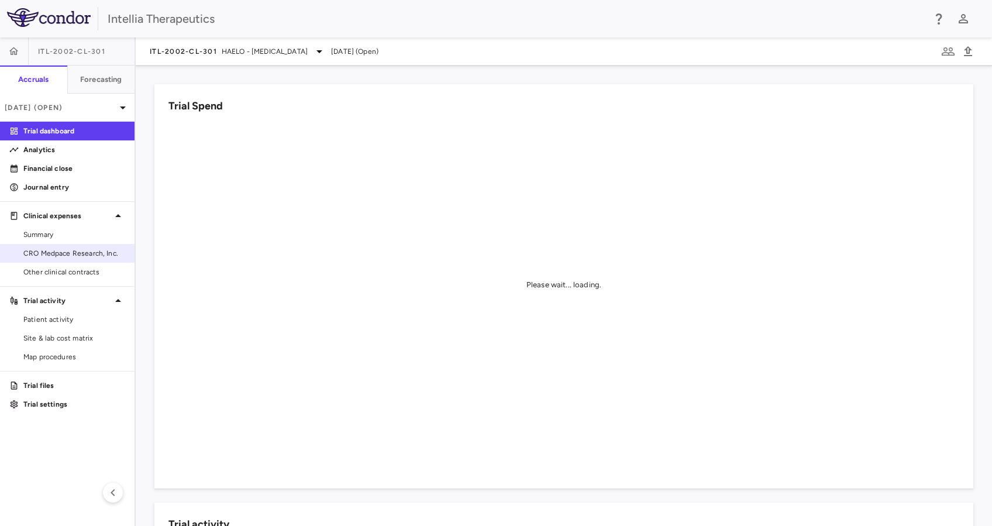
click at [63, 255] on span "CRO Medpace Research, Inc." at bounding box center [74, 253] width 102 height 11
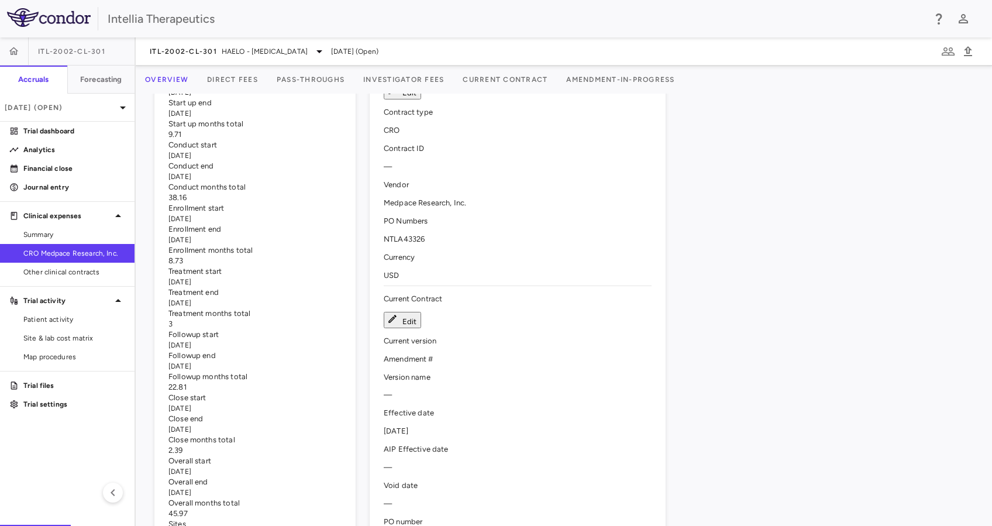
scroll to position [234, 0]
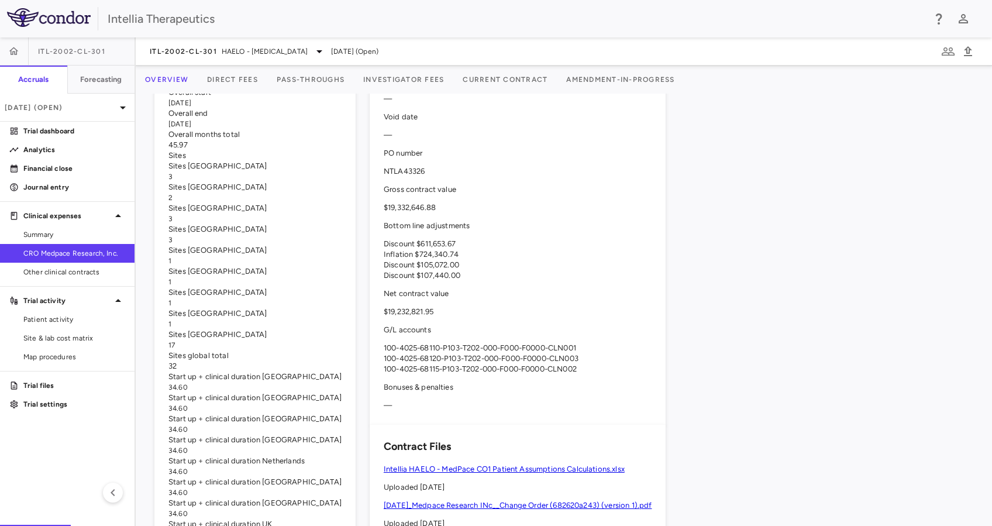
scroll to position [546, 0]
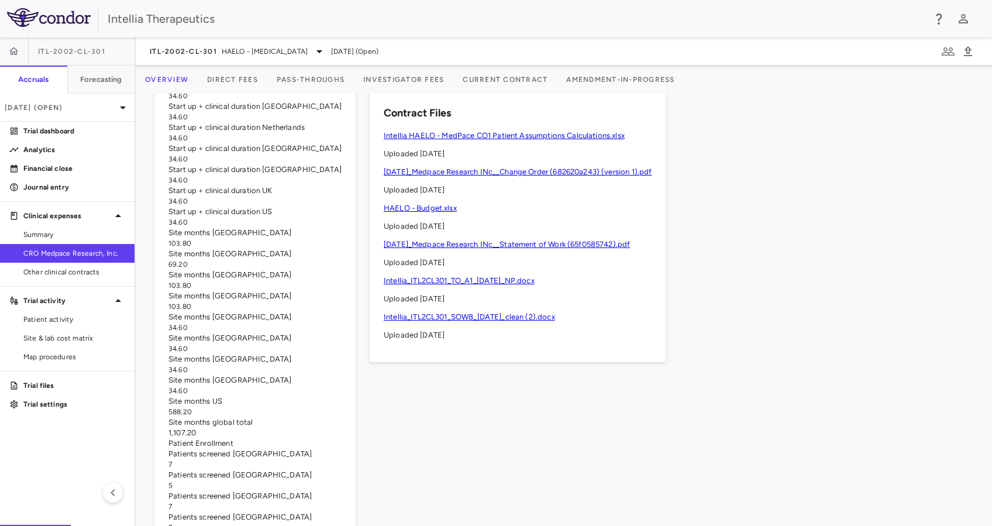
scroll to position [1023, 0]
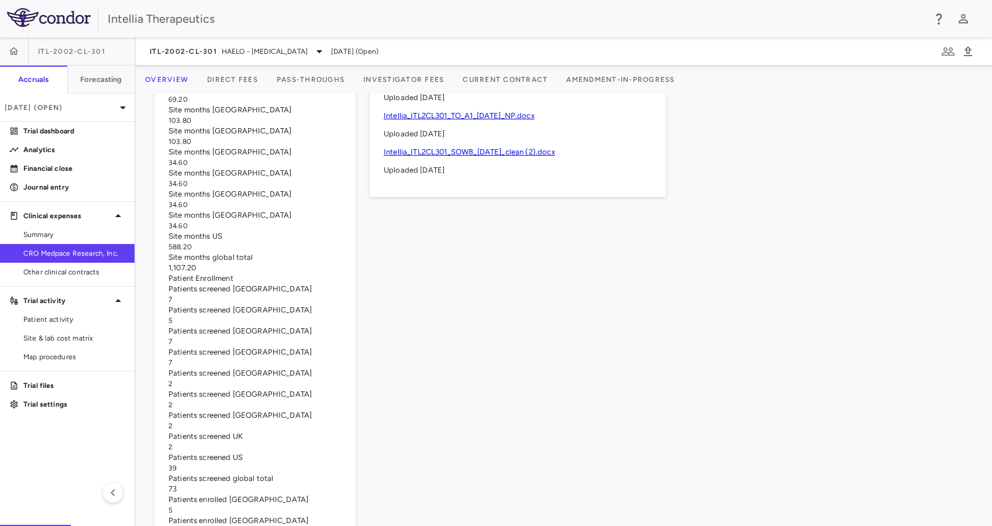
click at [666, 300] on div "Contract Record Contract Info Edit Contract type CRO Contract ID — Vendor Medpa…" at bounding box center [511, 154] width 311 height 2036
click at [88, 83] on h6 "Forecasting" at bounding box center [101, 79] width 42 height 11
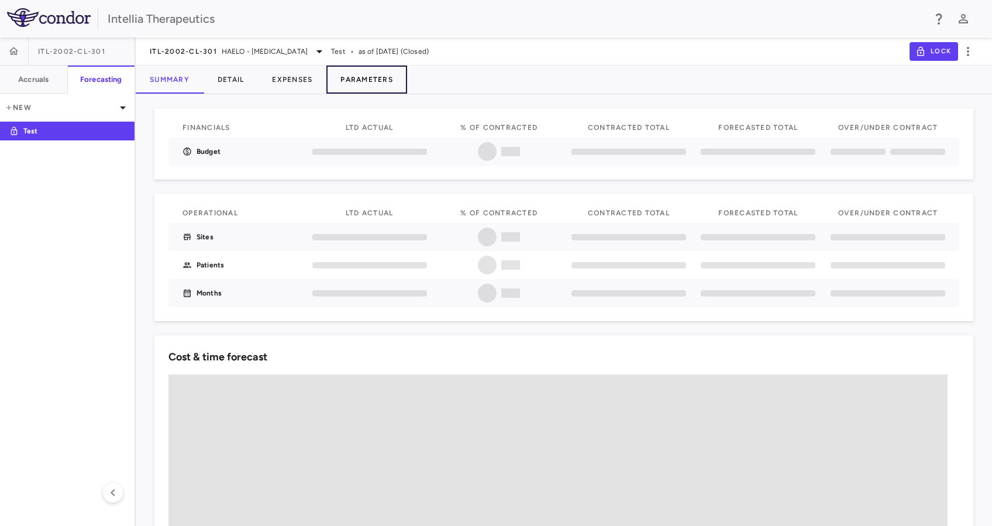
click at [342, 84] on button "Parameters" at bounding box center [366, 80] width 81 height 28
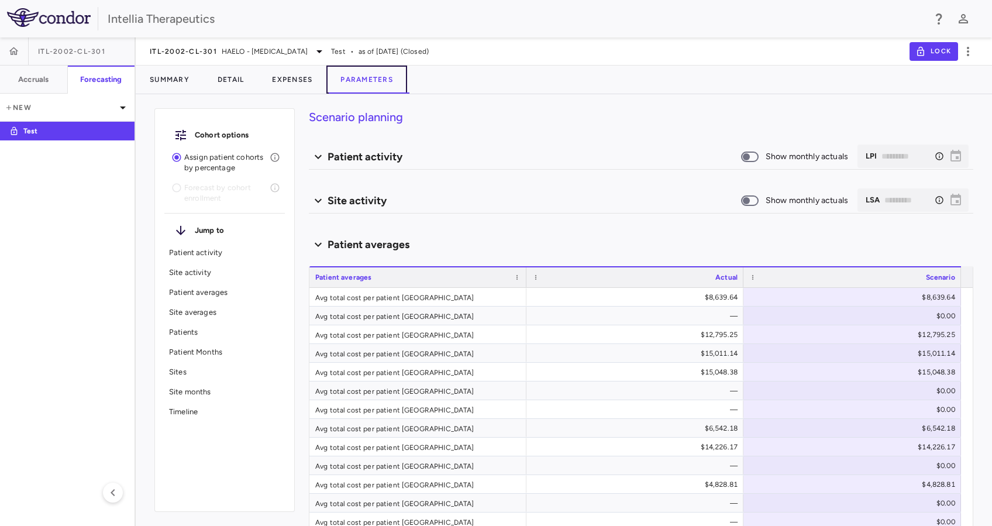
type input "********"
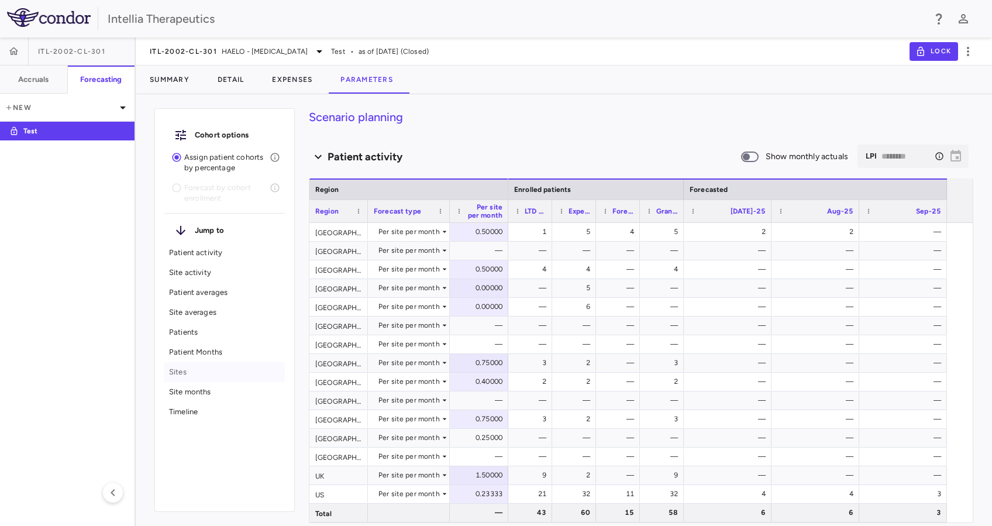
click at [195, 370] on p "Sites" at bounding box center [224, 372] width 111 height 11
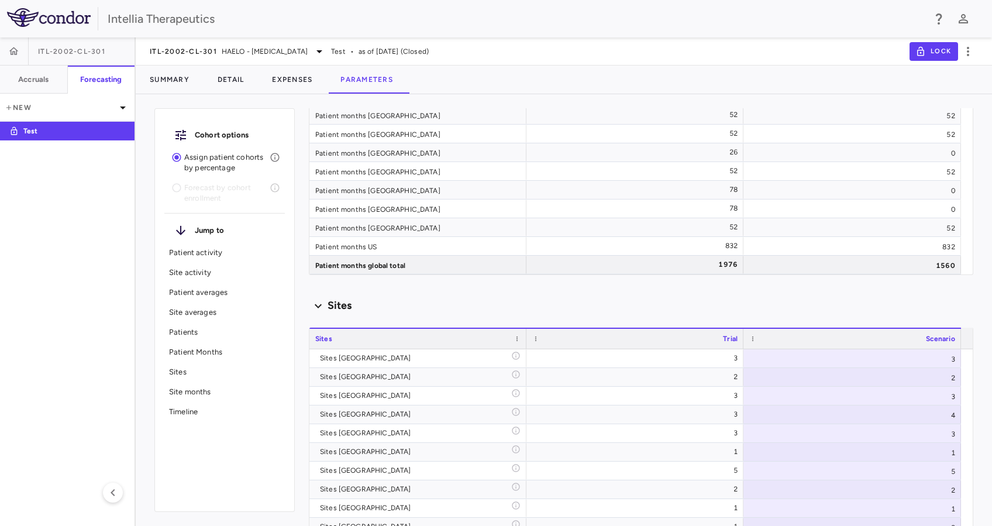
scroll to position [4642, 0]
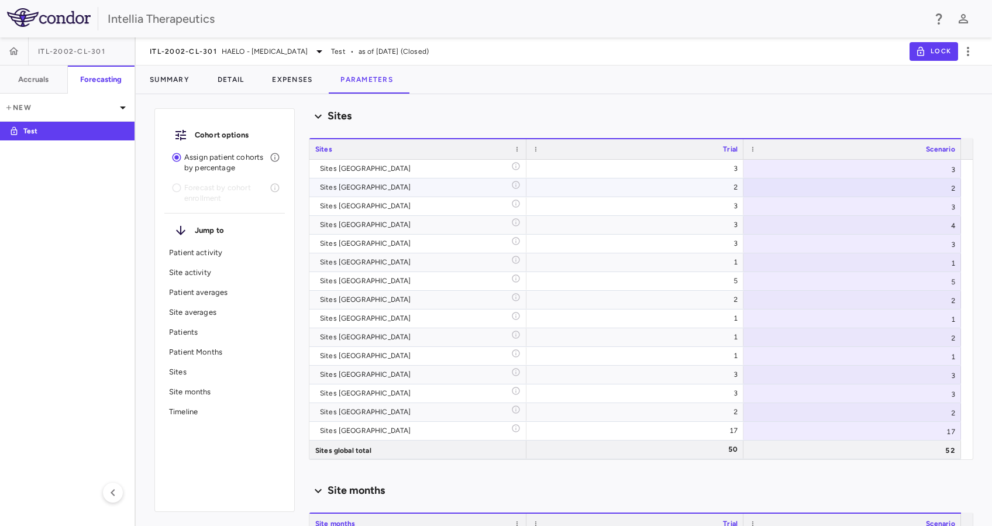
click at [940, 186] on div "2" at bounding box center [853, 187] width 218 height 18
click at [947, 191] on input "*" at bounding box center [861, 188] width 199 height 19
type input "*"
click at [947, 191] on input "*" at bounding box center [861, 188] width 199 height 19
click at [941, 205] on div "3" at bounding box center [853, 206] width 218 height 18
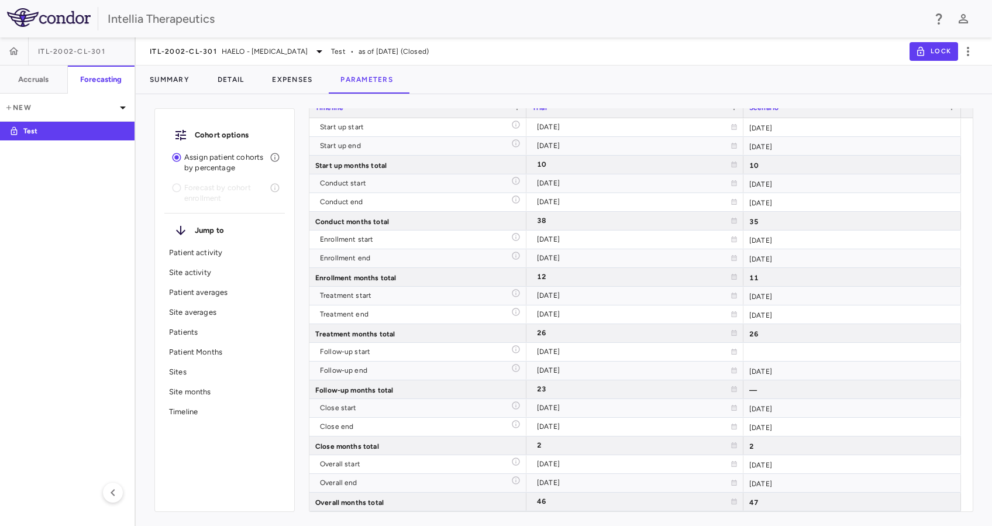
scroll to position [3232, 0]
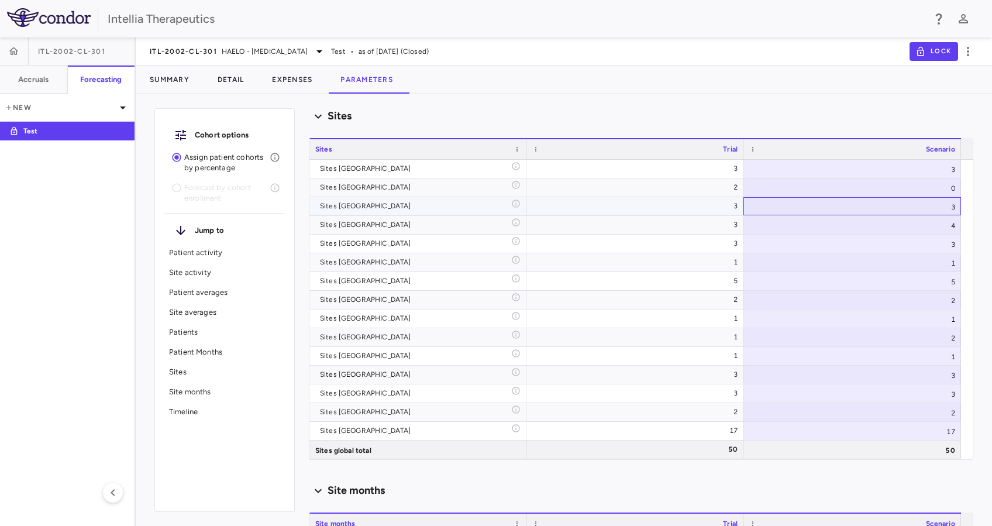
click at [953, 205] on div "3" at bounding box center [853, 206] width 218 height 18
type input "*"
click at [947, 206] on input "*" at bounding box center [861, 207] width 199 height 19
click at [947, 205] on div "3" at bounding box center [853, 206] width 218 height 18
type input "*"
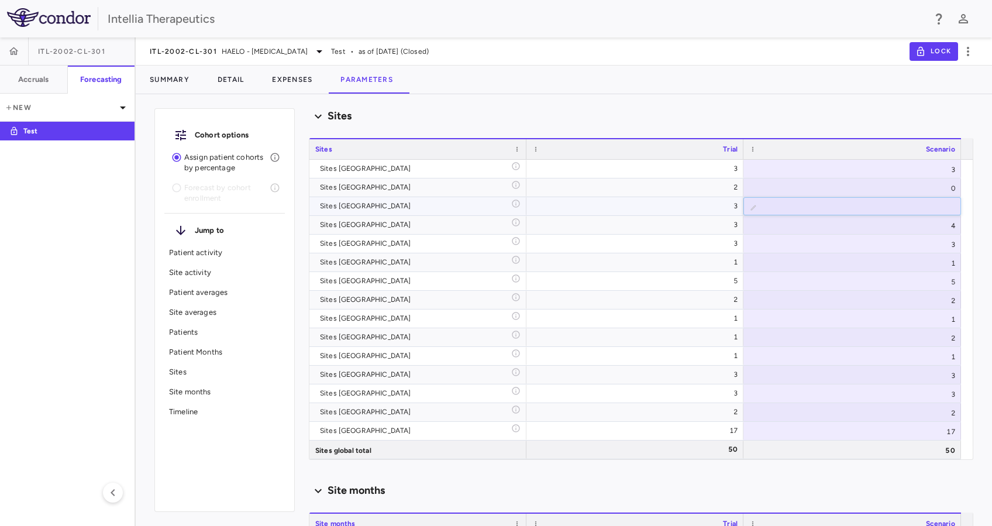
click at [948, 208] on input "*" at bounding box center [861, 207] width 199 height 19
click at [919, 230] on div "4" at bounding box center [853, 225] width 218 height 18
click at [954, 225] on div "4" at bounding box center [853, 225] width 218 height 18
type input "*"
click at [949, 229] on input "*" at bounding box center [861, 225] width 199 height 19
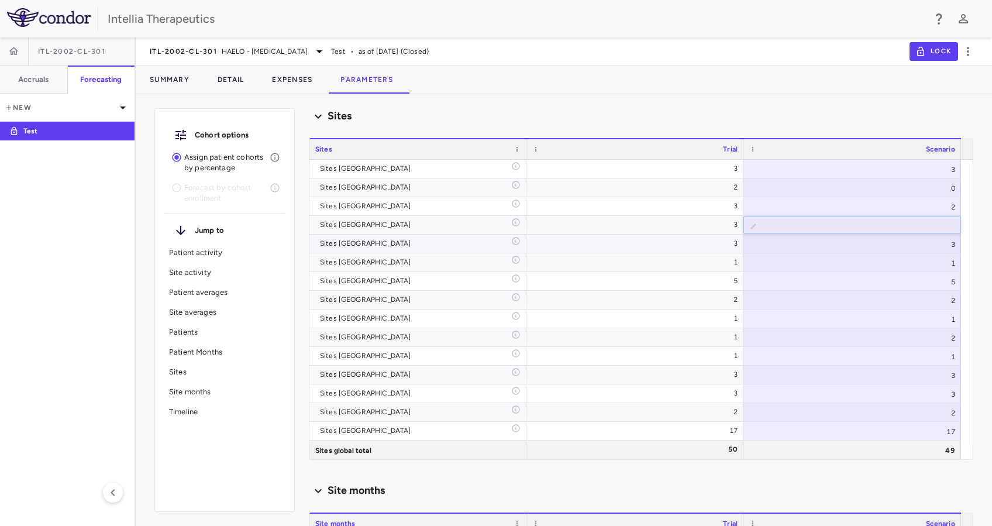
click at [925, 243] on div "3" at bounding box center [853, 244] width 218 height 18
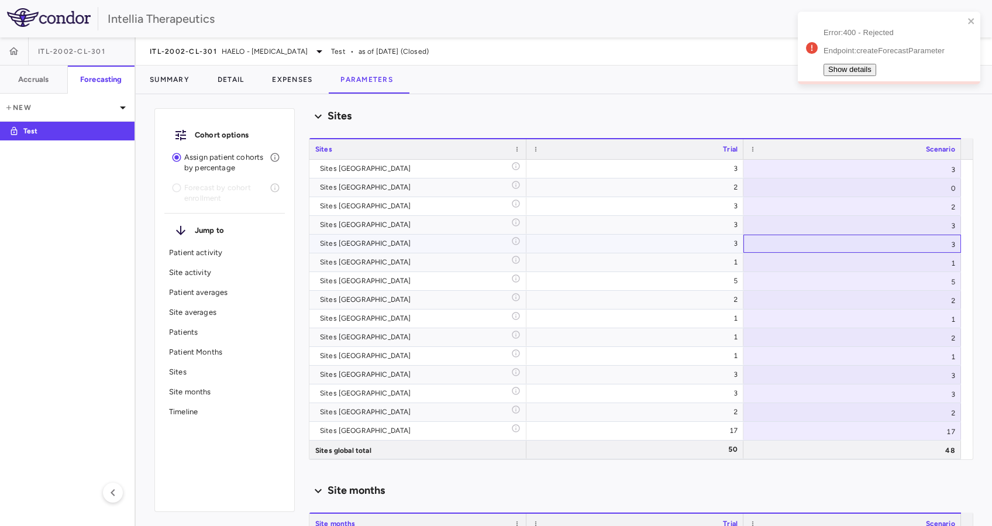
click at [928, 243] on div "3" at bounding box center [853, 244] width 218 height 18
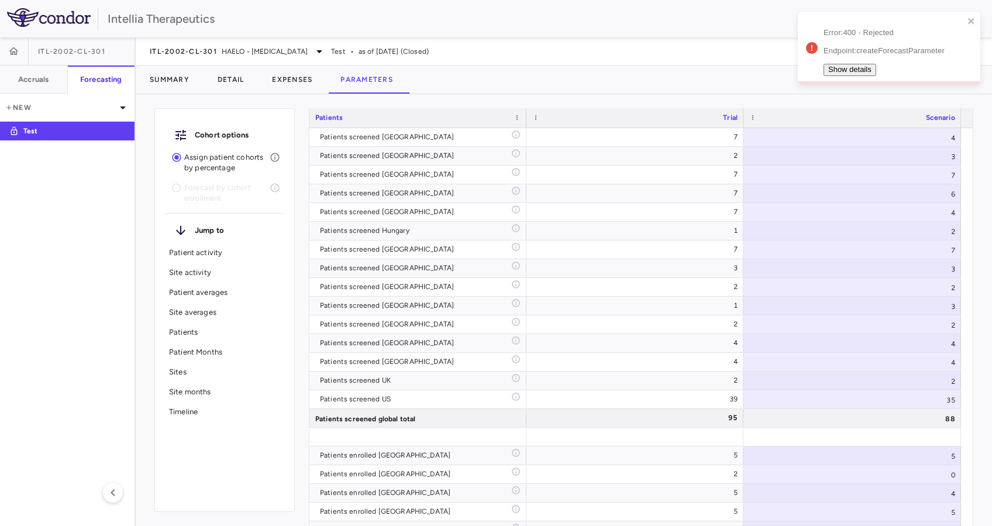
scroll to position [4642, 0]
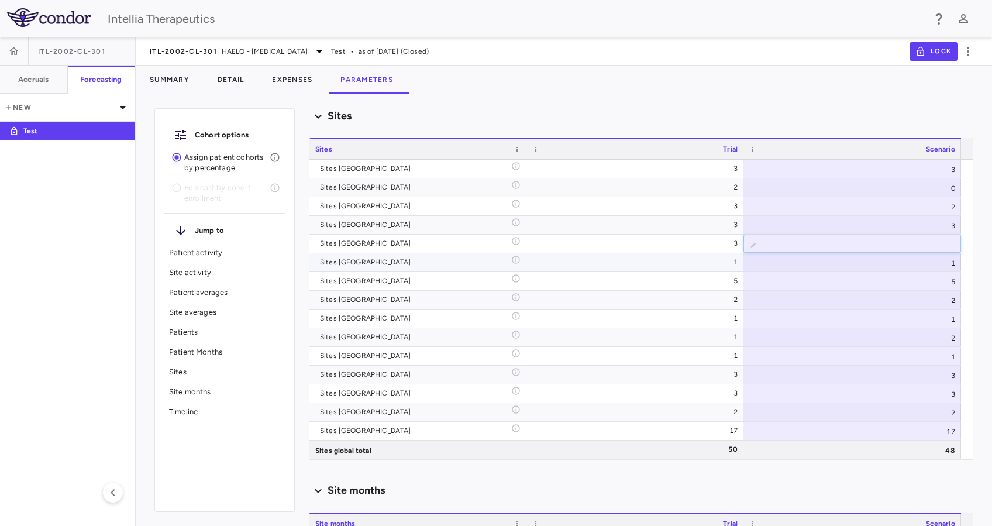
click at [927, 260] on div "1" at bounding box center [853, 262] width 218 height 18
type input "*"
click at [948, 264] on input "*" at bounding box center [861, 263] width 199 height 19
click at [936, 283] on div "5" at bounding box center [853, 281] width 218 height 18
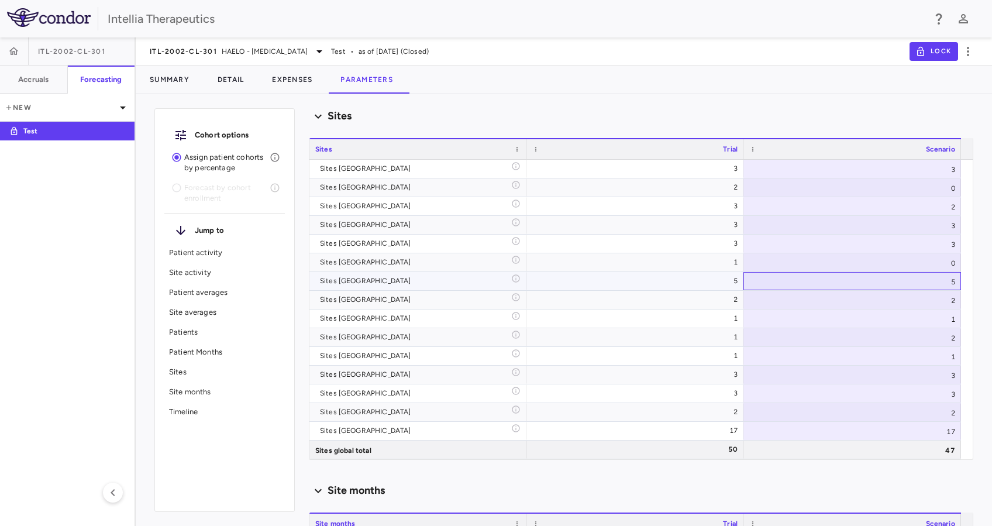
click at [950, 281] on div "5" at bounding box center [853, 281] width 218 height 18
click at [948, 283] on input "*" at bounding box center [861, 282] width 199 height 19
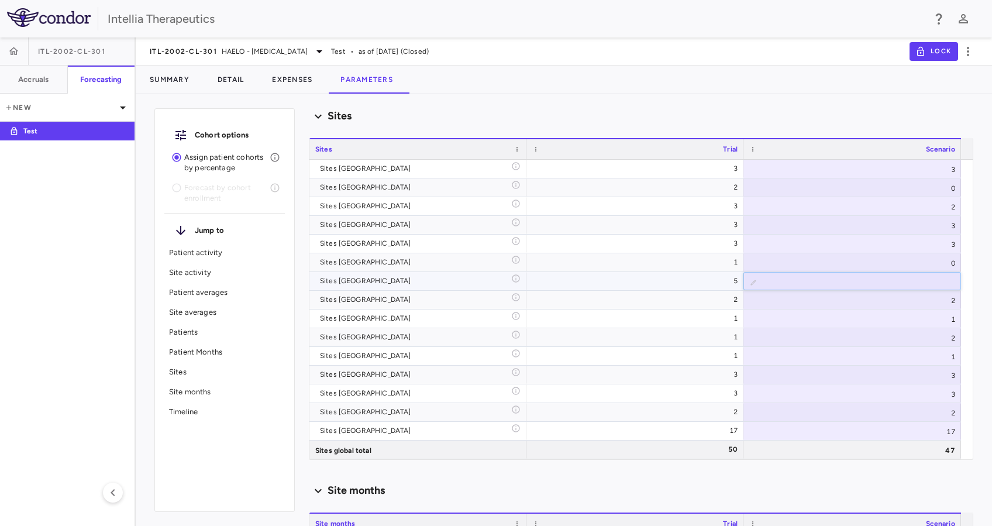
type input "*"
click at [948, 283] on input "*" at bounding box center [861, 282] width 199 height 19
click at [936, 297] on div "2" at bounding box center [853, 300] width 218 height 18
click at [932, 302] on div "2" at bounding box center [853, 300] width 218 height 18
type input "*"
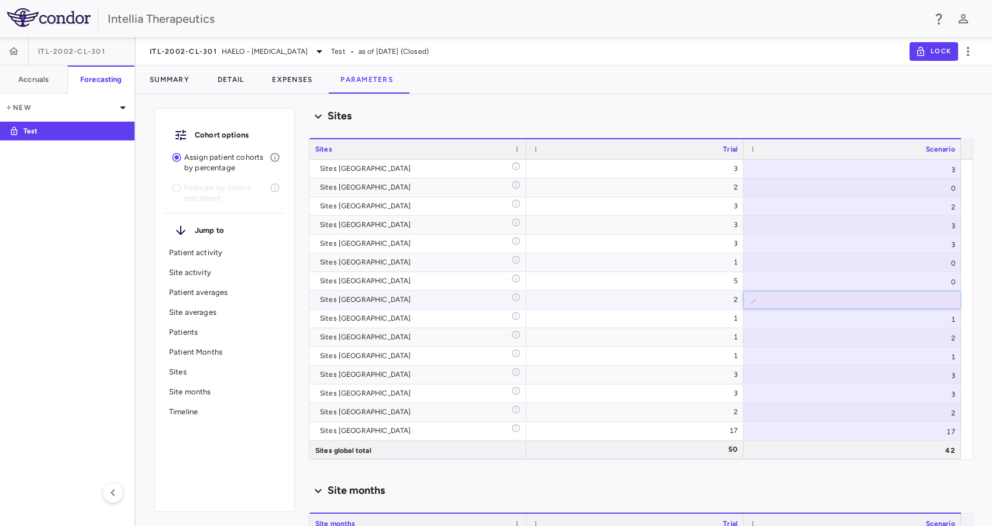
click at [946, 304] on input "*" at bounding box center [861, 300] width 199 height 19
click at [936, 312] on div "1" at bounding box center [853, 319] width 218 height 18
click at [948, 314] on div "1" at bounding box center [853, 319] width 218 height 18
click at [930, 334] on div "2" at bounding box center [853, 337] width 218 height 18
click at [951, 339] on div "2" at bounding box center [853, 337] width 218 height 18
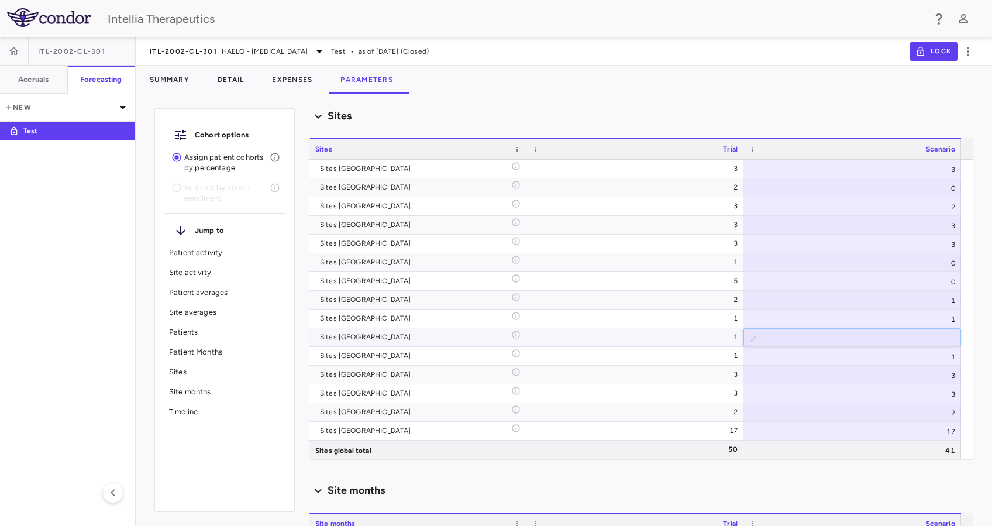
click at [950, 342] on input "*" at bounding box center [861, 338] width 199 height 19
click at [950, 342] on input "**" at bounding box center [861, 338] width 199 height 19
type input "*"
click at [944, 333] on input "*" at bounding box center [861, 338] width 199 height 19
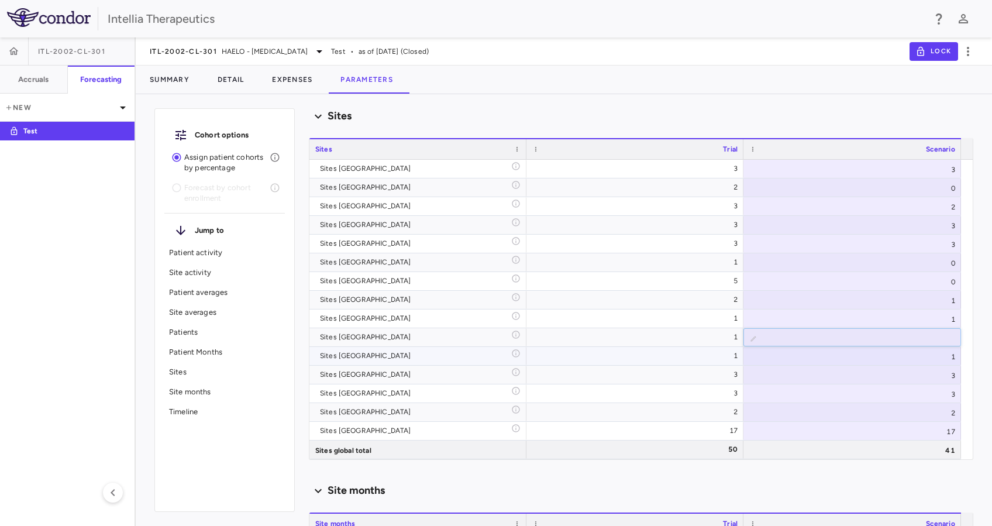
click at [925, 353] on div "1" at bounding box center [853, 356] width 218 height 18
click at [926, 375] on div "3" at bounding box center [853, 375] width 218 height 18
click at [945, 376] on input "*" at bounding box center [861, 375] width 199 height 19
type input "*"
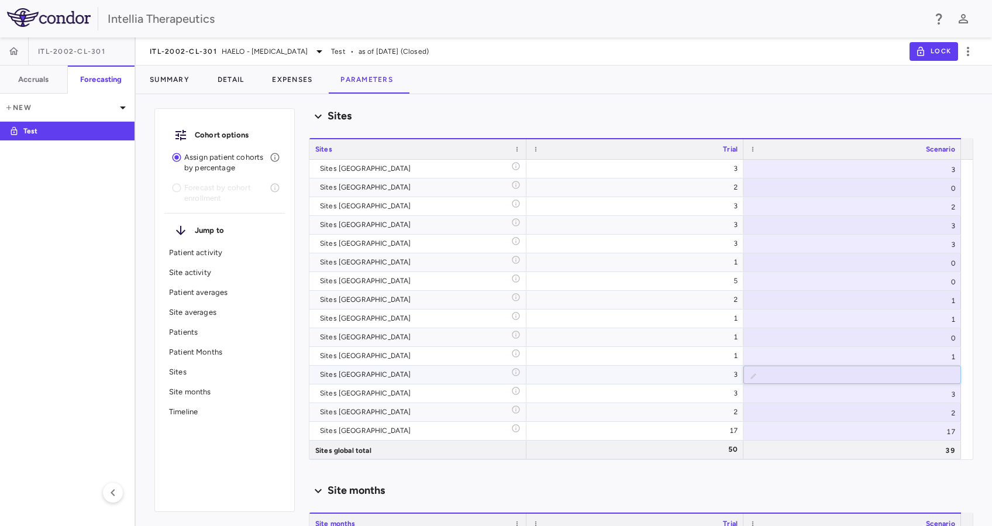
click at [945, 380] on input "*" at bounding box center [861, 375] width 199 height 19
click at [930, 394] on div "3" at bounding box center [853, 393] width 218 height 18
click at [949, 391] on div "3" at bounding box center [853, 393] width 218 height 18
click at [950, 396] on input "*" at bounding box center [861, 394] width 199 height 19
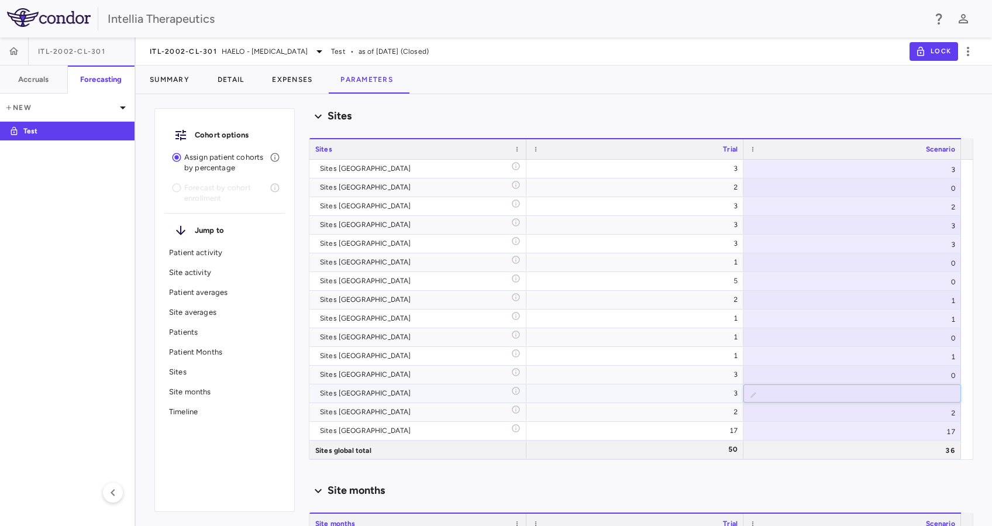
type input "*"
click at [950, 396] on input "*" at bounding box center [861, 394] width 199 height 19
click at [937, 405] on div "2" at bounding box center [853, 412] width 218 height 18
click at [953, 414] on div "2" at bounding box center [853, 412] width 218 height 18
click at [946, 419] on input "*" at bounding box center [861, 413] width 199 height 19
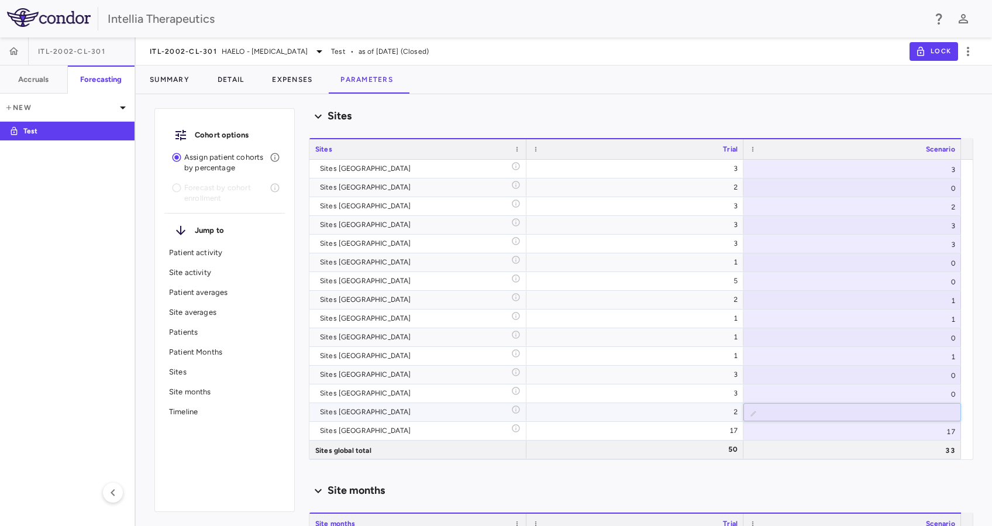
type input "*"
click at [948, 415] on input "*" at bounding box center [861, 413] width 199 height 19
click at [913, 463] on div "Scenario planning Patient activity Show monthly actuals ​ LPI ******** ​ Drag h…" at bounding box center [641, 317] width 665 height 418
click at [933, 461] on div "Scenario planning Patient activity Show monthly actuals ​ LPI ******** ​ Drag h…" at bounding box center [641, 317] width 665 height 418
click at [937, 241] on div "3" at bounding box center [853, 244] width 218 height 18
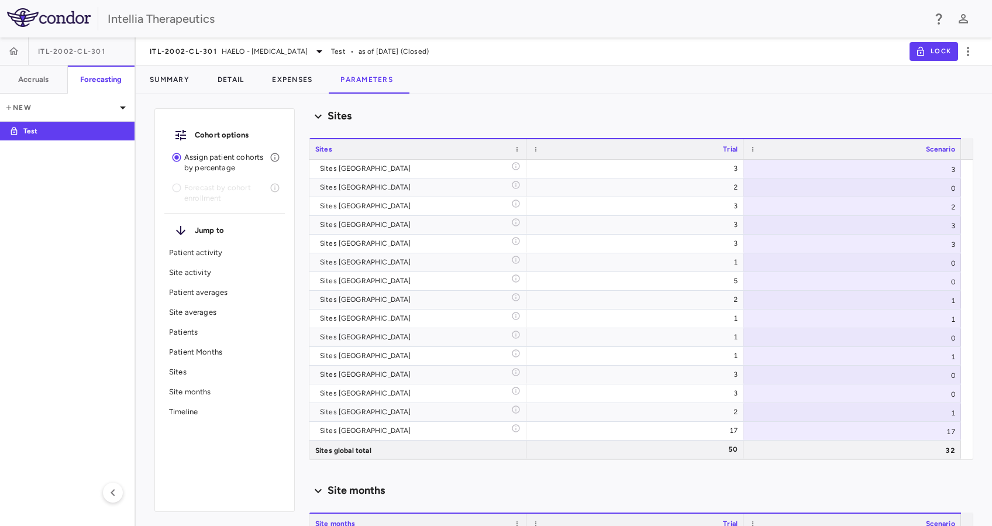
click at [889, 99] on div "Cohort options Assign patient cohorts by percentage Forecast by cohort enrollme…" at bounding box center [564, 310] width 857 height 432
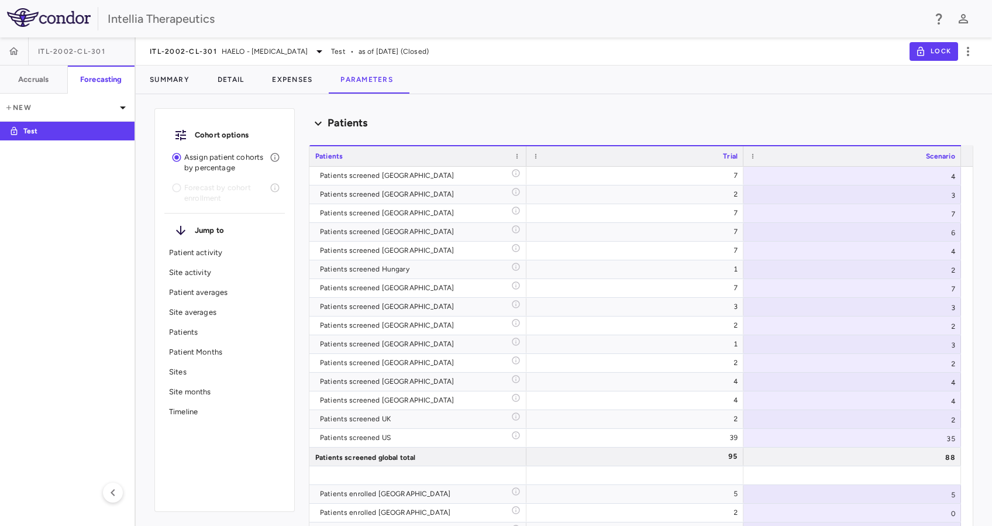
scroll to position [3202, 0]
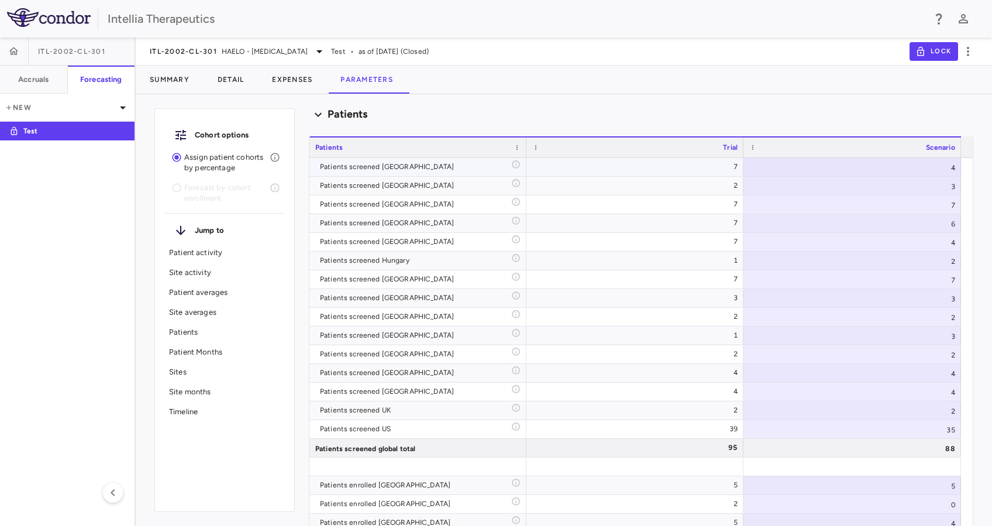
click at [953, 164] on div "4" at bounding box center [853, 167] width 218 height 18
click at [948, 164] on input "*" at bounding box center [861, 168] width 199 height 19
type input "*"
click at [948, 164] on input "*" at bounding box center [861, 168] width 199 height 19
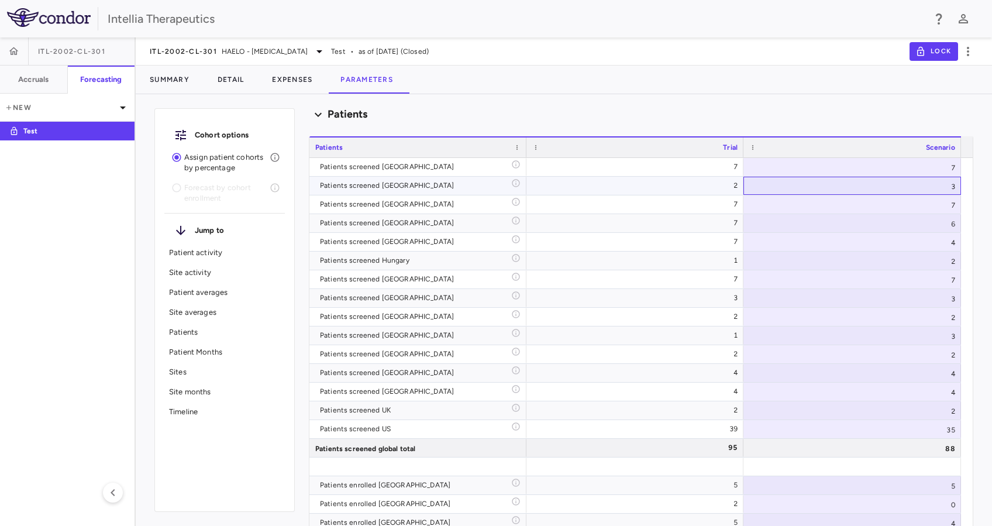
click at [941, 192] on div "3" at bounding box center [853, 186] width 218 height 18
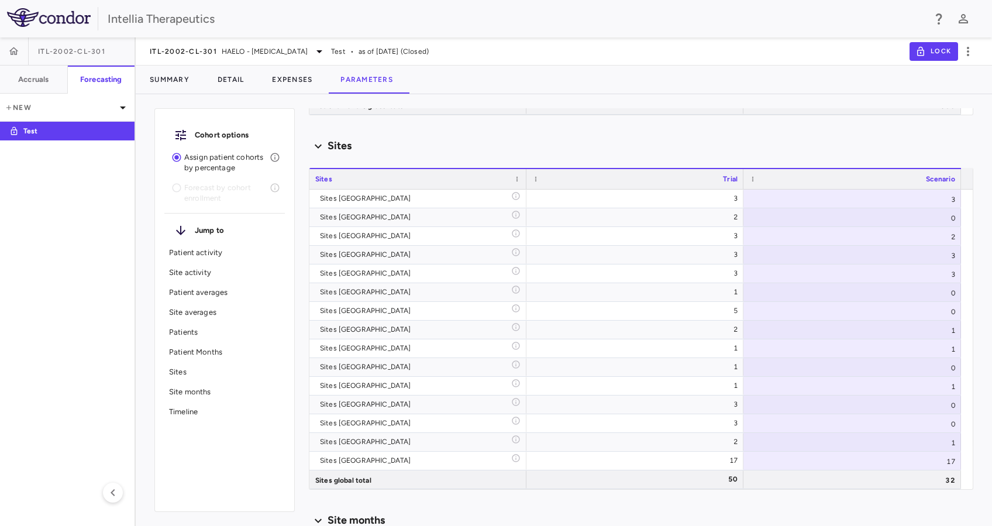
scroll to position [1792, 0]
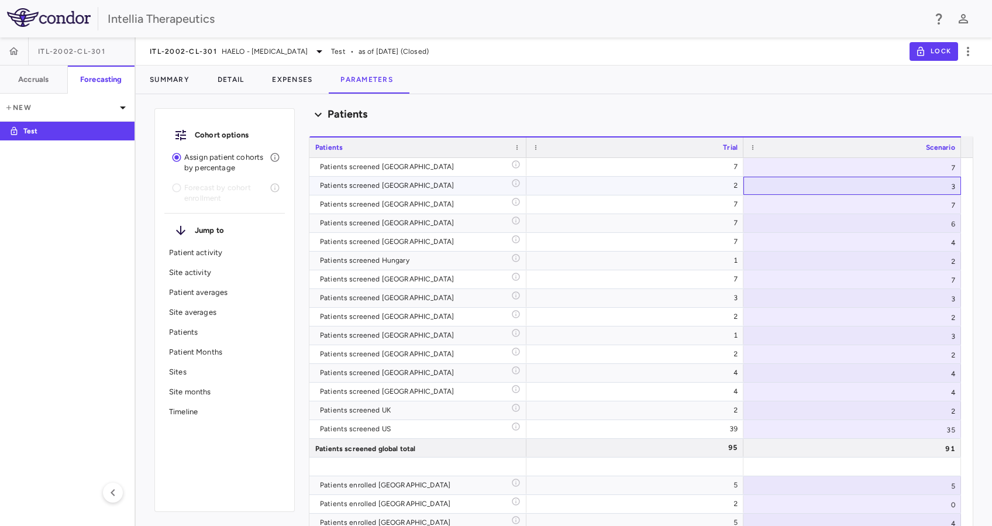
click at [950, 188] on div "3" at bounding box center [853, 186] width 218 height 18
click at [948, 187] on input "*" at bounding box center [861, 186] width 199 height 19
type input "**"
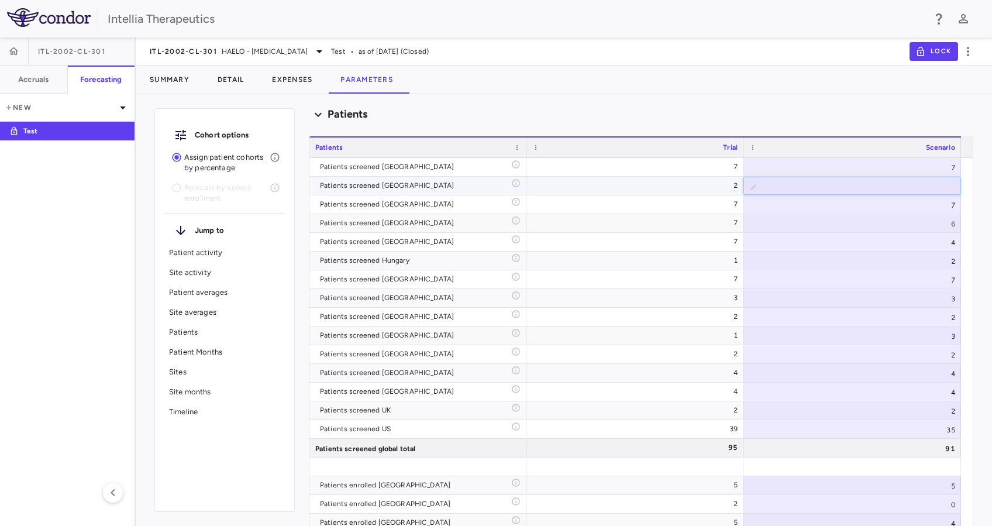
click at [948, 187] on input "**" at bounding box center [861, 186] width 199 height 19
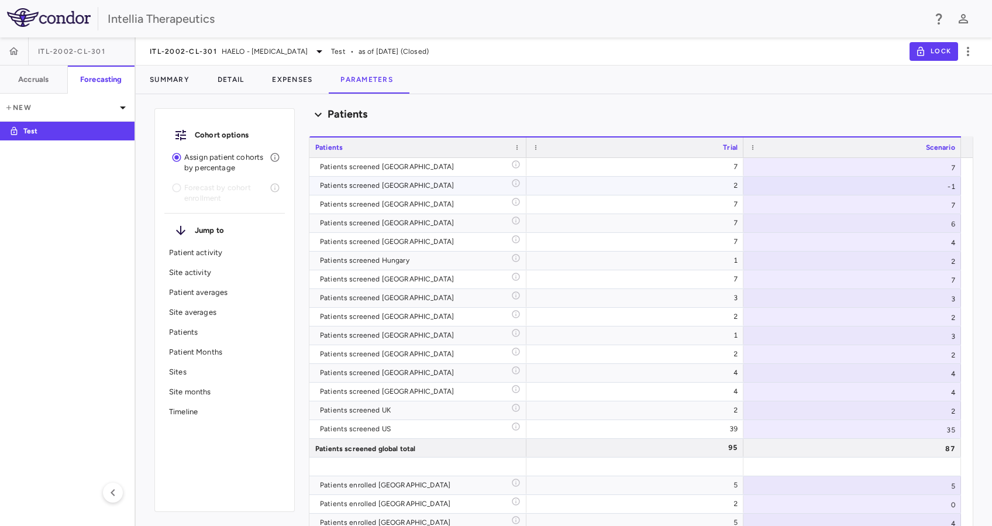
click at [946, 190] on div "-1" at bounding box center [853, 186] width 218 height 18
type input "*"
click at [949, 180] on input "*" at bounding box center [861, 186] width 199 height 19
click at [937, 198] on div "7" at bounding box center [853, 204] width 218 height 18
type input "*"
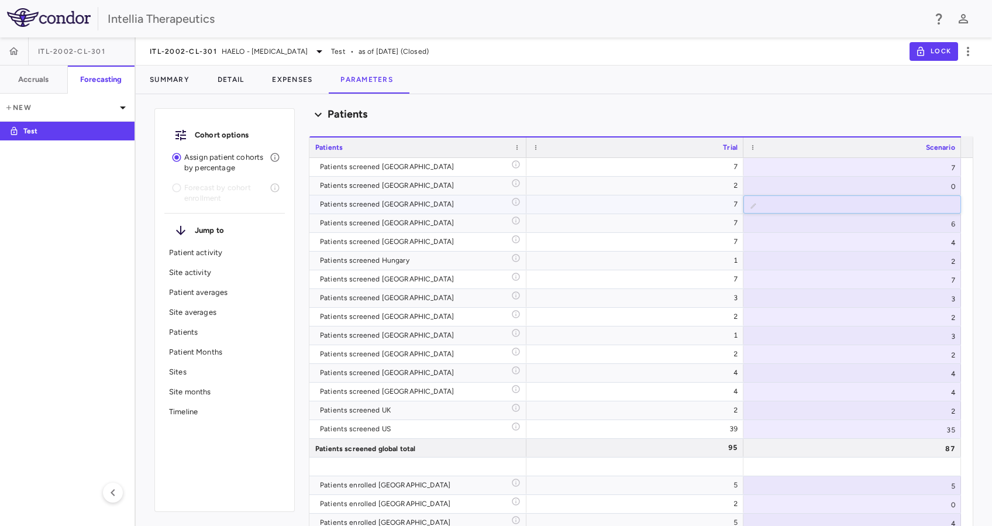
click at [946, 207] on input "*" at bounding box center [861, 205] width 199 height 19
click at [941, 222] on div "6" at bounding box center [853, 223] width 218 height 18
click at [951, 206] on div "7" at bounding box center [853, 204] width 218 height 18
click at [947, 208] on input "*" at bounding box center [861, 205] width 199 height 19
type input "*"
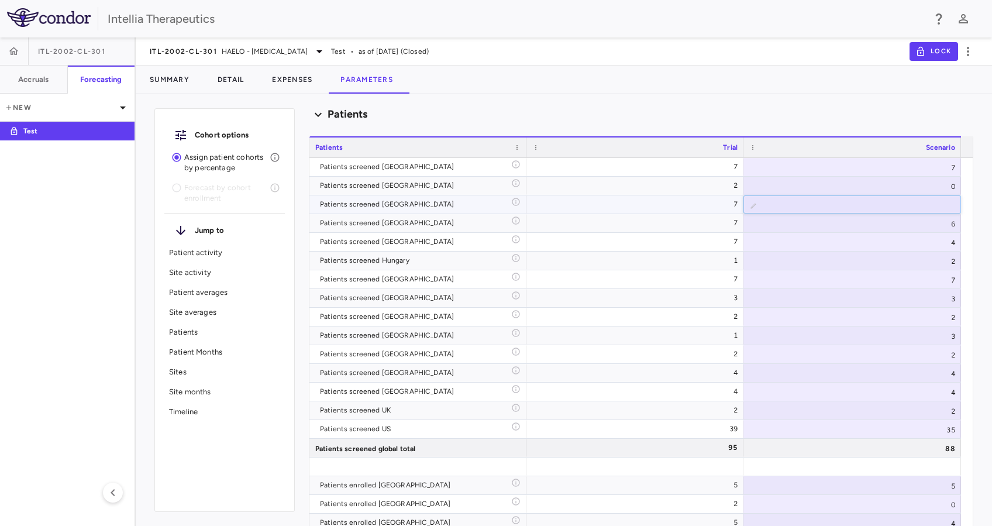
click at [947, 208] on input "*" at bounding box center [861, 205] width 199 height 19
click at [937, 218] on div "6" at bounding box center [853, 223] width 218 height 18
click at [950, 218] on div "6" at bounding box center [853, 223] width 218 height 18
type input "*"
click at [947, 219] on input "*" at bounding box center [861, 224] width 199 height 19
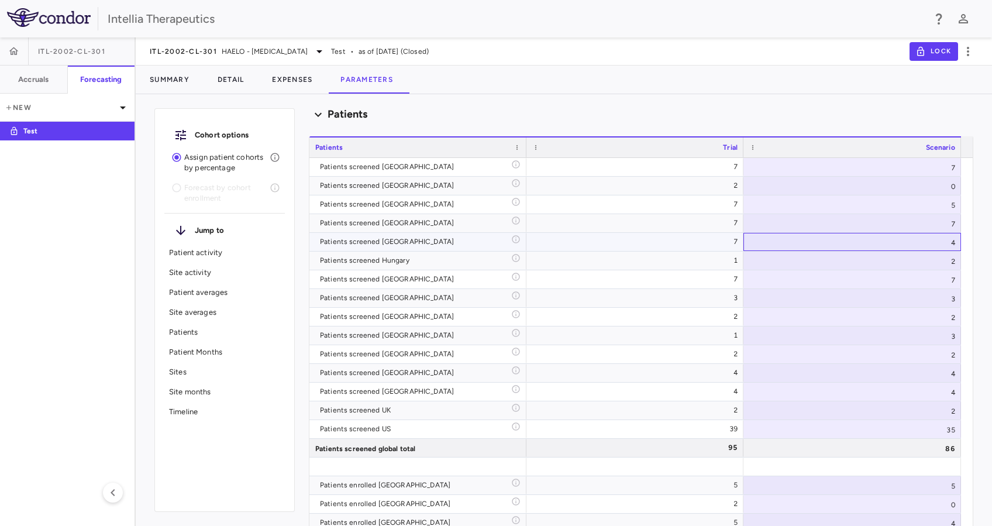
click at [937, 239] on div "4" at bounding box center [853, 242] width 218 height 18
click at [948, 238] on input "*" at bounding box center [861, 242] width 199 height 19
type input "*"
click at [948, 238] on input "*" at bounding box center [861, 242] width 199 height 19
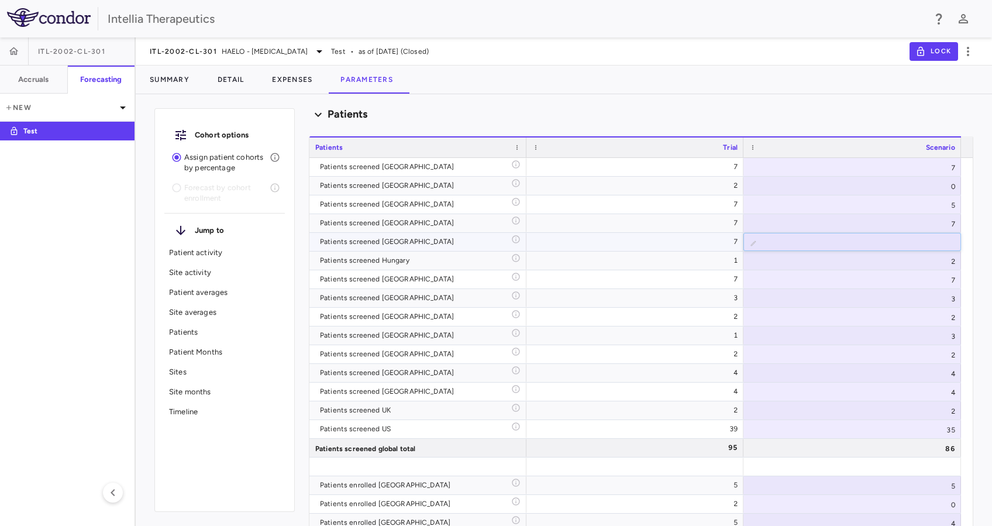
click at [936, 261] on div "2" at bounding box center [853, 261] width 218 height 18
click at [951, 265] on div "2" at bounding box center [853, 261] width 218 height 18
click at [946, 264] on input "*" at bounding box center [861, 261] width 199 height 19
type input "*"
click at [946, 264] on input "*" at bounding box center [861, 261] width 199 height 19
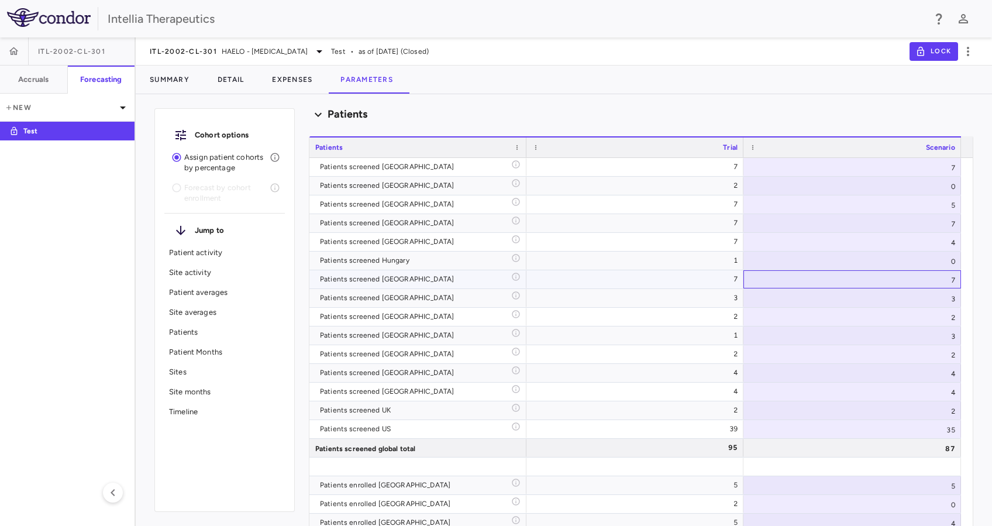
click at [932, 277] on div "7" at bounding box center [853, 279] width 218 height 18
click at [947, 283] on div "7" at bounding box center [853, 279] width 218 height 18
click at [948, 283] on input "*" at bounding box center [861, 280] width 199 height 19
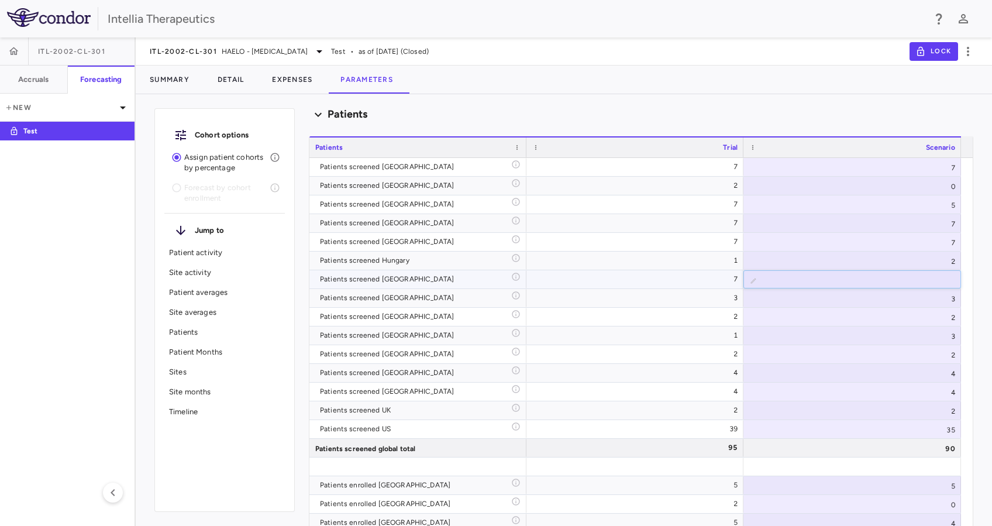
click at [948, 283] on input "*" at bounding box center [861, 280] width 199 height 19
click at [947, 281] on input "*" at bounding box center [861, 280] width 199 height 19
type input "*"
click at [947, 281] on input "*" at bounding box center [861, 280] width 199 height 19
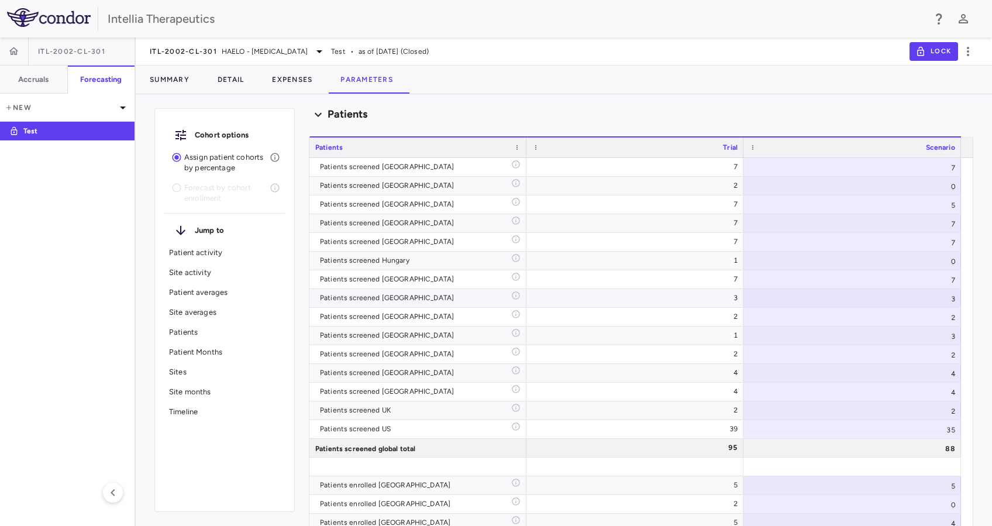
click at [941, 294] on div "3" at bounding box center [853, 298] width 218 height 18
click at [951, 295] on div "3" at bounding box center [853, 298] width 218 height 18
type input "*"
click at [948, 304] on input "*" at bounding box center [861, 299] width 199 height 19
click at [937, 311] on div "2" at bounding box center [853, 317] width 218 height 18
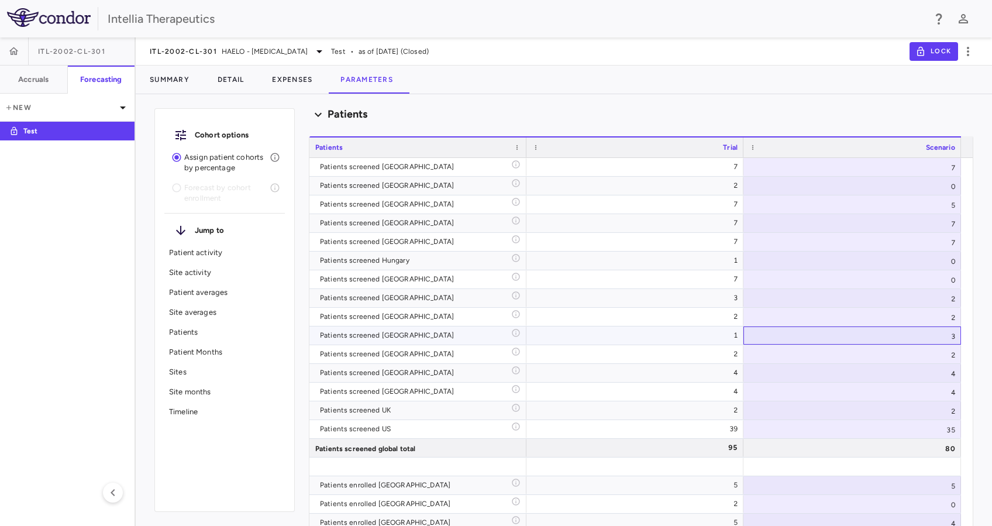
click at [931, 334] on div "3" at bounding box center [853, 335] width 218 height 18
click at [946, 339] on input "*" at bounding box center [861, 336] width 199 height 19
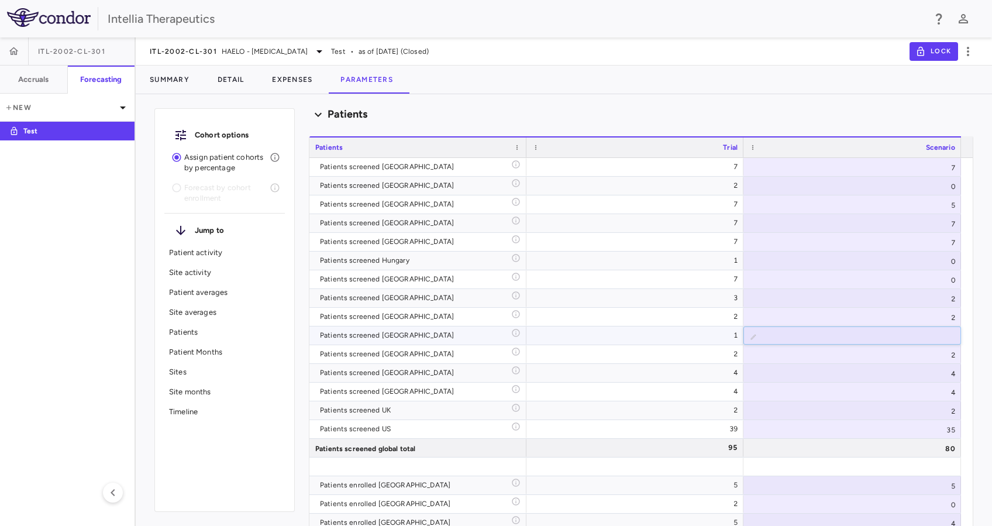
type input "*"
click at [946, 333] on input "*" at bounding box center [861, 336] width 199 height 19
click at [936, 352] on div "2" at bounding box center [853, 354] width 218 height 18
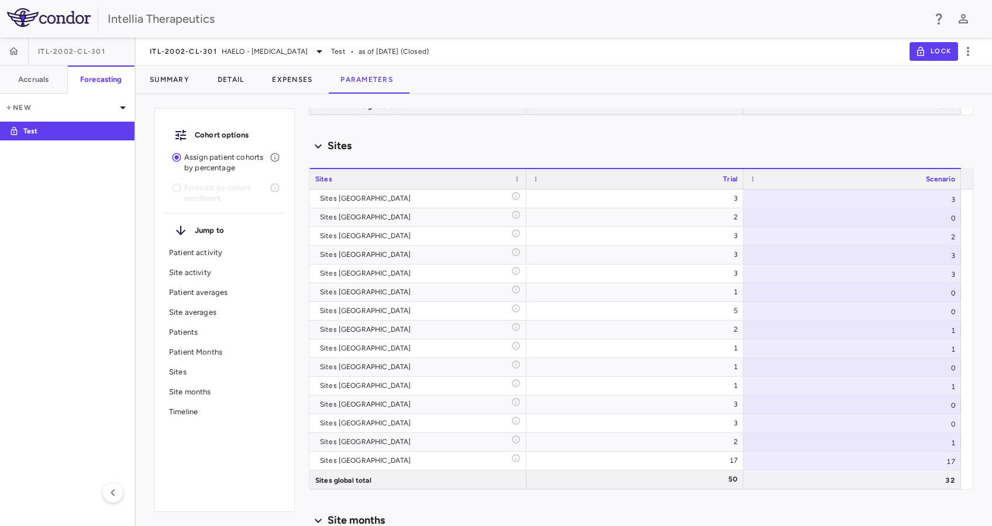
scroll to position [1792, 0]
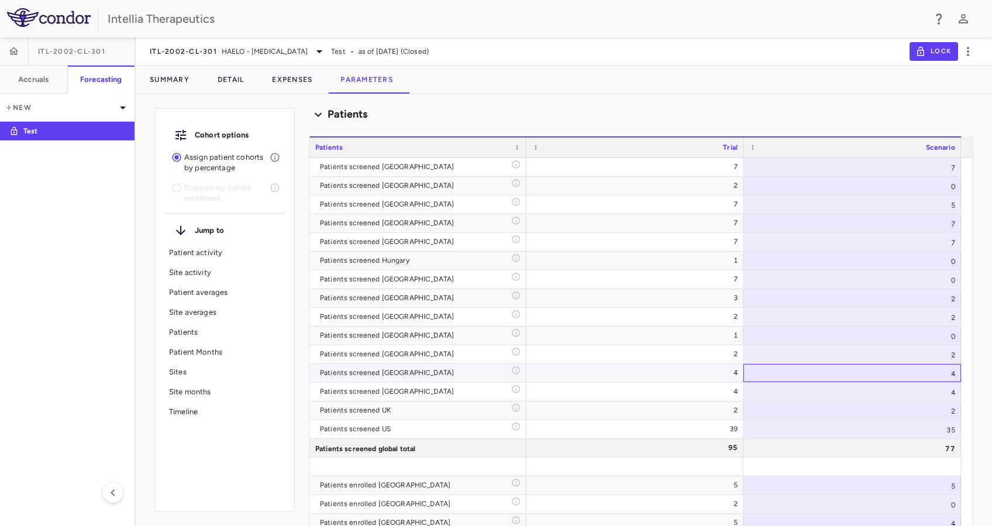
click at [936, 370] on div "4" at bounding box center [853, 373] width 218 height 18
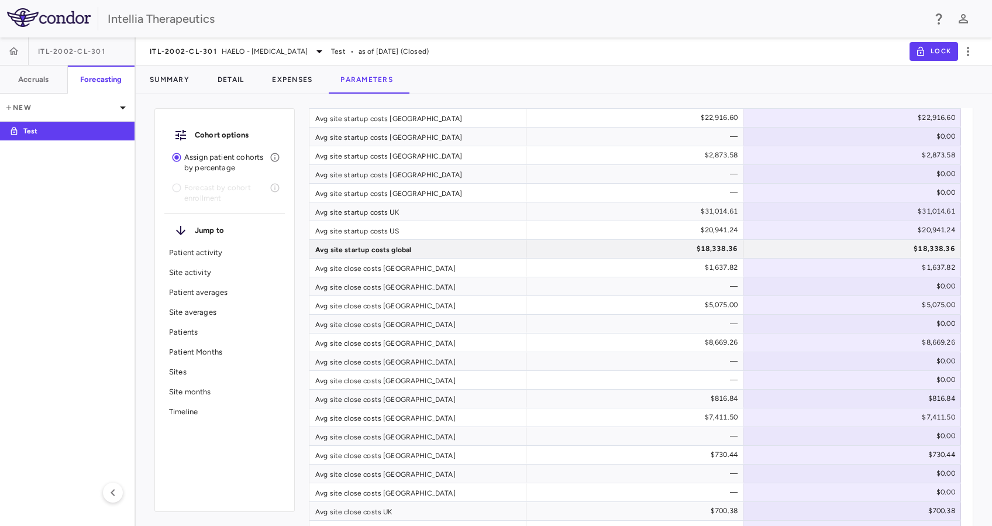
scroll to position [3202, 0]
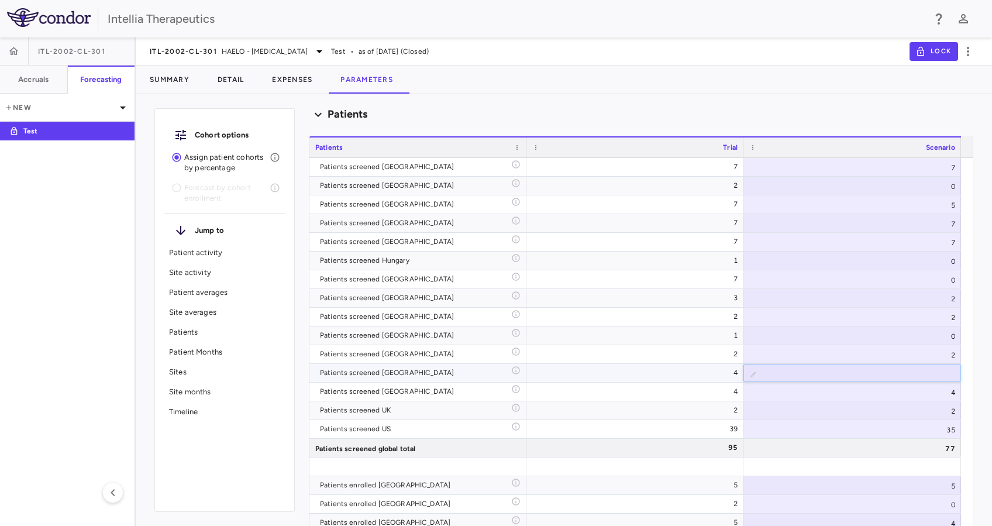
click at [947, 374] on input "*" at bounding box center [861, 374] width 199 height 19
type input "*"
click at [947, 374] on input "*" at bounding box center [861, 374] width 199 height 19
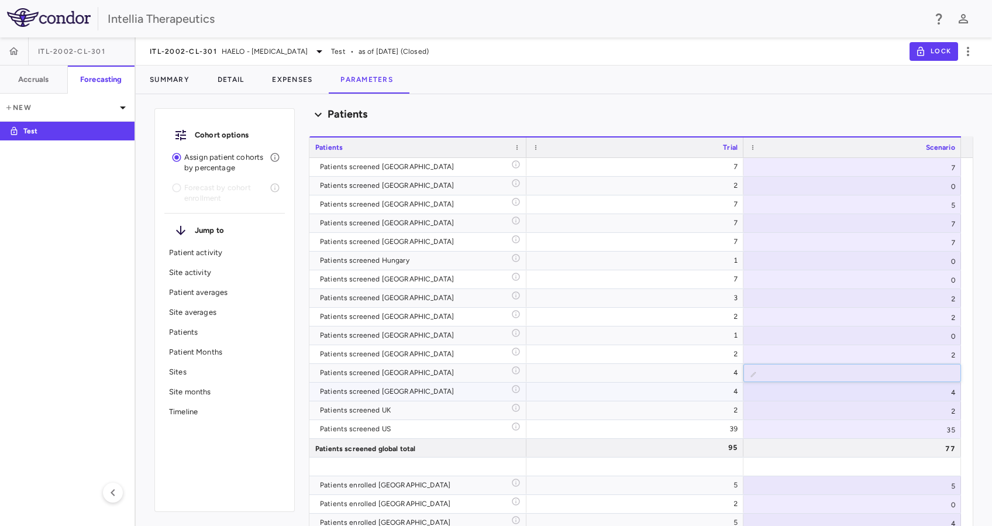
click at [920, 390] on div "4" at bounding box center [853, 392] width 218 height 18
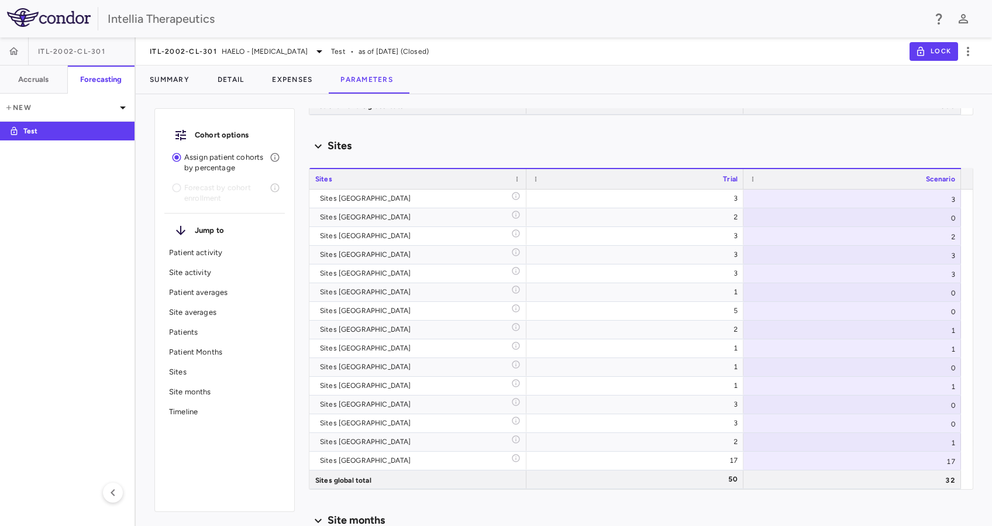
scroll to position [1792, 0]
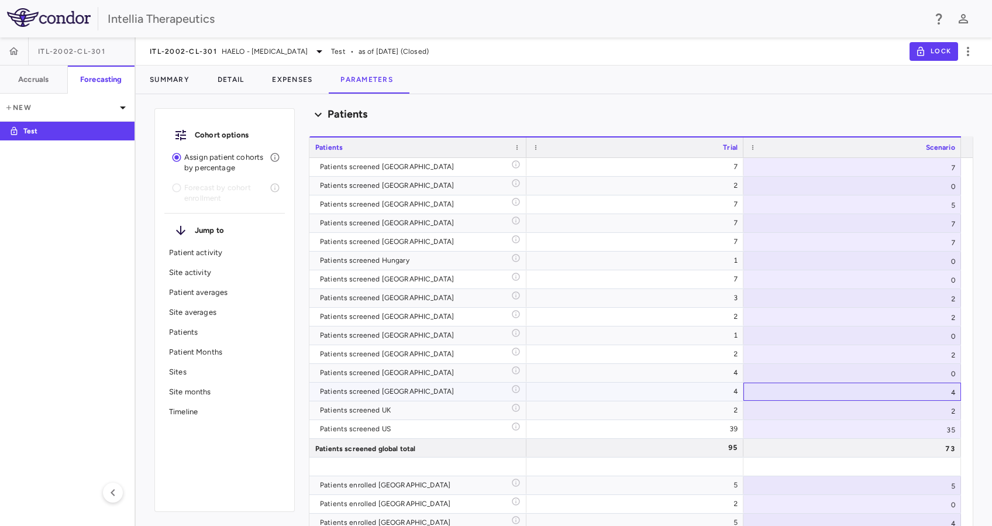
click at [951, 394] on div "4" at bounding box center [853, 392] width 218 height 18
click at [948, 394] on input "*" at bounding box center [861, 392] width 199 height 19
type input "*"
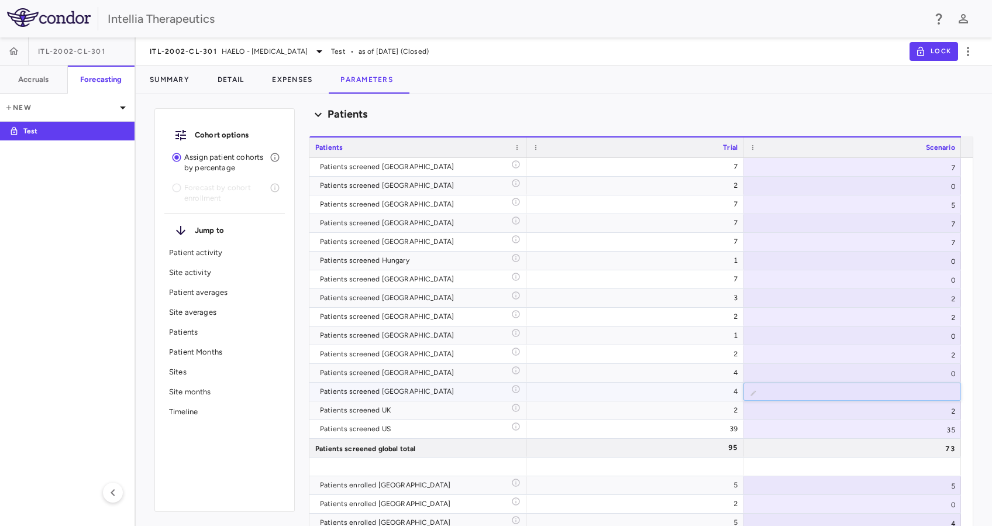
click at [948, 394] on input "*" at bounding box center [861, 392] width 199 height 19
click at [932, 404] on div "2" at bounding box center [853, 410] width 218 height 18
click at [942, 426] on div "35" at bounding box center [853, 429] width 218 height 18
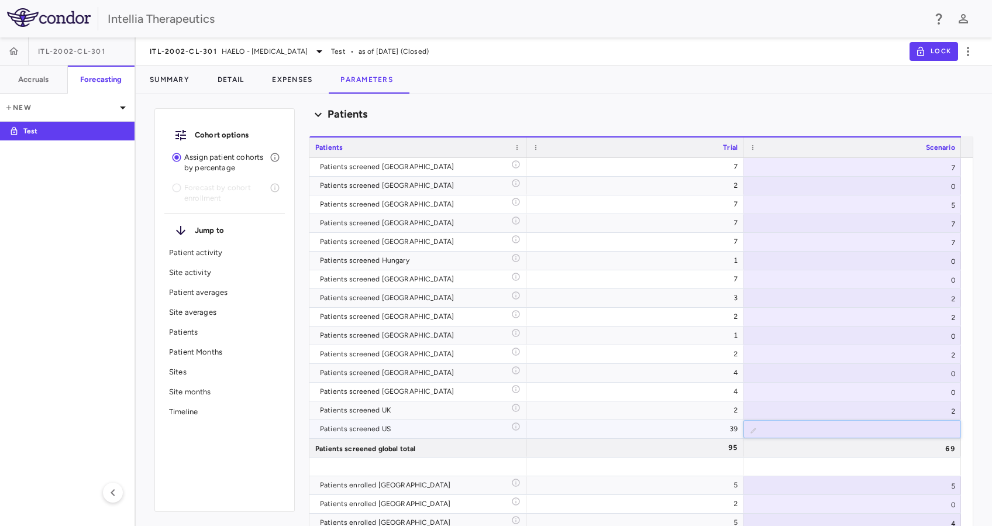
click at [950, 426] on input "**" at bounding box center [861, 430] width 199 height 19
type input "**"
click at [950, 426] on input "**" at bounding box center [861, 430] width 199 height 19
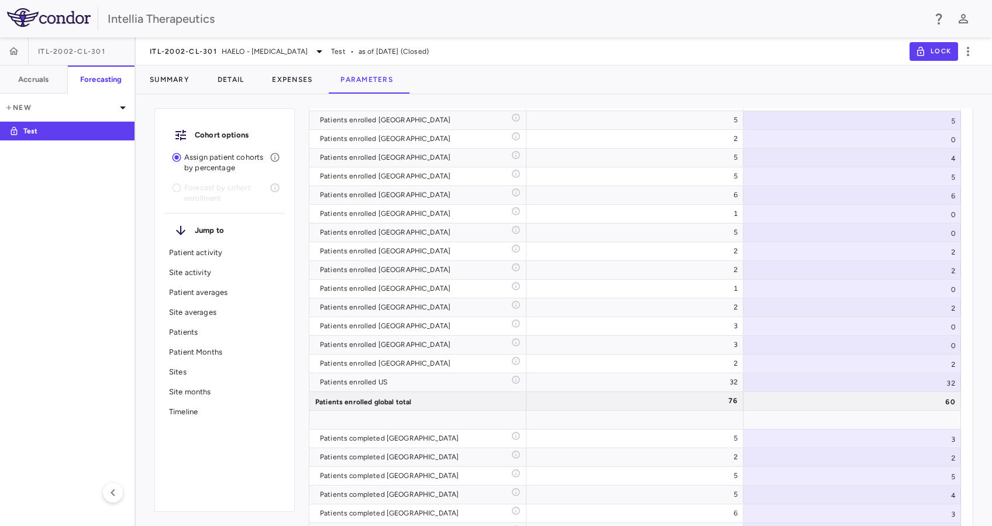
scroll to position [3567, 0]
click at [893, 384] on div "32" at bounding box center [853, 382] width 218 height 18
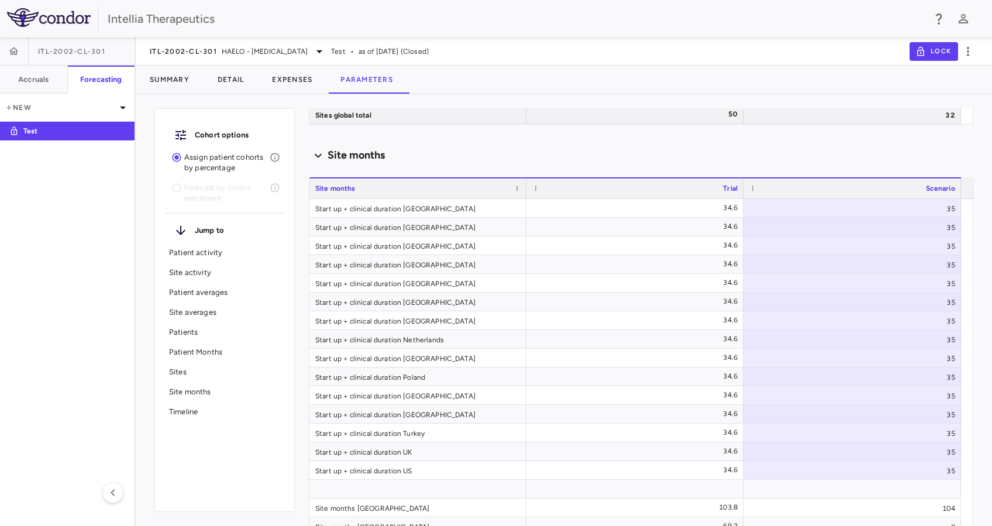
scroll to position [2157, 0]
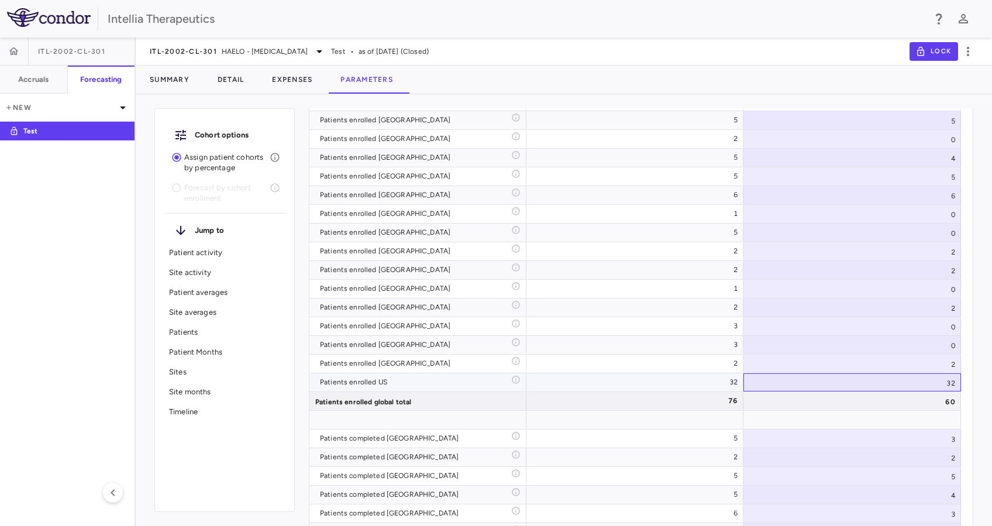
click at [948, 378] on div "32" at bounding box center [853, 382] width 218 height 18
click at [947, 379] on input "**" at bounding box center [861, 383] width 199 height 19
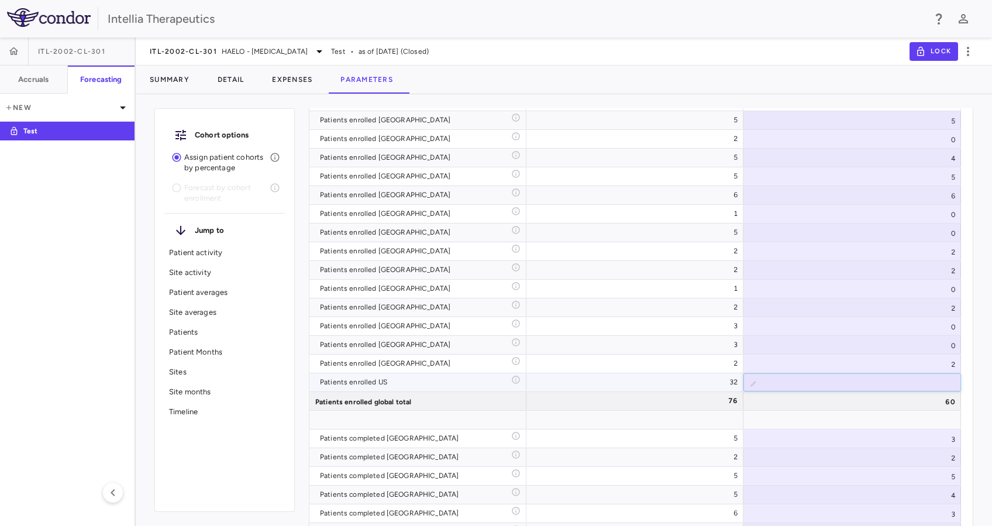
click at [947, 379] on input "**" at bounding box center [861, 383] width 199 height 19
type input "**"
click at [947, 379] on input "**" at bounding box center [861, 383] width 199 height 19
click at [931, 362] on div "2" at bounding box center [853, 364] width 218 height 18
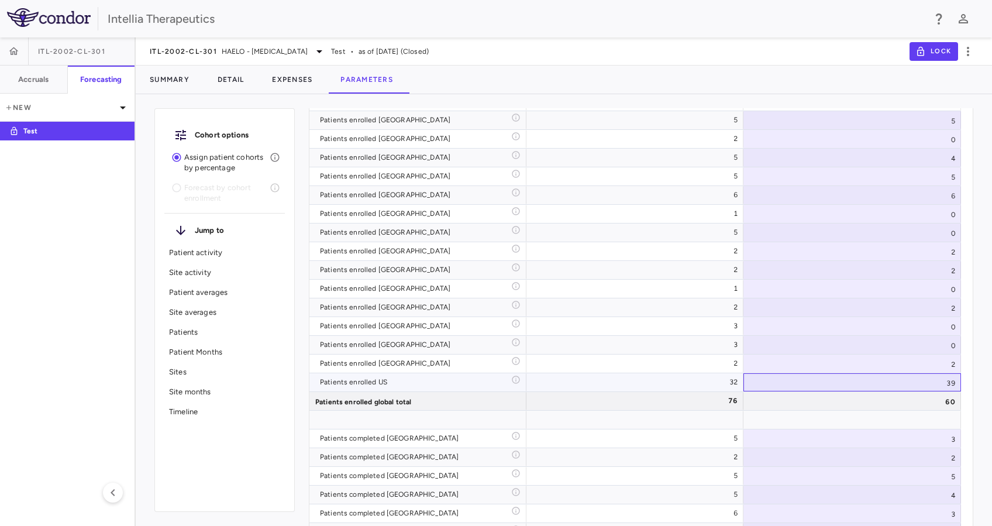
click at [906, 389] on div "39" at bounding box center [853, 382] width 218 height 18
click at [894, 411] on div at bounding box center [853, 420] width 218 height 18
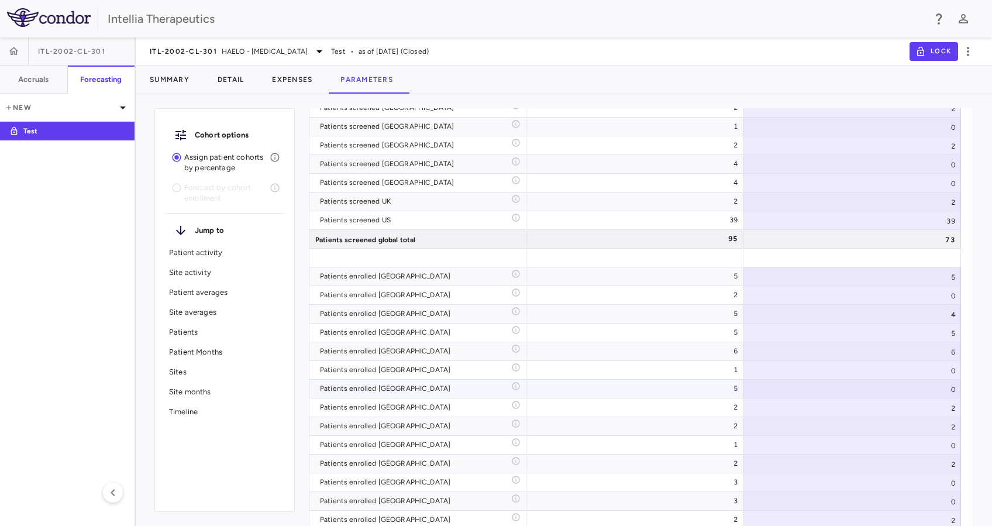
type input "********"
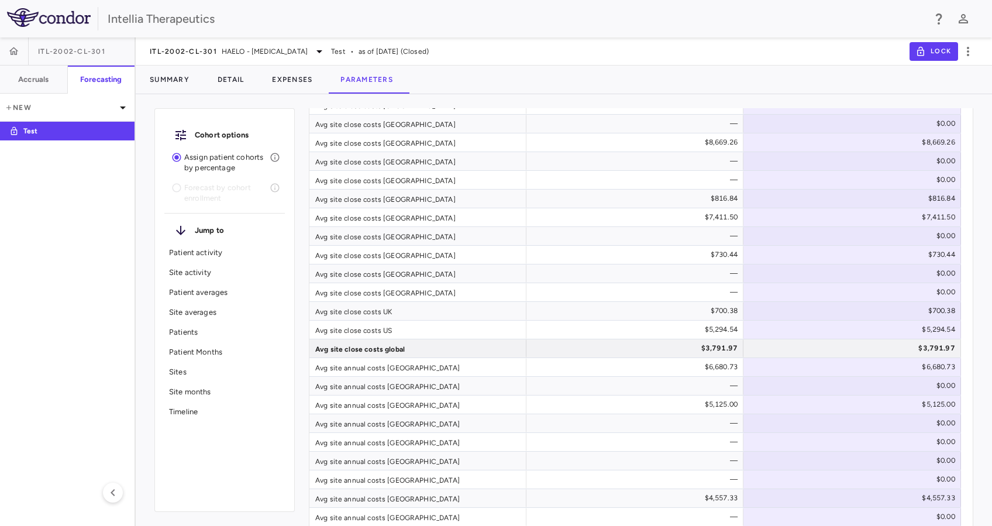
scroll to position [3419, 0]
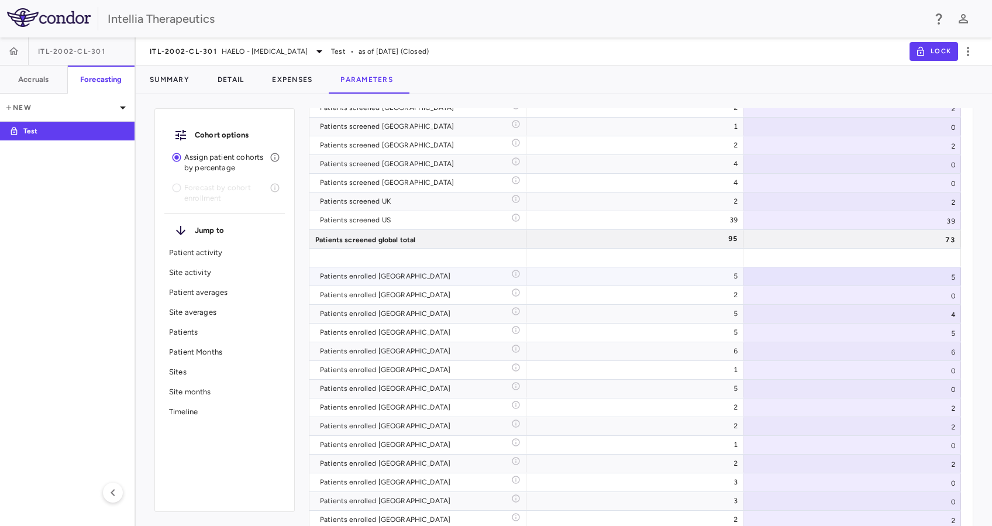
click at [953, 267] on div "5" at bounding box center [853, 276] width 218 height 18
click at [946, 272] on input "*" at bounding box center [861, 277] width 199 height 19
type input "*"
click at [946, 272] on input "*" at bounding box center [861, 277] width 199 height 19
click at [917, 291] on div "0" at bounding box center [853, 295] width 218 height 18
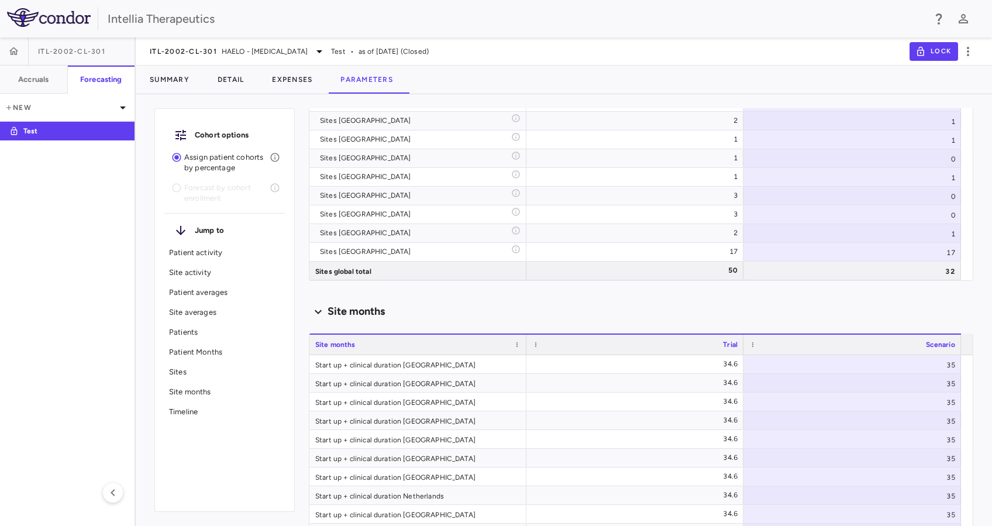
scroll to position [2009, 0]
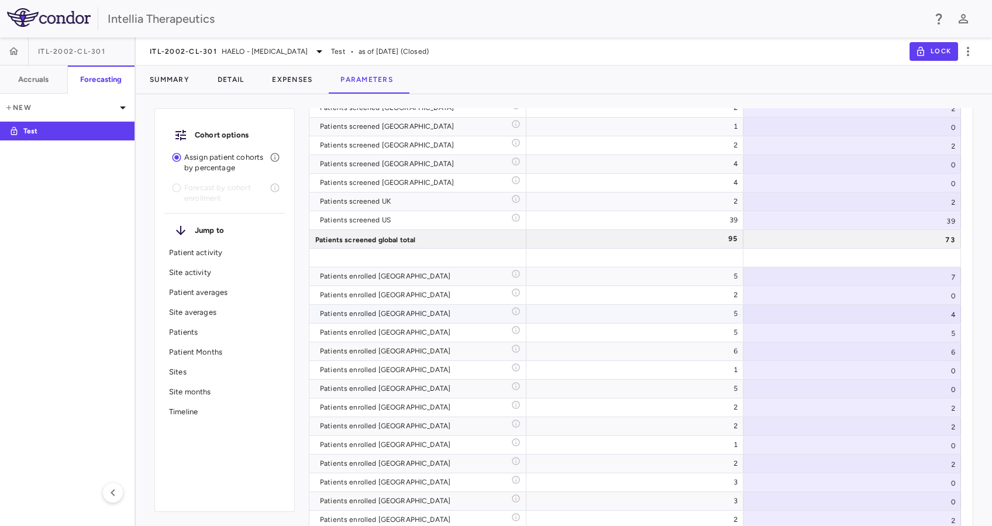
click at [895, 312] on div "4" at bounding box center [853, 314] width 218 height 18
type input "*"
click at [943, 312] on input "*" at bounding box center [861, 314] width 199 height 19
click at [909, 329] on div "5" at bounding box center [853, 333] width 218 height 18
click at [903, 332] on div "5" at bounding box center [853, 333] width 218 height 18
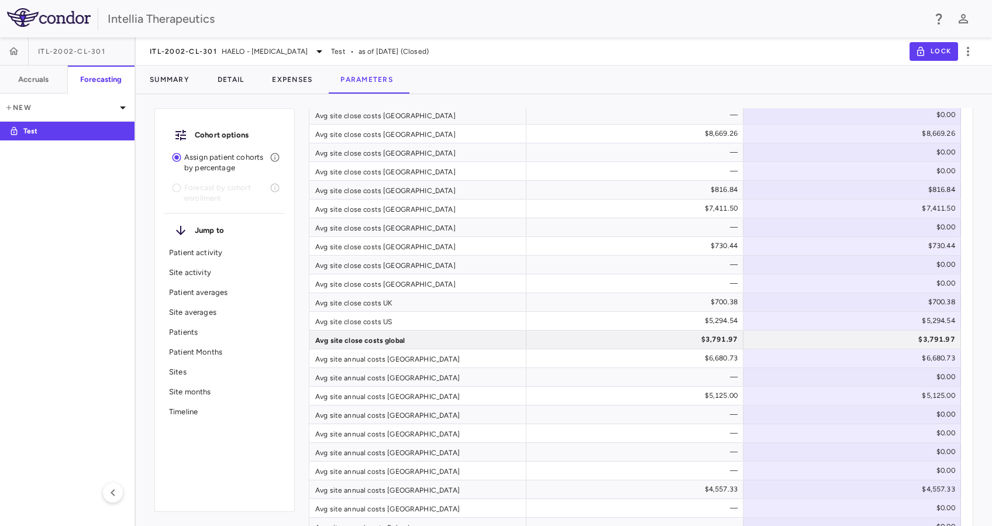
scroll to position [3419, 0]
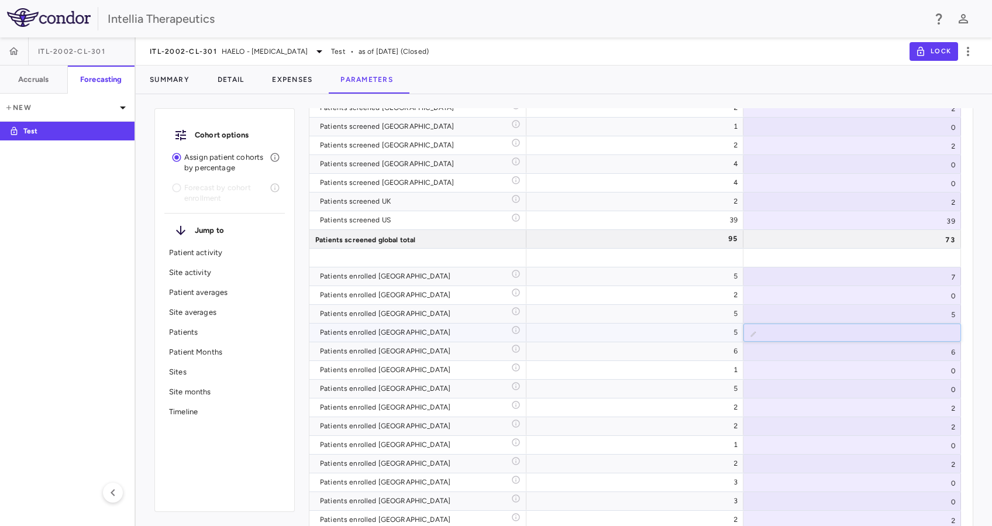
click at [944, 332] on input "*" at bounding box center [861, 333] width 199 height 19
type input "*"
click at [944, 332] on input "*" at bounding box center [861, 333] width 199 height 19
click at [927, 349] on div "6" at bounding box center [853, 351] width 218 height 18
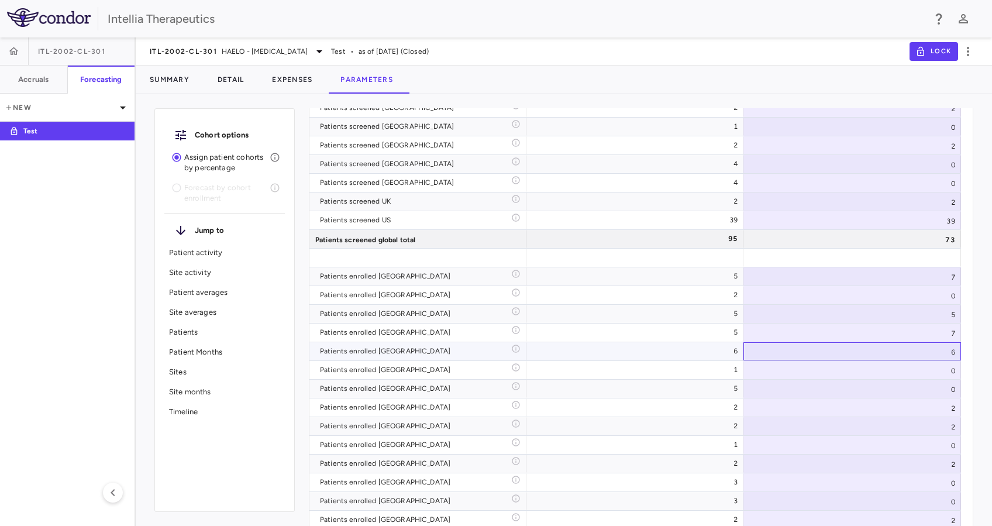
click at [946, 351] on div "6" at bounding box center [853, 351] width 218 height 18
type input "*"
click at [950, 349] on input "*" at bounding box center [861, 352] width 199 height 19
click at [913, 353] on input "*" at bounding box center [861, 352] width 199 height 19
click at [913, 367] on div "0" at bounding box center [853, 370] width 218 height 18
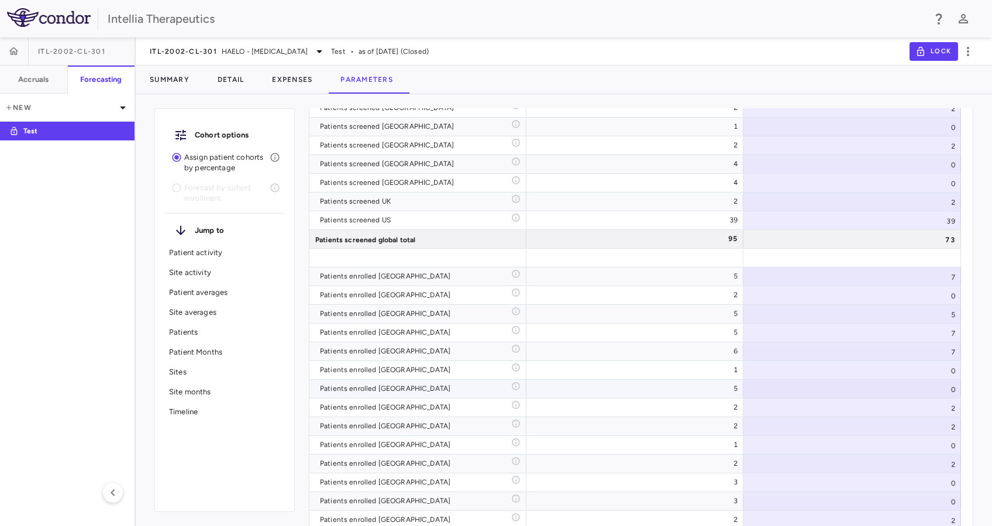
click at [886, 387] on div "0" at bounding box center [853, 389] width 218 height 18
type input "**"
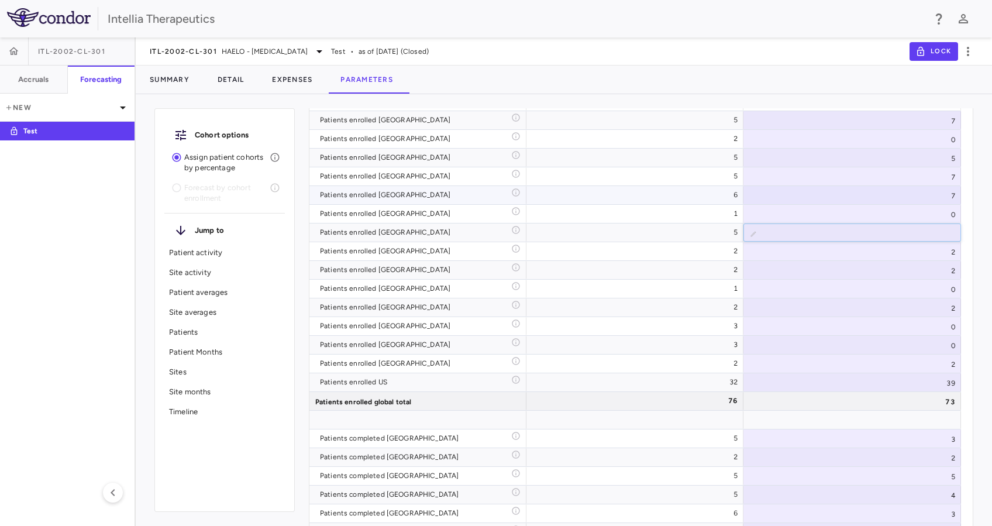
scroll to position [3497, 0]
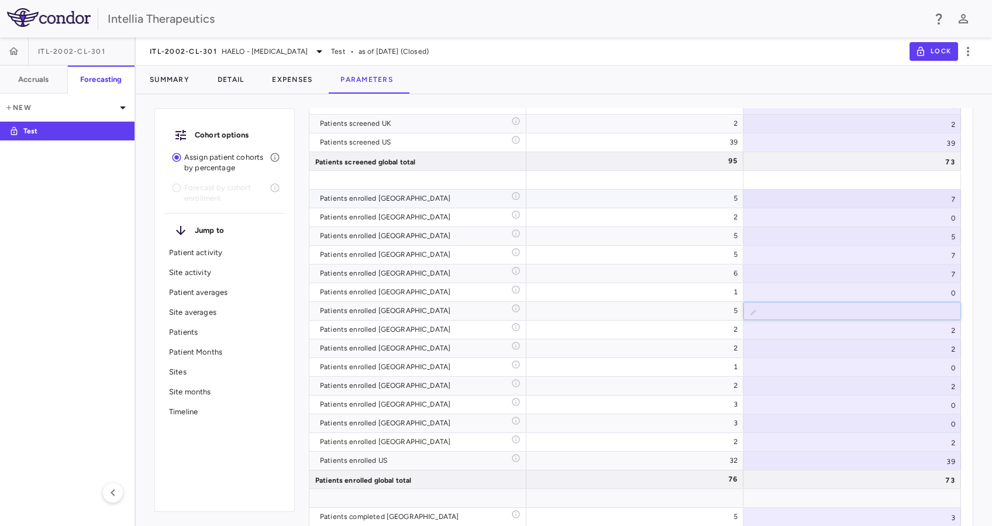
click at [943, 200] on div "7" at bounding box center [853, 199] width 218 height 18
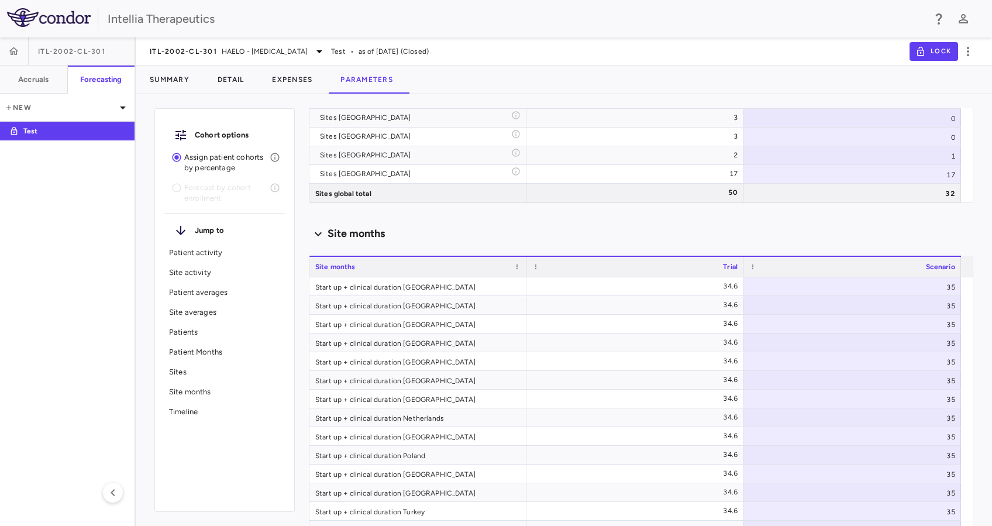
scroll to position [2088, 0]
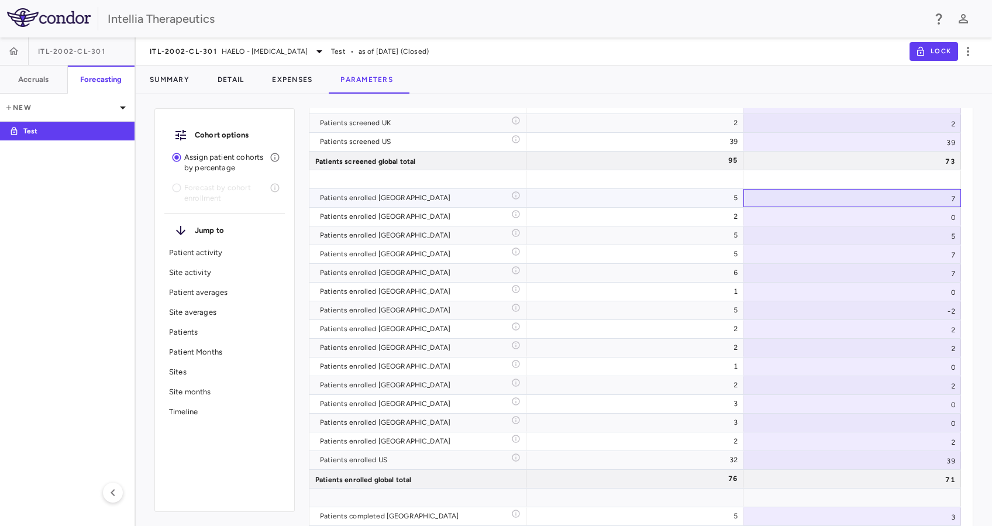
click at [948, 202] on div "7" at bounding box center [853, 198] width 218 height 18
click at [949, 200] on input "*" at bounding box center [861, 199] width 199 height 19
type input "*"
click at [949, 200] on input "*" at bounding box center [861, 199] width 199 height 19
click at [940, 216] on div "0" at bounding box center [853, 217] width 218 height 18
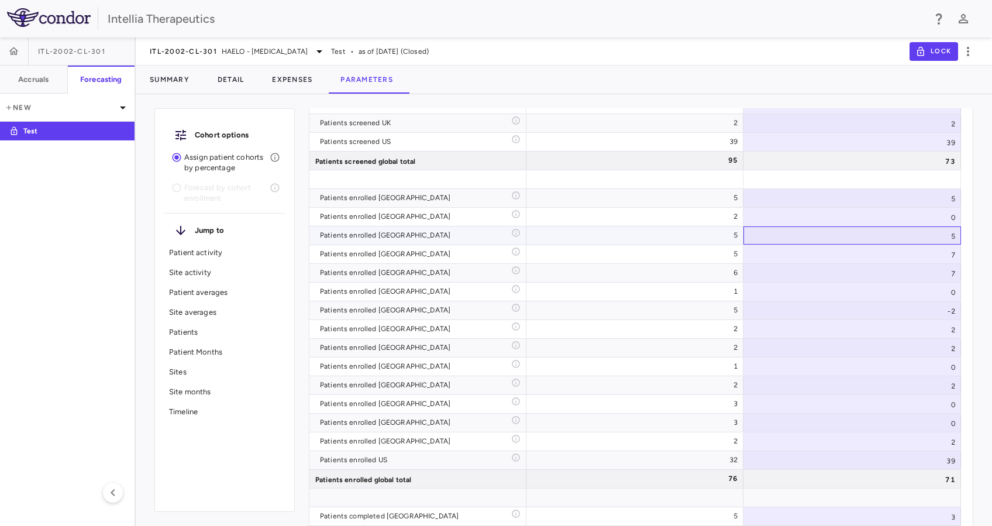
click at [937, 238] on div "5" at bounding box center [853, 235] width 218 height 18
click at [951, 239] on div "5" at bounding box center [853, 235] width 218 height 18
type input "*"
click at [948, 239] on input "*" at bounding box center [861, 236] width 199 height 19
click at [919, 254] on div "7" at bounding box center [853, 254] width 218 height 18
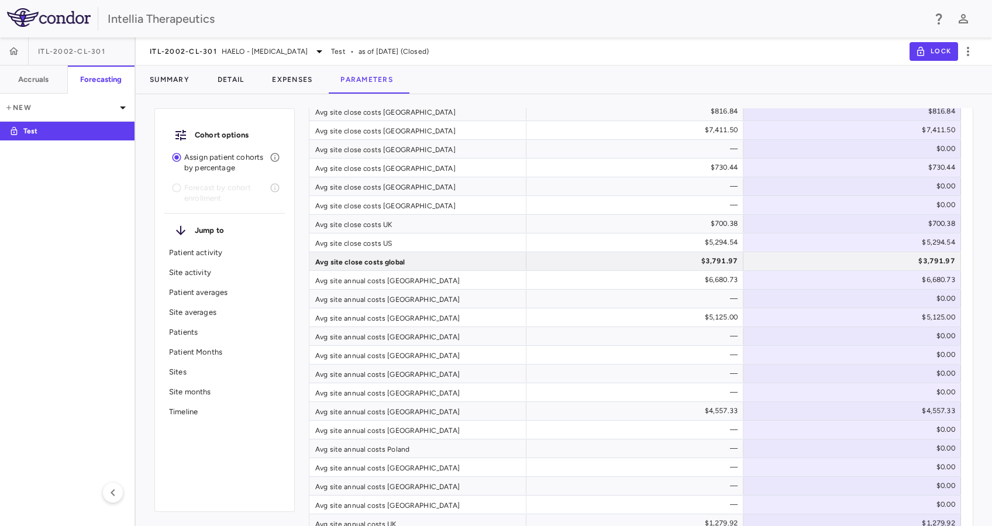
scroll to position [3497, 0]
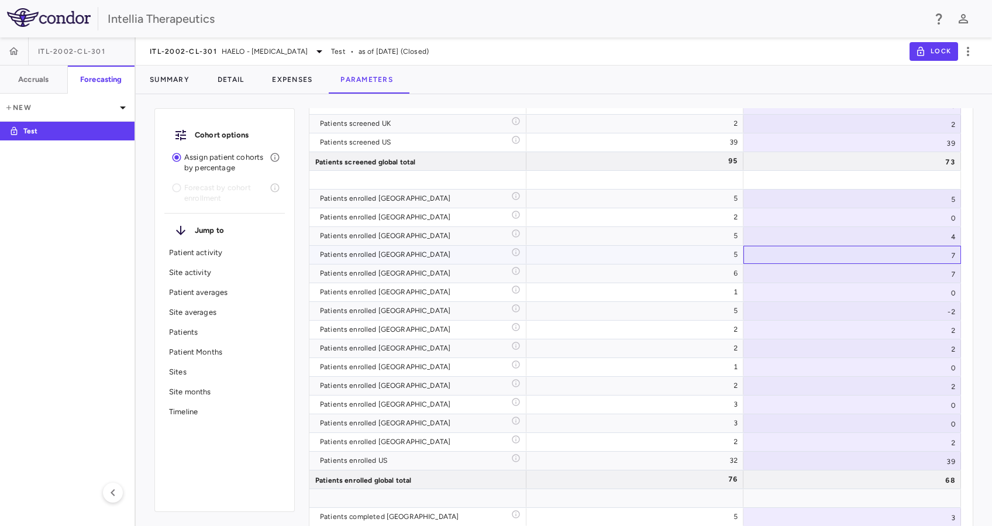
click at [947, 256] on div "7" at bounding box center [853, 255] width 218 height 18
type input "*"
click at [949, 259] on input "*" at bounding box center [861, 255] width 199 height 19
click at [922, 267] on div "7" at bounding box center [853, 273] width 218 height 18
click at [955, 253] on div "6" at bounding box center [853, 255] width 218 height 18
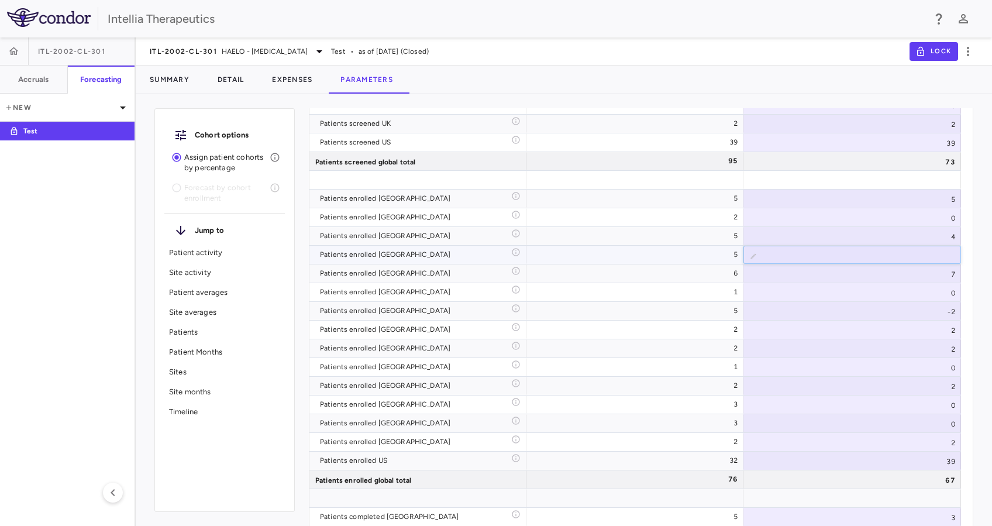
type input "*"
click at [947, 259] on input "*" at bounding box center [861, 255] width 199 height 19
click at [947, 269] on div "7" at bounding box center [853, 273] width 218 height 18
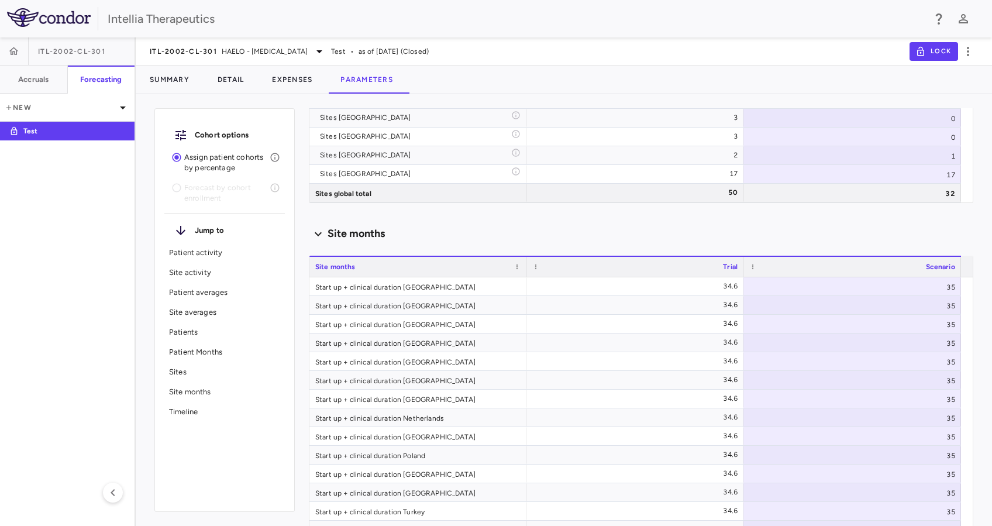
scroll to position [2088, 0]
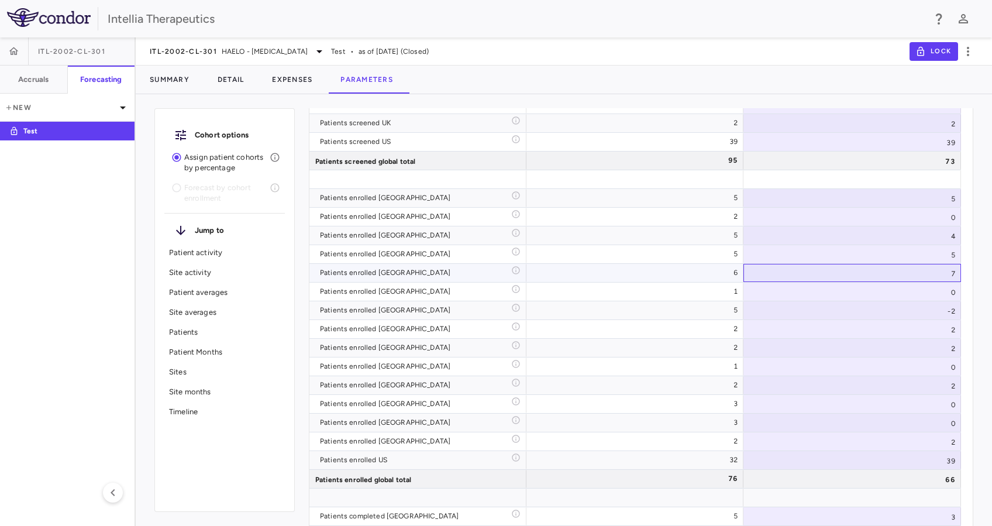
click at [948, 277] on div "7" at bounding box center [853, 273] width 218 height 18
type input "*"
click at [948, 274] on input "*" at bounding box center [861, 273] width 199 height 19
click at [930, 286] on div "0" at bounding box center [853, 292] width 218 height 18
click at [921, 312] on div "-2" at bounding box center [853, 310] width 218 height 18
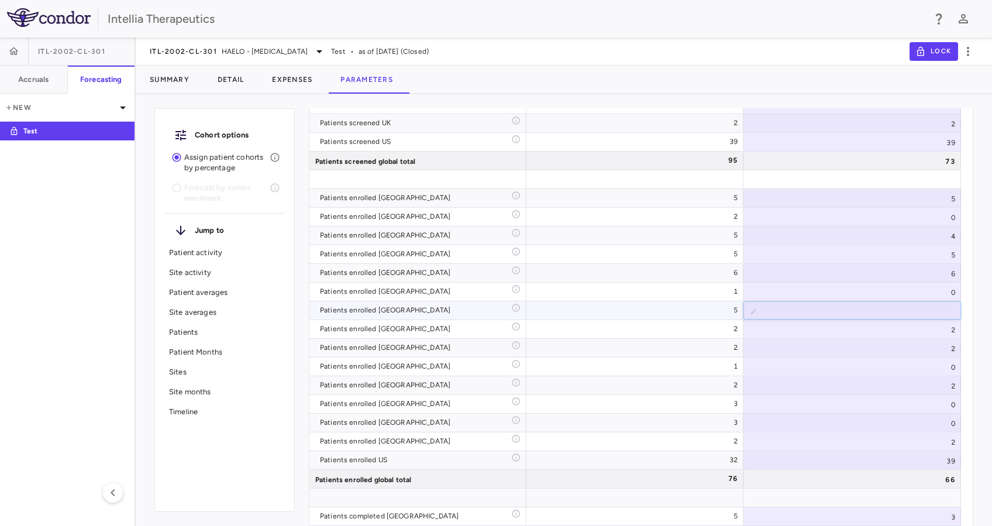
click at [950, 308] on input "**" at bounding box center [861, 311] width 199 height 19
type input "*"
click at [950, 308] on input "*" at bounding box center [861, 311] width 199 height 19
click at [930, 288] on div "0" at bounding box center [853, 292] width 218 height 18
click at [913, 325] on div "2" at bounding box center [853, 329] width 218 height 18
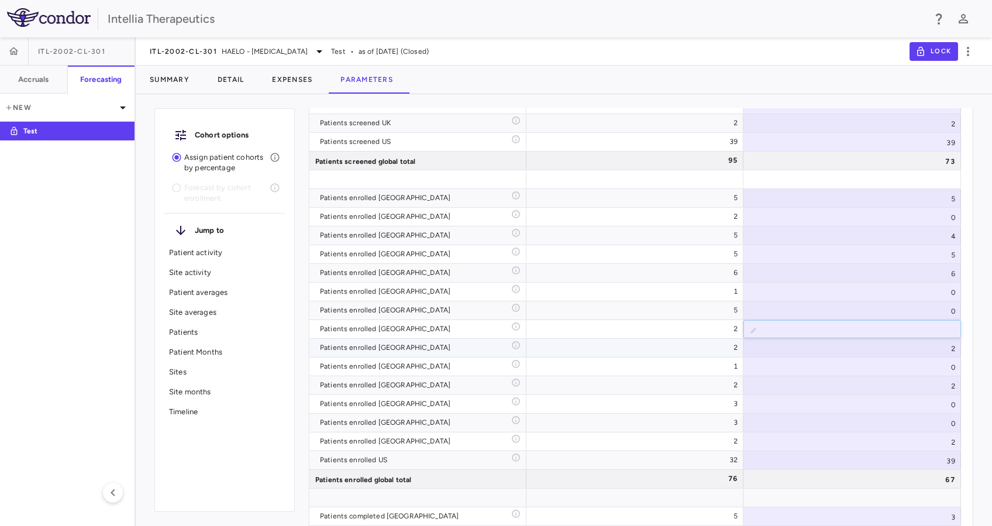
click at [903, 350] on div "2" at bounding box center [853, 348] width 218 height 18
click at [953, 463] on div "39" at bounding box center [853, 460] width 218 height 18
click at [948, 463] on input "**" at bounding box center [861, 461] width 199 height 19
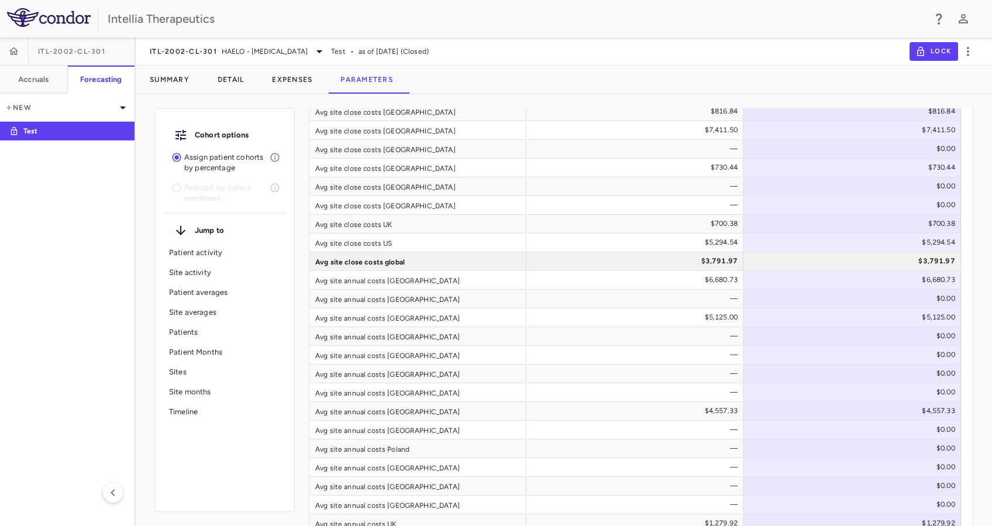
scroll to position [3497, 0]
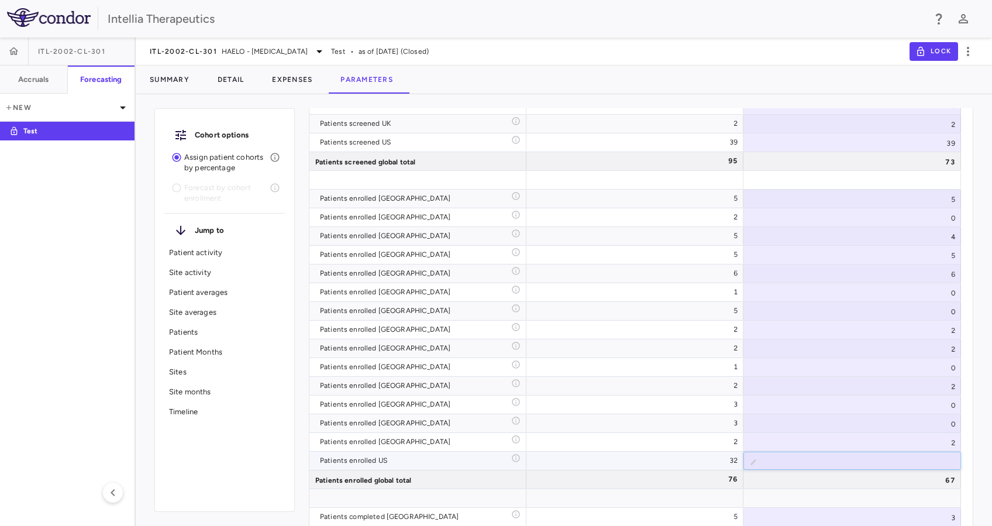
click at [948, 463] on input "**" at bounding box center [861, 461] width 199 height 19
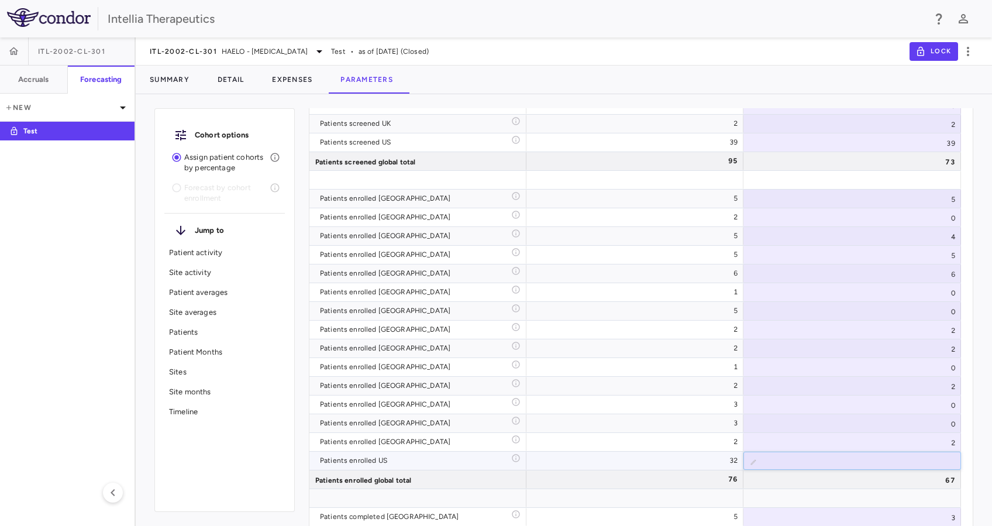
type input "**"
click at [948, 463] on input "**" at bounding box center [861, 461] width 199 height 19
click at [922, 445] on div "2" at bounding box center [853, 442] width 218 height 18
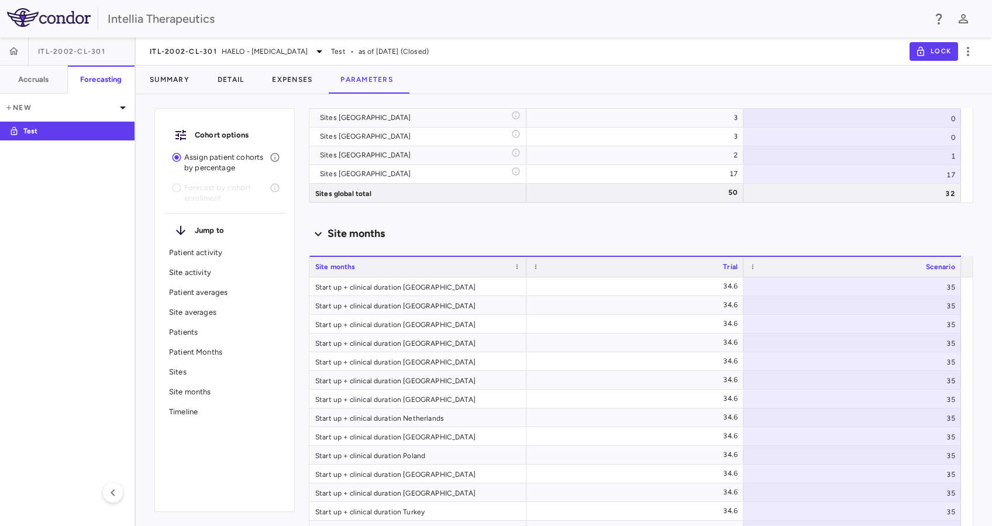
scroll to position [2088, 0]
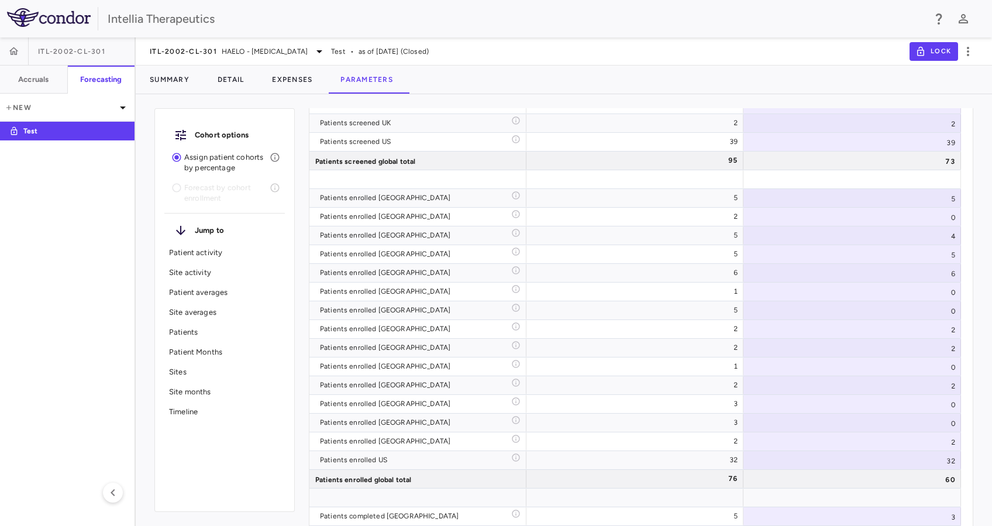
click at [987, 385] on div "Cohort options Assign patient cohorts by percentage Forecast by cohort enrollme…" at bounding box center [564, 315] width 857 height 422
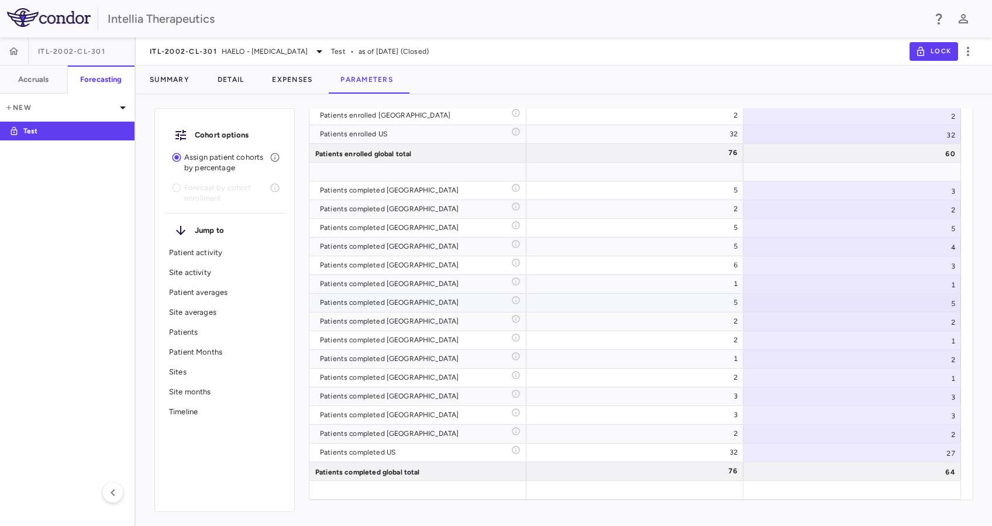
scroll to position [3810, 0]
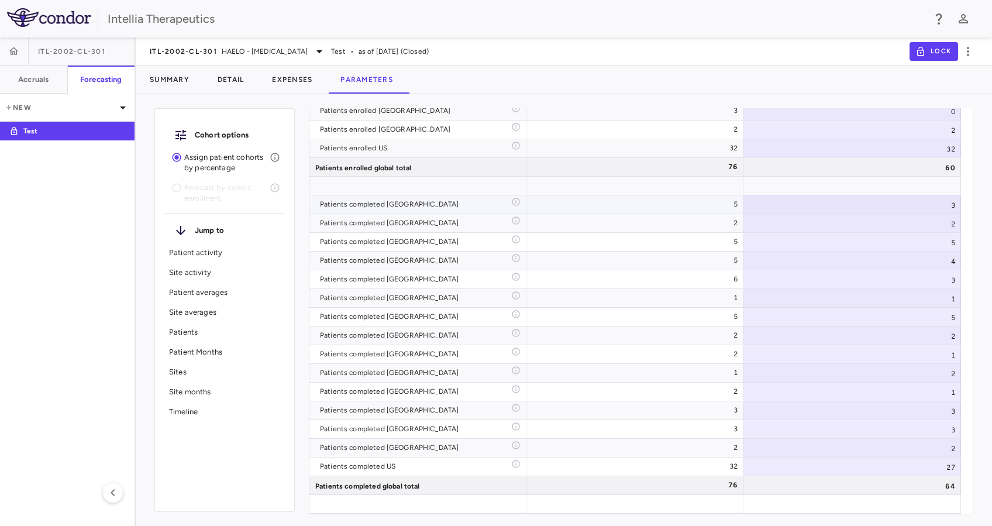
click at [952, 201] on div "3" at bounding box center [853, 204] width 218 height 18
click at [947, 201] on input "*" at bounding box center [861, 205] width 199 height 19
type input "*"
click at [947, 201] on input "*" at bounding box center [861, 205] width 199 height 19
click at [950, 218] on div "2" at bounding box center [853, 223] width 218 height 18
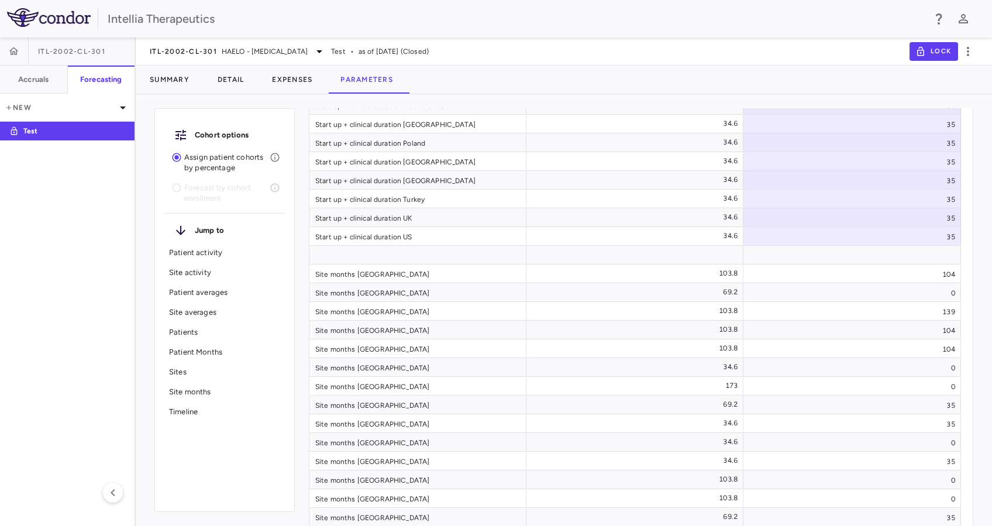
scroll to position [2400, 0]
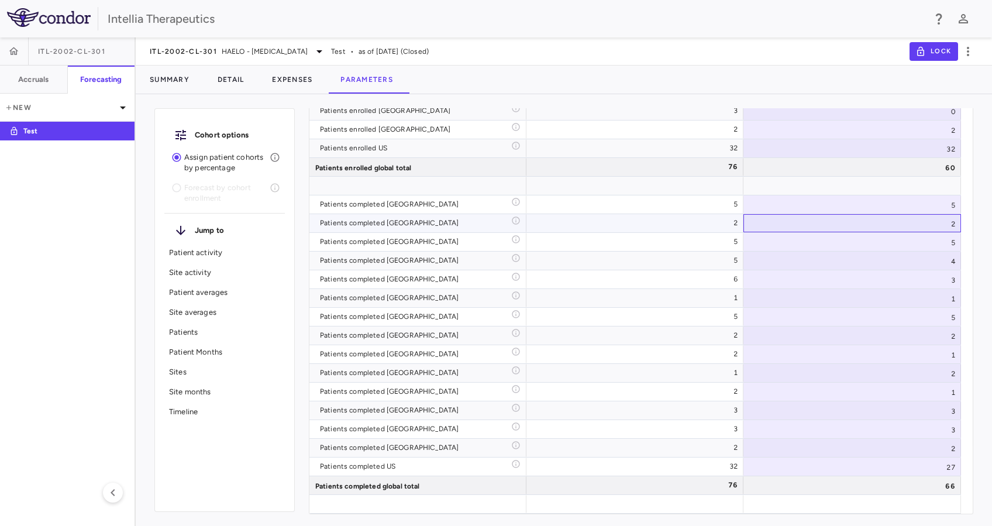
click at [950, 226] on div "2" at bounding box center [853, 223] width 218 height 18
click at [949, 226] on input "*" at bounding box center [861, 224] width 199 height 19
type input "*"
click at [949, 226] on input "*" at bounding box center [861, 224] width 199 height 19
click at [931, 240] on div "5" at bounding box center [853, 242] width 218 height 18
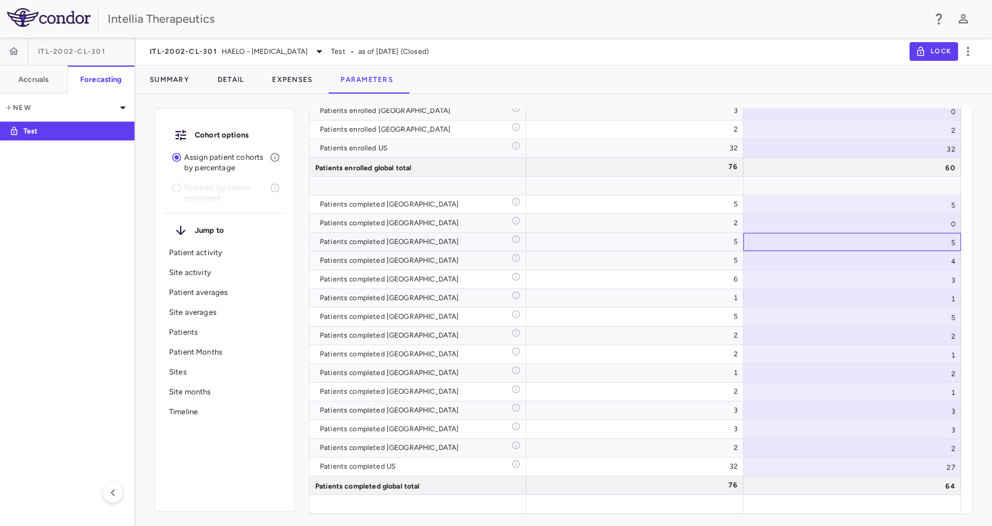
click at [947, 246] on div "5" at bounding box center [853, 242] width 218 height 18
type input "*"
click at [946, 243] on input "*" at bounding box center [861, 242] width 199 height 19
click at [940, 258] on div "4" at bounding box center [853, 261] width 218 height 18
type input "*"
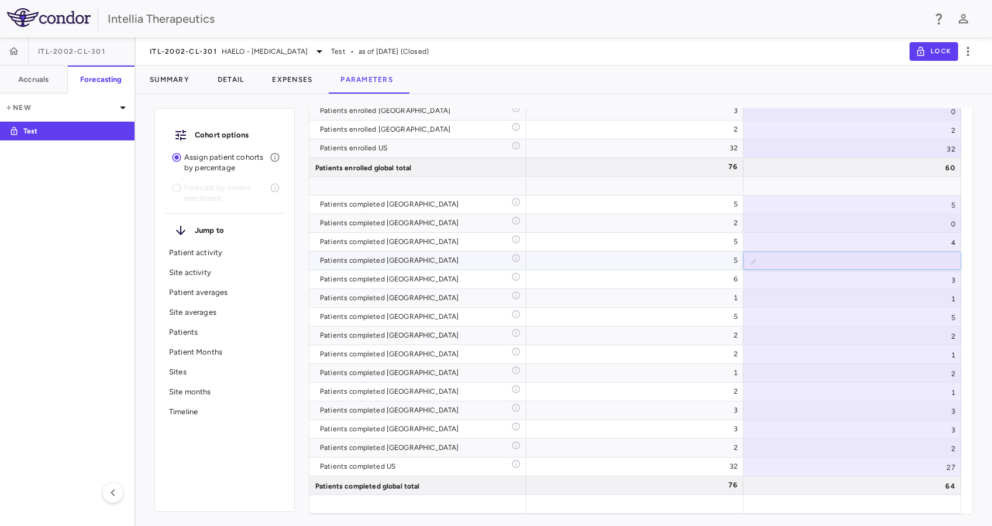
click at [947, 255] on input "*" at bounding box center [861, 261] width 199 height 19
click at [950, 274] on input "*" at bounding box center [861, 280] width 199 height 19
click at [948, 275] on input "*" at bounding box center [861, 280] width 199 height 19
type input "*"
click at [948, 275] on input "*" at bounding box center [861, 280] width 199 height 19
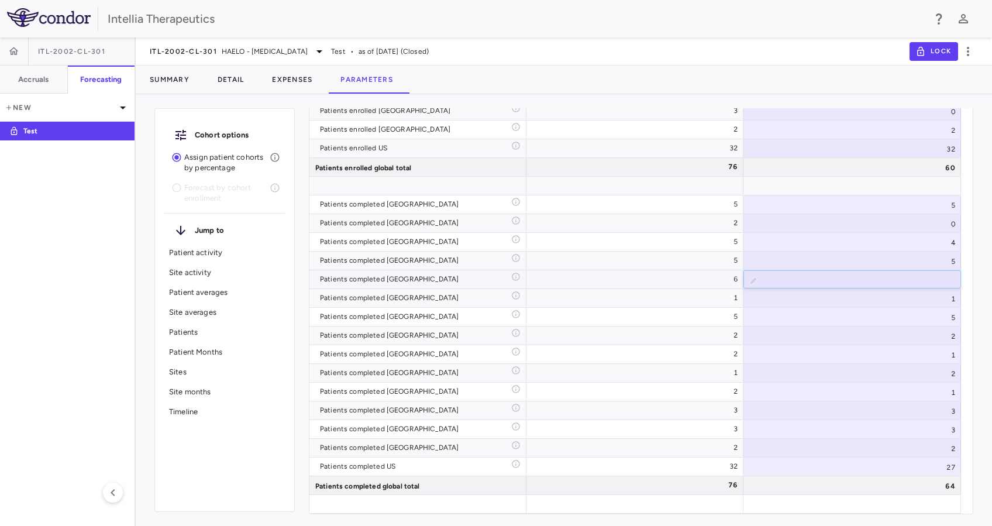
click at [946, 276] on input "*" at bounding box center [861, 280] width 199 height 19
type input "*"
click at [946, 276] on input "*" at bounding box center [861, 280] width 199 height 19
click at [927, 297] on div "1" at bounding box center [853, 298] width 218 height 18
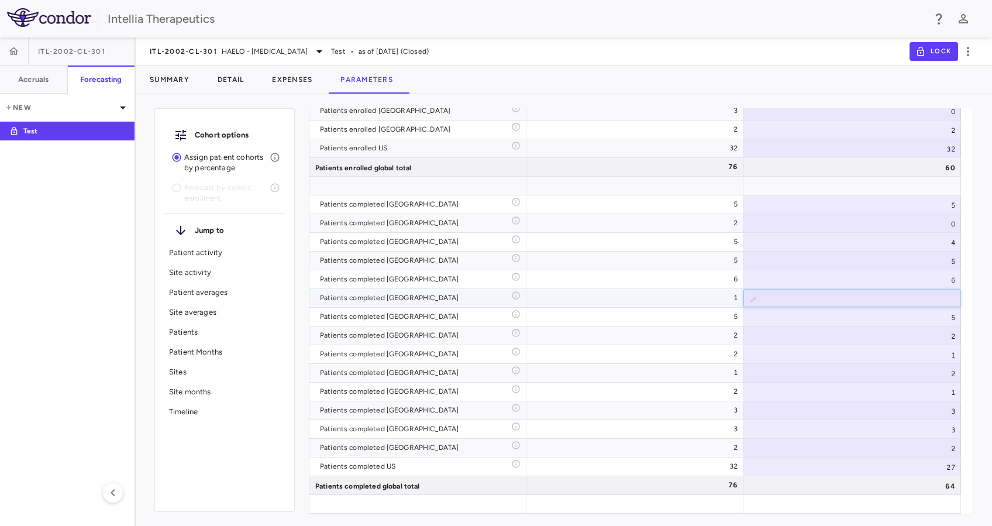
type input "*"
click at [943, 300] on input "*" at bounding box center [861, 299] width 199 height 19
click at [934, 312] on div "5" at bounding box center [853, 317] width 218 height 18
click at [947, 320] on div "5" at bounding box center [853, 317] width 218 height 18
click at [947, 320] on input "*" at bounding box center [861, 317] width 199 height 19
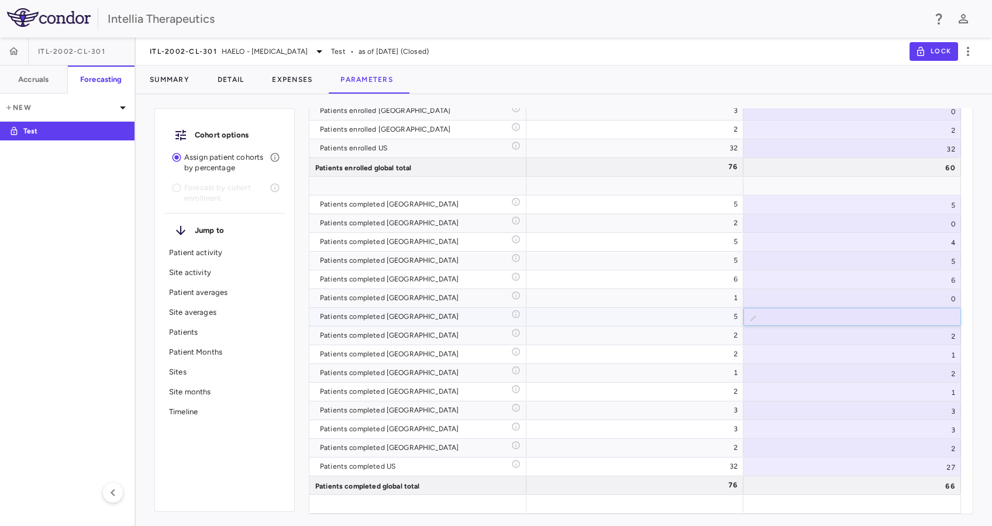
click at [947, 320] on input "*" at bounding box center [861, 317] width 199 height 19
type input "*"
click at [946, 321] on input "*" at bounding box center [861, 317] width 199 height 19
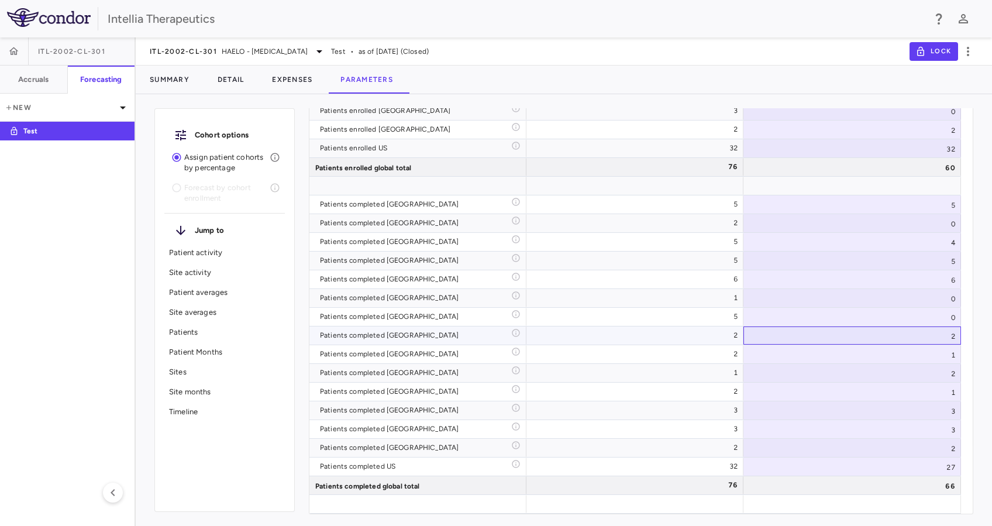
click at [929, 330] on div "2" at bounding box center [853, 335] width 218 height 18
click at [922, 358] on div "1" at bounding box center [853, 354] width 218 height 18
type input "*"
click at [950, 349] on input "*" at bounding box center [861, 355] width 199 height 19
click at [931, 370] on div "2" at bounding box center [853, 373] width 218 height 18
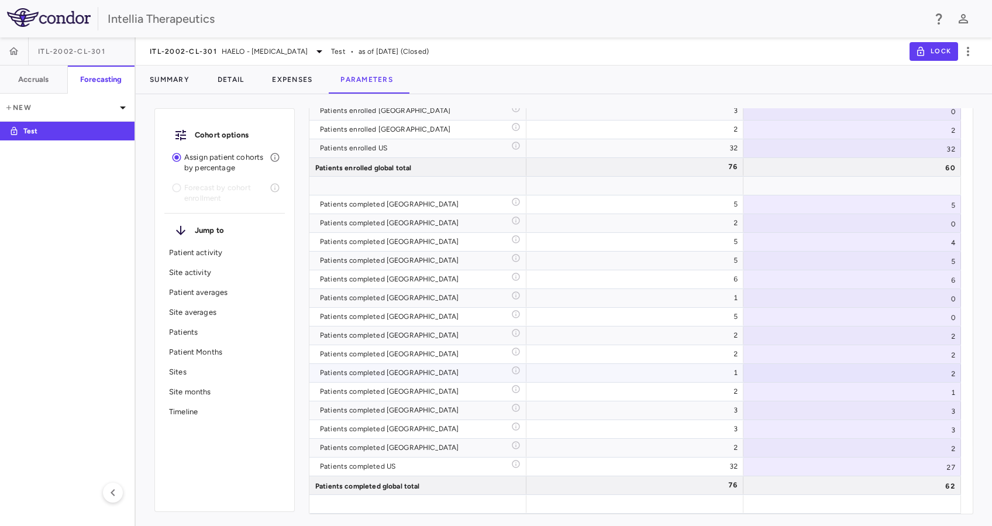
click at [950, 374] on div "2" at bounding box center [853, 373] width 218 height 18
type input "*"
click at [944, 376] on input "*" at bounding box center [861, 374] width 199 height 19
click at [933, 386] on div "1" at bounding box center [853, 392] width 218 height 18
type input "*"
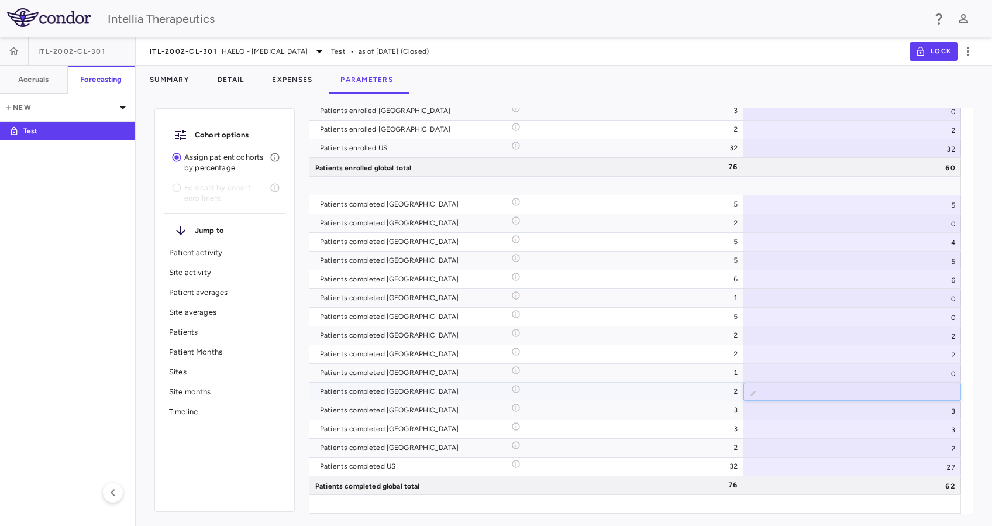
click at [948, 389] on input "*" at bounding box center [861, 392] width 199 height 19
drag, startPoint x: 922, startPoint y: 396, endPoint x: 917, endPoint y: 402, distance: 7.5
click at [922, 396] on input "*" at bounding box center [861, 392] width 199 height 19
click at [917, 403] on div "3" at bounding box center [853, 410] width 218 height 18
click at [953, 411] on div "3" at bounding box center [853, 410] width 218 height 18
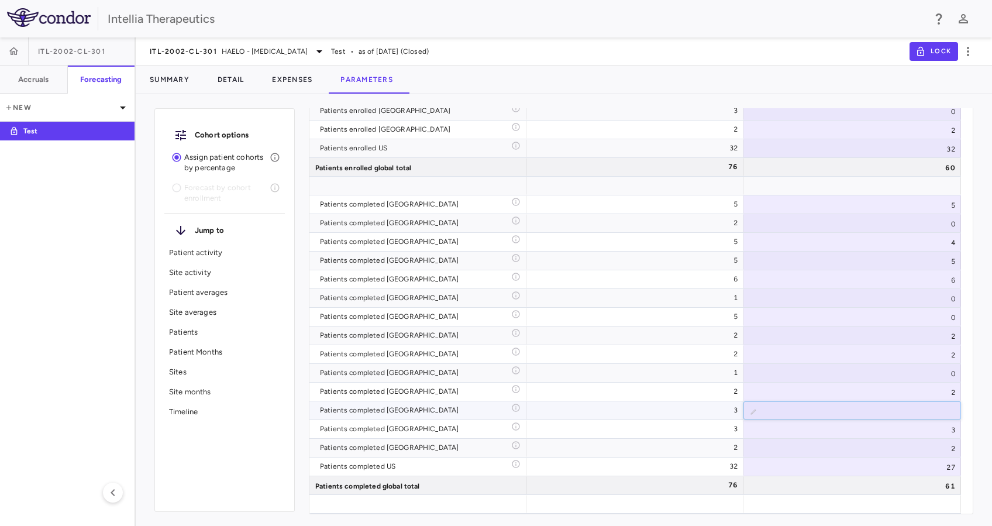
click at [948, 415] on input "*" at bounding box center [861, 411] width 199 height 19
type input "*"
click at [948, 415] on input "*" at bounding box center [861, 411] width 199 height 19
click at [940, 426] on div "3" at bounding box center [853, 429] width 218 height 18
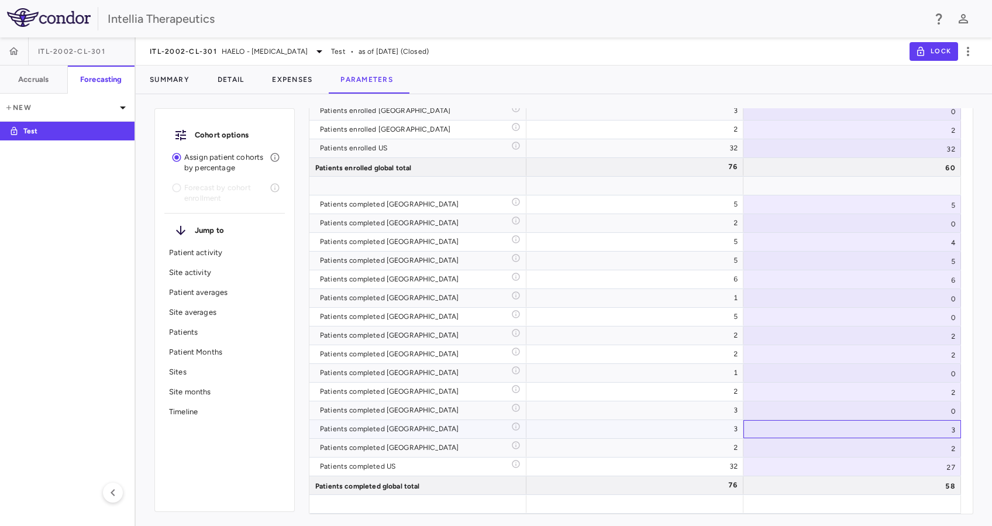
click at [950, 431] on div "3" at bounding box center [853, 429] width 218 height 18
click at [950, 431] on input "*" at bounding box center [861, 430] width 199 height 19
type input "*"
click at [949, 431] on input "*" at bounding box center [861, 430] width 199 height 19
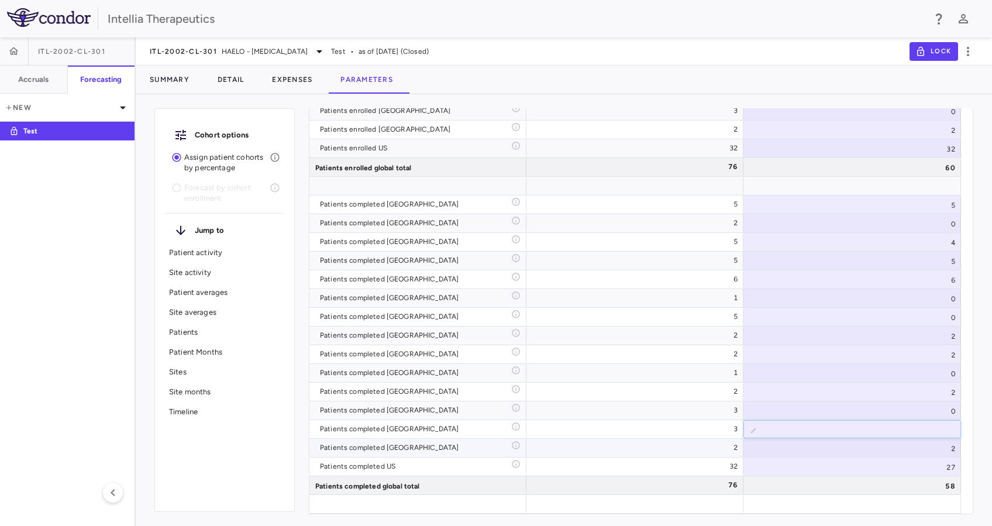
click at [933, 444] on div "2" at bounding box center [853, 448] width 218 height 18
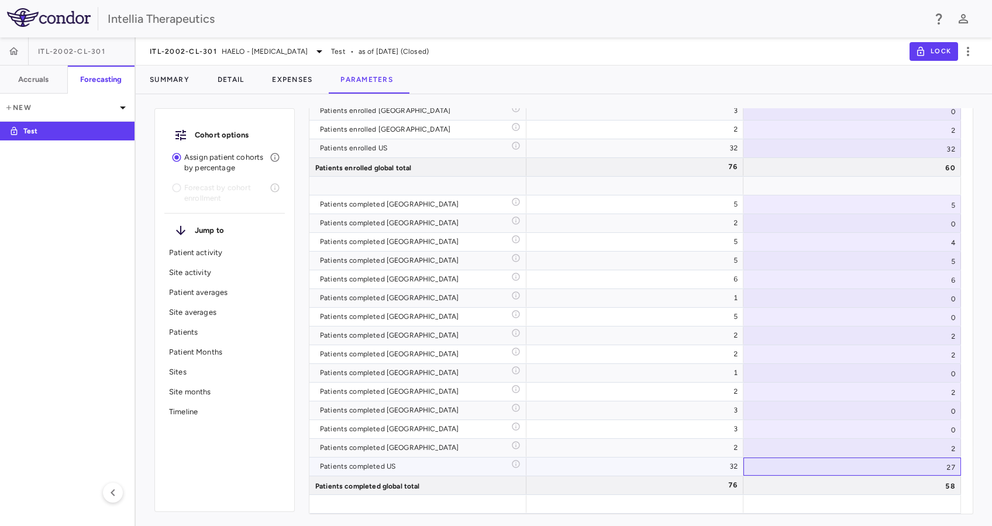
click at [923, 466] on div "27" at bounding box center [853, 467] width 218 height 18
click at [946, 463] on div "27" at bounding box center [853, 467] width 218 height 18
click at [946, 463] on input "**" at bounding box center [861, 467] width 199 height 19
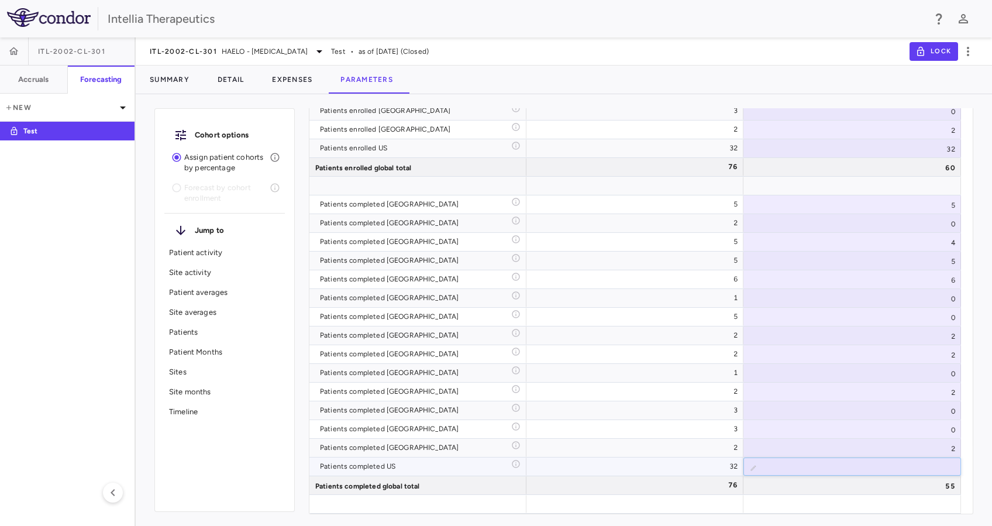
click at [946, 463] on input "**" at bounding box center [861, 467] width 199 height 19
type input "**"
click at [946, 463] on input "**" at bounding box center [861, 467] width 199 height 19
click at [910, 448] on div "2" at bounding box center [853, 448] width 218 height 18
click at [979, 459] on div "Cohort options Assign patient cohorts by percentage Forecast by cohort enrollme…" at bounding box center [564, 315] width 857 height 422
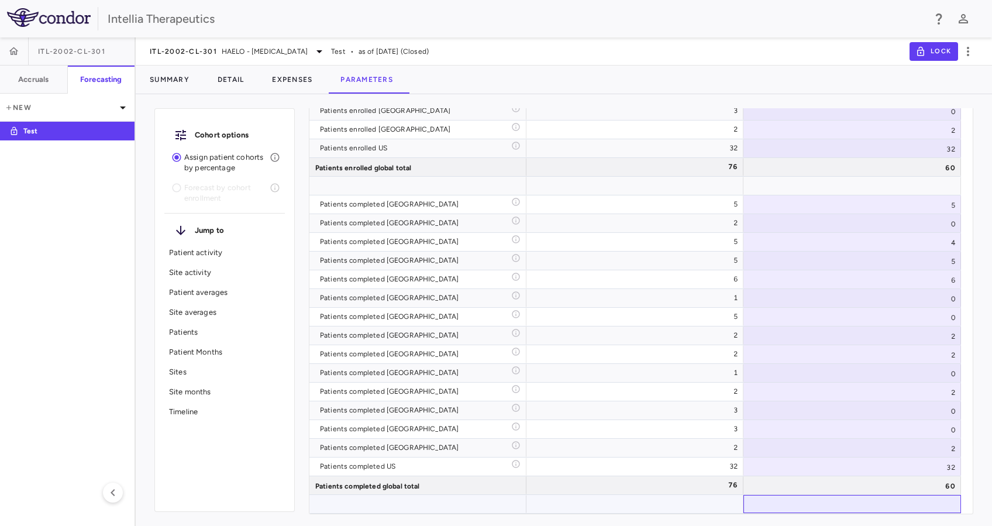
click at [931, 497] on div at bounding box center [853, 504] width 218 height 18
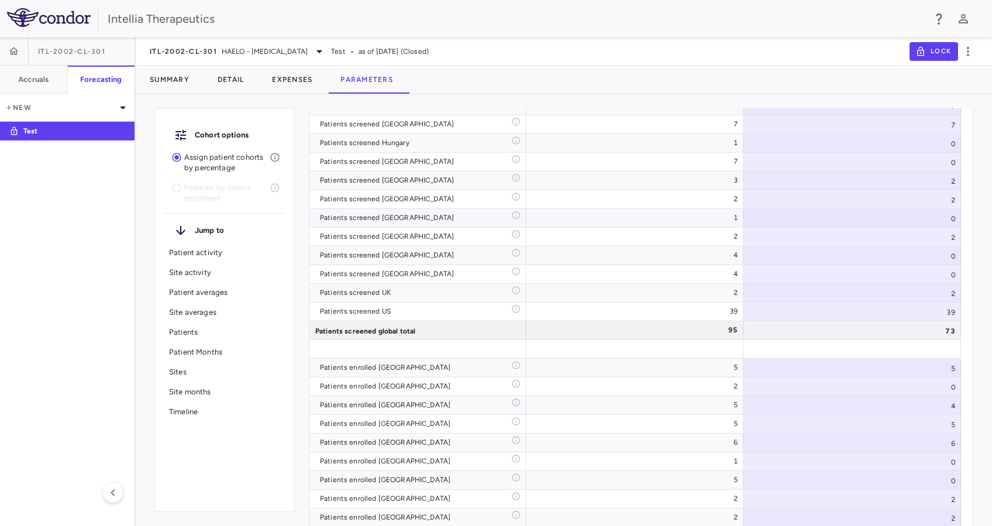
scroll to position [3342, 0]
